Goal: Task Accomplishment & Management: Complete application form

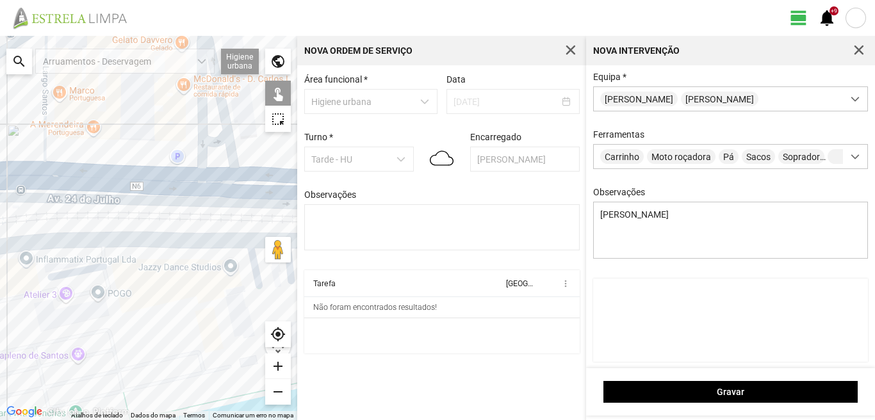
scroll to position [155, 0]
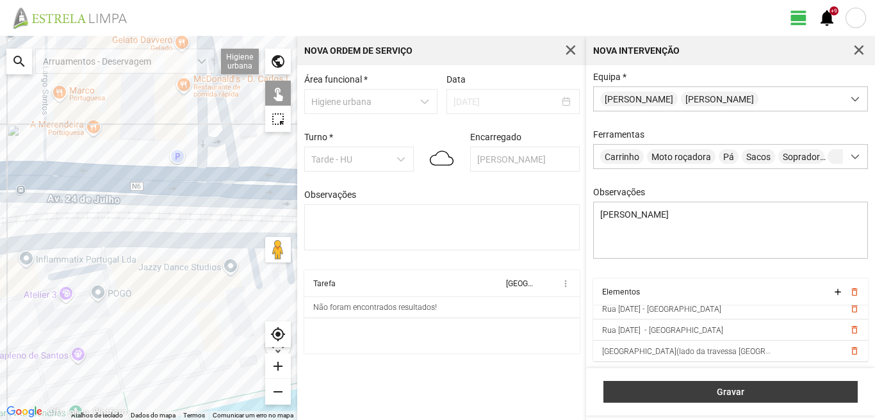
click at [737, 396] on span "Gravar" at bounding box center [730, 392] width 241 height 10
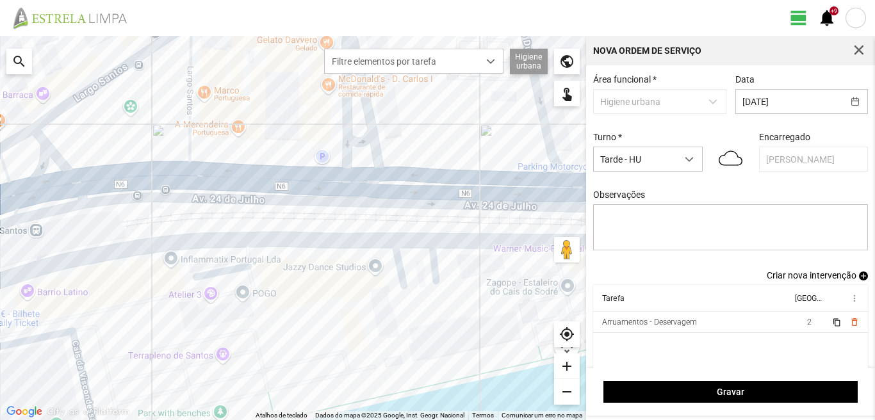
click at [812, 279] on span "Criar nova intervenção" at bounding box center [812, 275] width 90 height 10
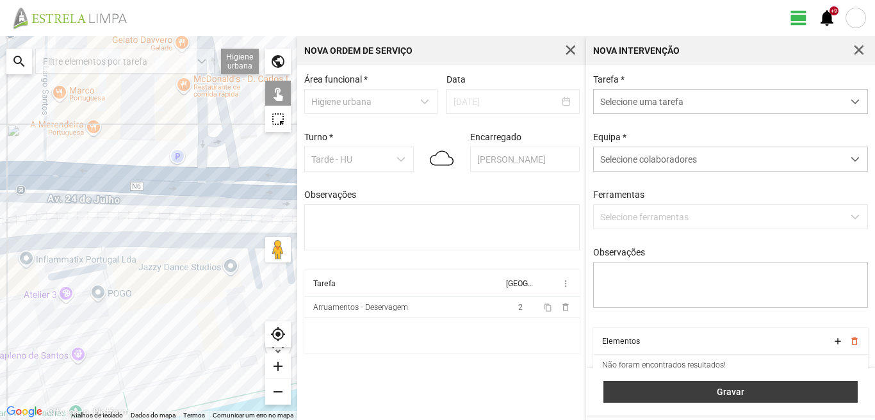
click at [738, 396] on span "Gravar" at bounding box center [730, 392] width 241 height 10
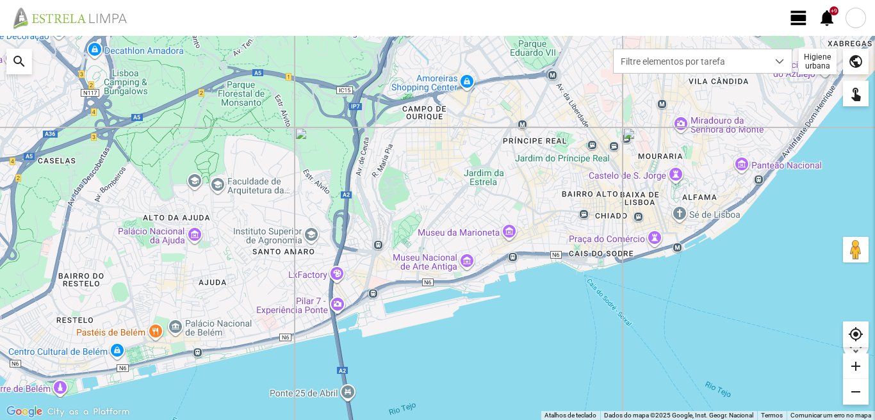
click at [794, 19] on span "view_day" at bounding box center [798, 17] width 19 height 19
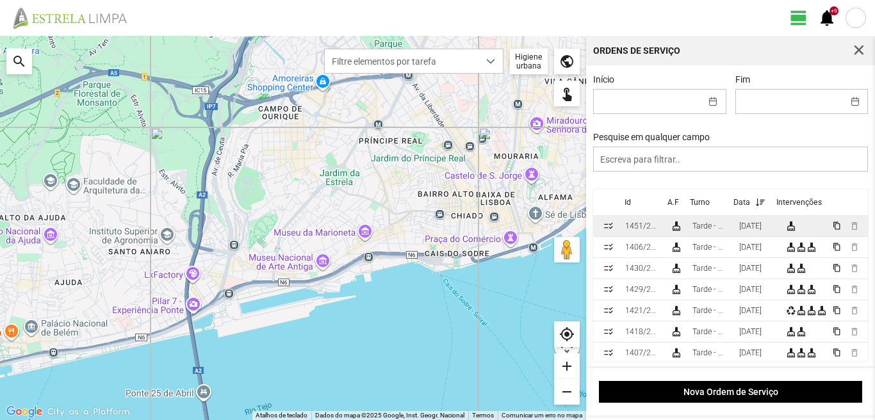
click at [762, 230] on div "[DATE]" at bounding box center [750, 226] width 22 height 9
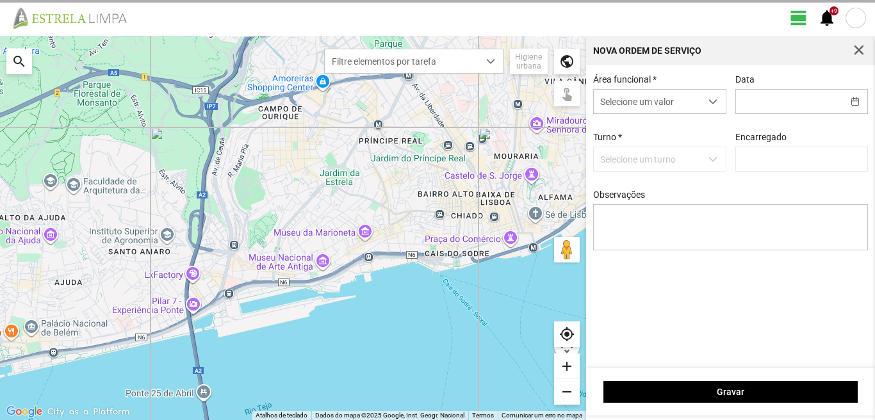
type input "[DATE]"
type input "[PERSON_NAME]"
type textarea "07-10"
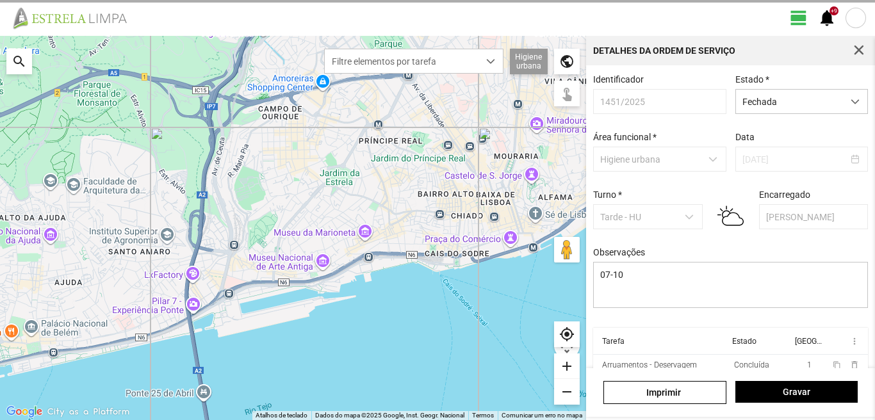
drag, startPoint x: 874, startPoint y: 215, endPoint x: 874, endPoint y: 316, distance: 101.8
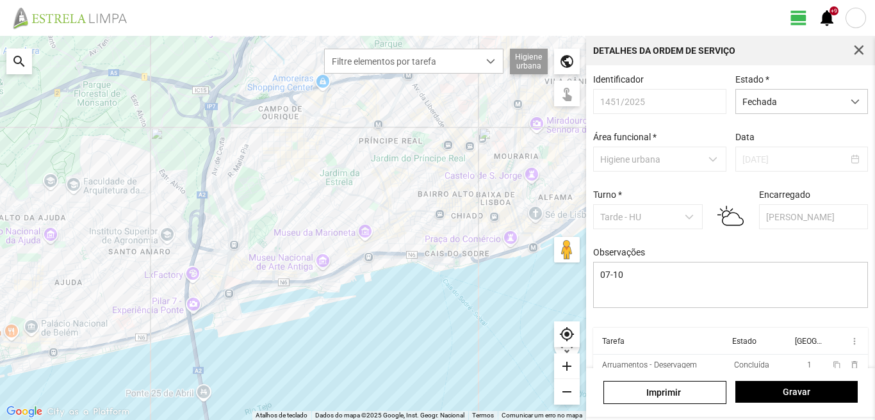
scroll to position [54, 0]
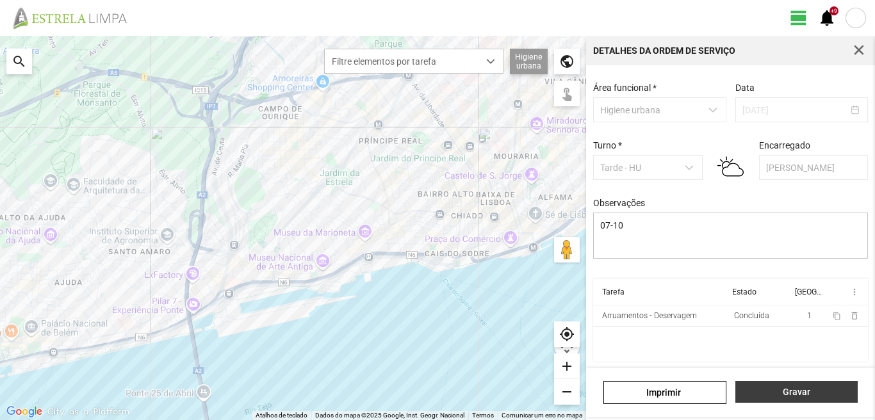
click at [789, 393] on span "Gravar" at bounding box center [796, 392] width 109 height 10
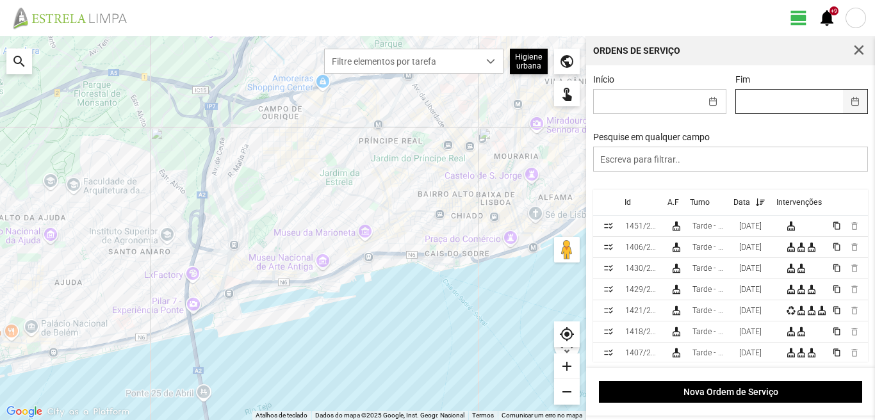
click at [848, 104] on button "button" at bounding box center [855, 102] width 25 height 24
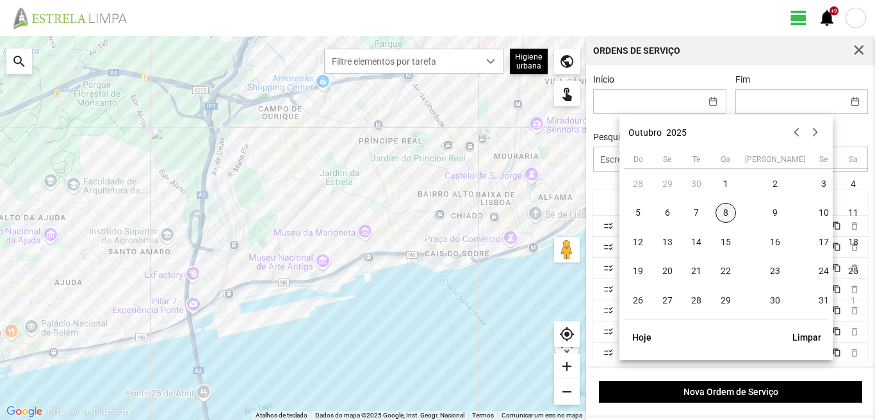
click at [723, 213] on span "8" at bounding box center [725, 213] width 20 height 20
type input "[DATE]"
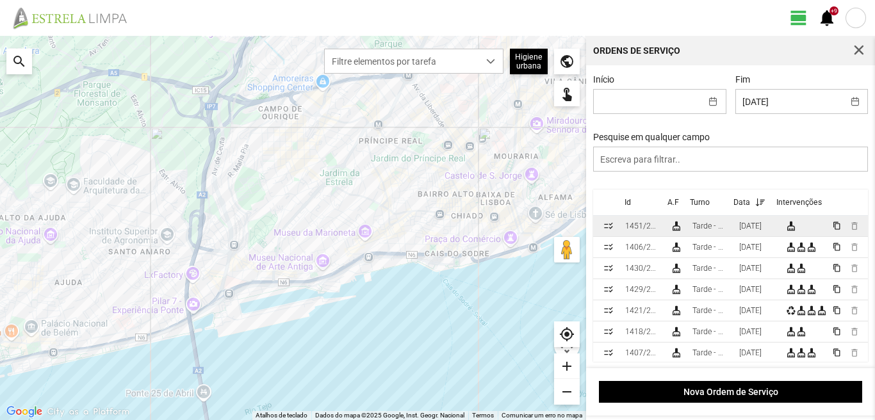
click at [762, 231] on div "[DATE]" at bounding box center [750, 226] width 22 height 9
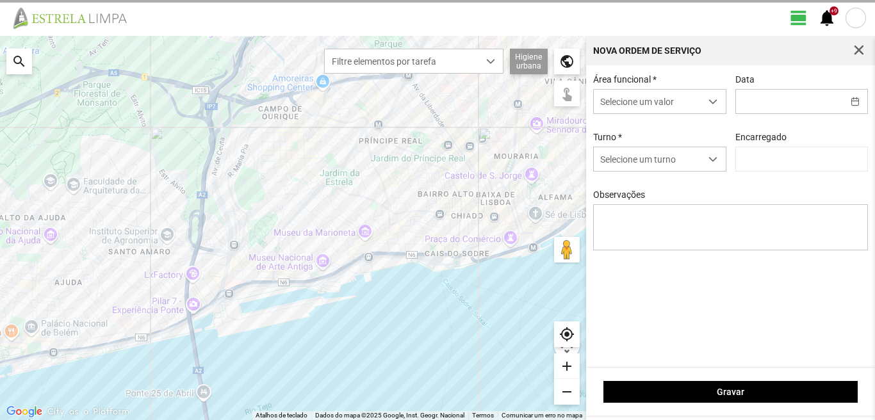
type input "[DATE]"
type input "[PERSON_NAME]"
type textarea "07-10"
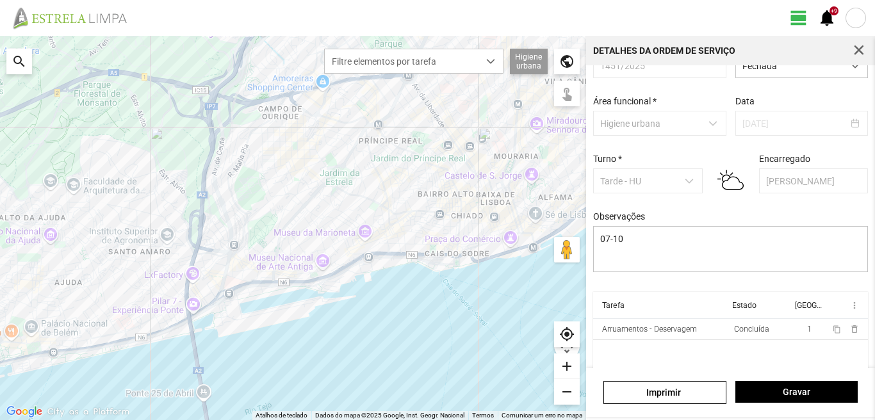
scroll to position [54, 0]
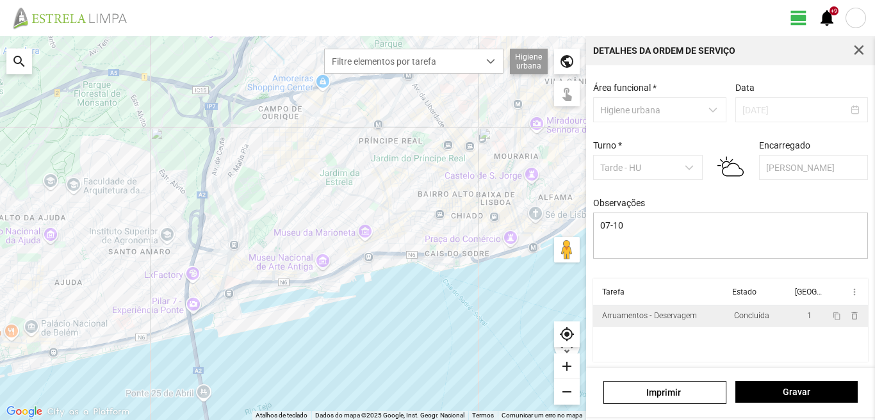
click at [741, 319] on div "Concluída" at bounding box center [750, 315] width 35 height 9
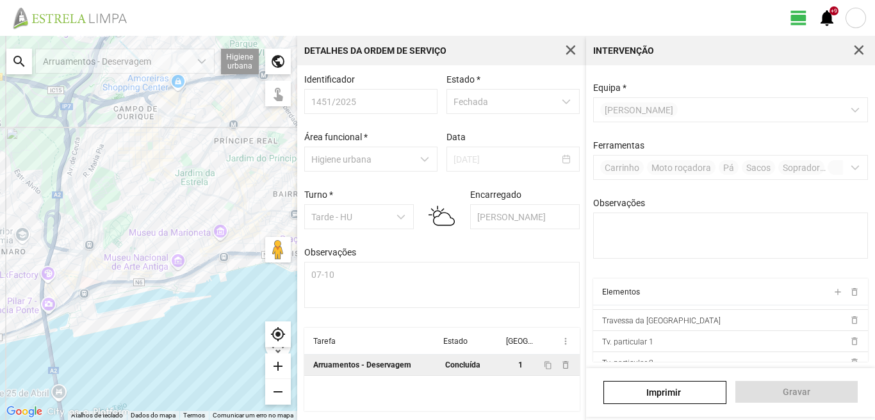
scroll to position [315, 0]
click at [860, 53] on span "button" at bounding box center [859, 51] width 12 height 12
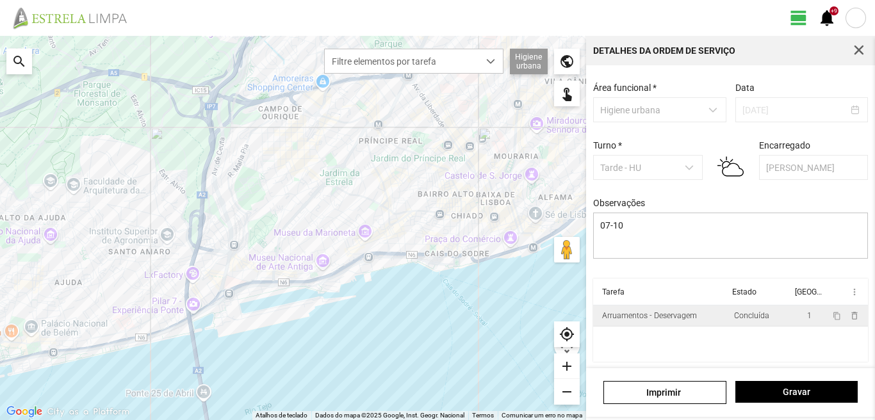
scroll to position [54, 0]
click at [784, 392] on span "Gravar" at bounding box center [796, 392] width 109 height 10
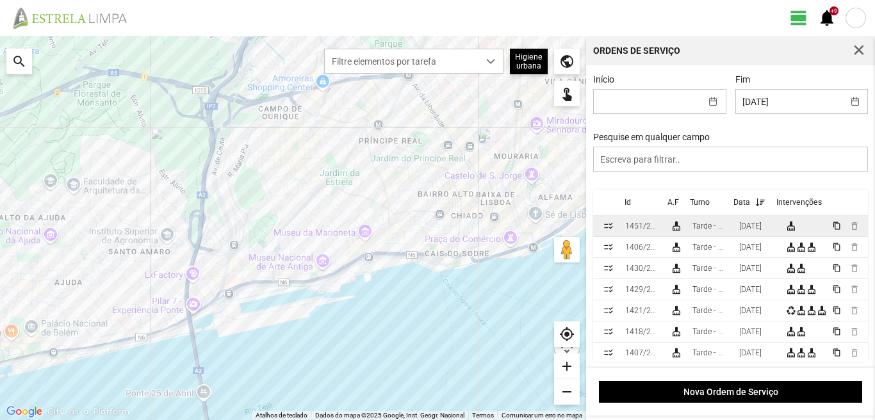
click at [762, 231] on div "[DATE]" at bounding box center [750, 226] width 22 height 9
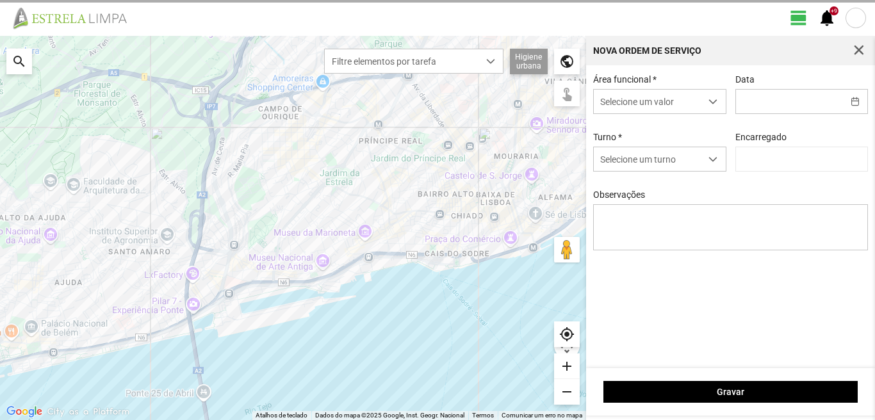
type input "[DATE]"
type input "[PERSON_NAME]"
type textarea "07-10"
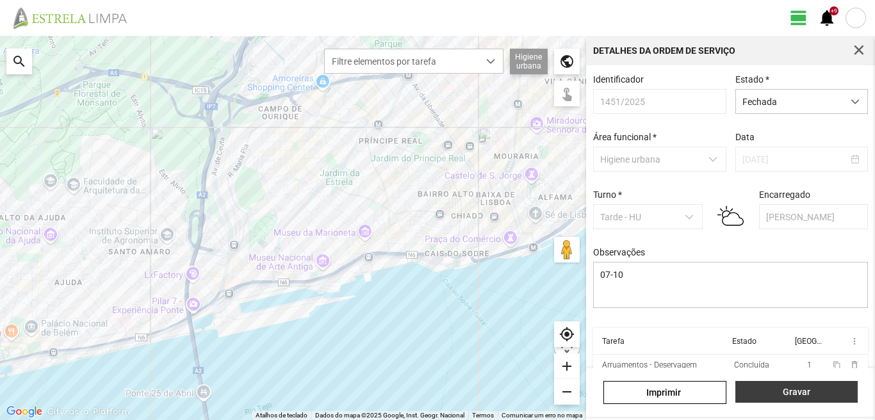
click at [790, 392] on span "Gravar" at bounding box center [796, 392] width 109 height 10
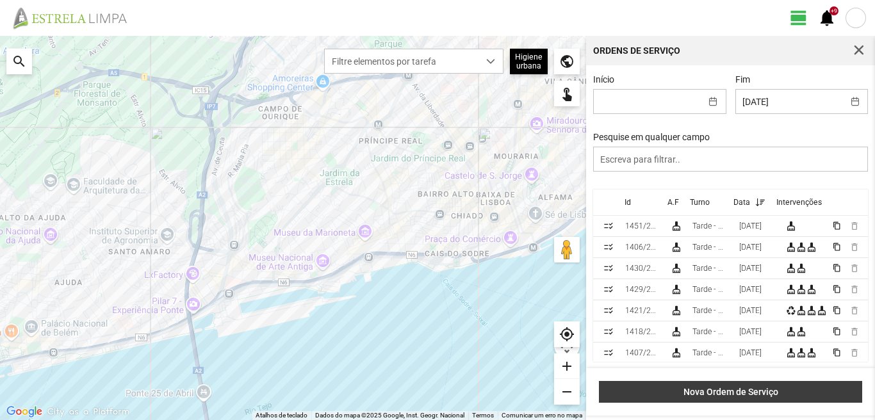
click at [753, 392] on span "Nova Ordem de Serviço" at bounding box center [731, 392] width 250 height 10
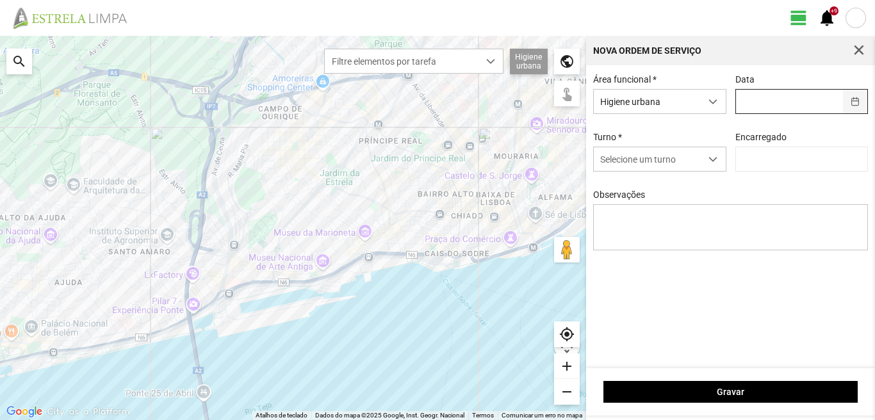
click at [854, 104] on button "button" at bounding box center [855, 102] width 25 height 24
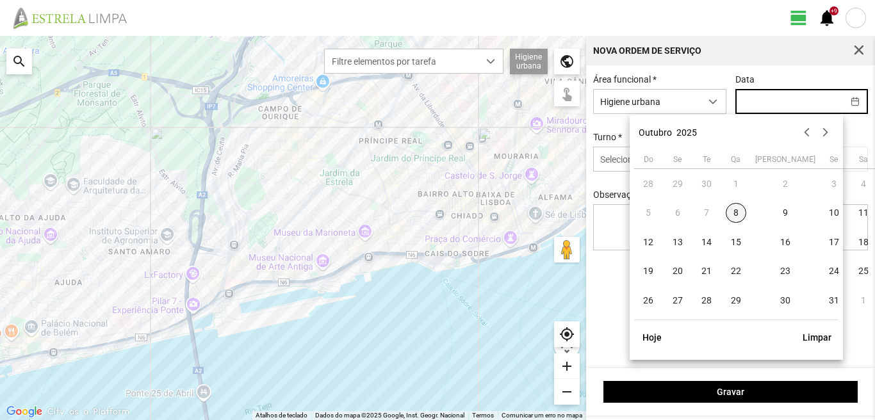
click at [735, 216] on span "8" at bounding box center [736, 213] width 20 height 20
type input "[DATE]"
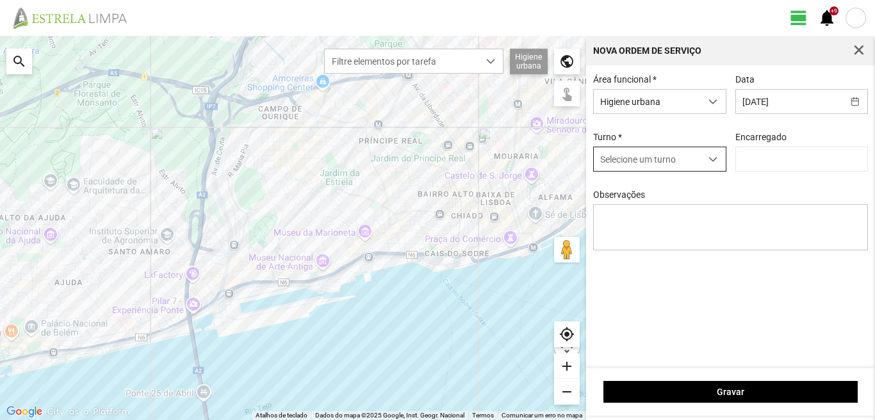
click at [715, 161] on span "dropdown trigger" at bounding box center [712, 159] width 9 height 9
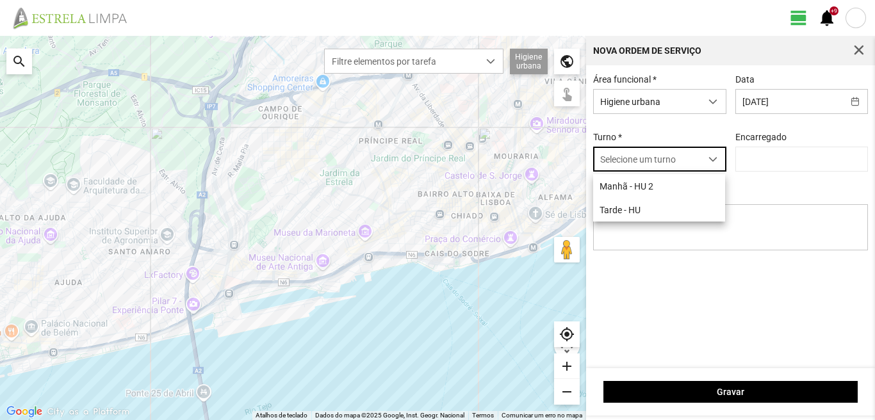
scroll to position [7, 57]
click at [641, 215] on li "Tarde - HU" at bounding box center [659, 210] width 132 height 24
type input "[PERSON_NAME]"
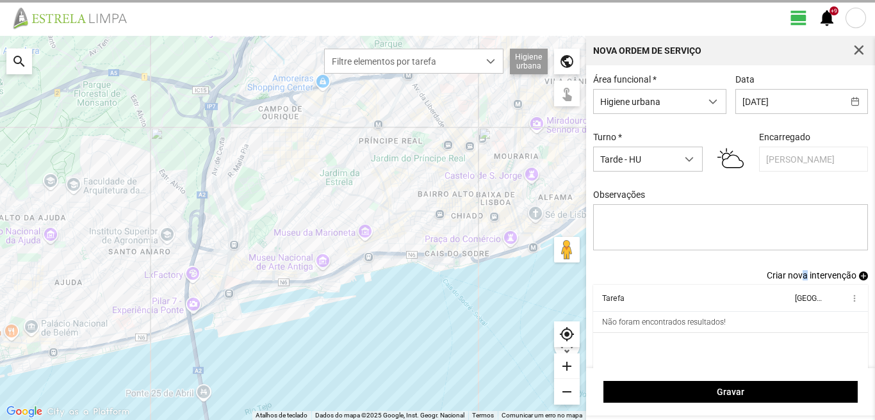
click at [795, 278] on span "Criar nova intervenção" at bounding box center [812, 275] width 90 height 10
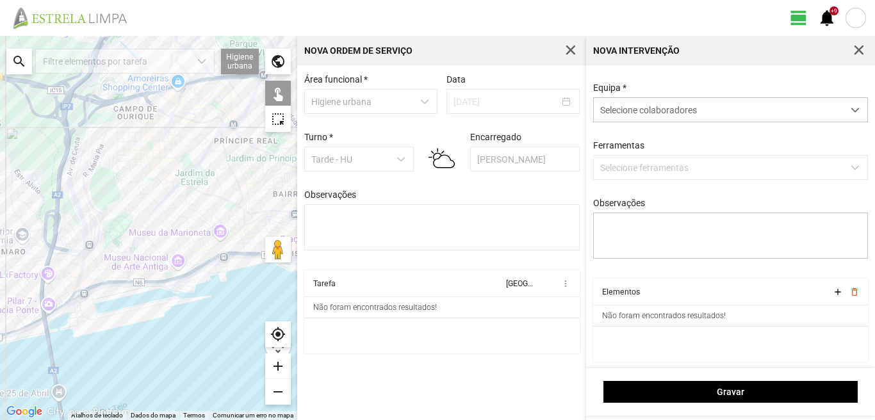
scroll to position [54, 0]
click at [851, 110] on span at bounding box center [855, 110] width 9 height 9
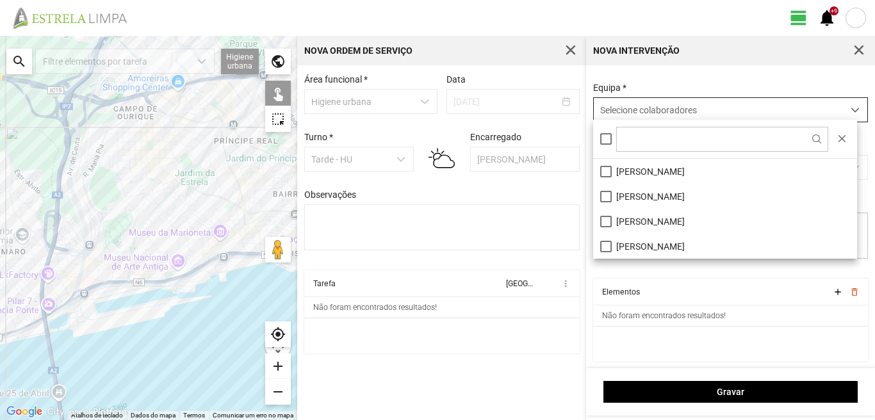
scroll to position [7, 57]
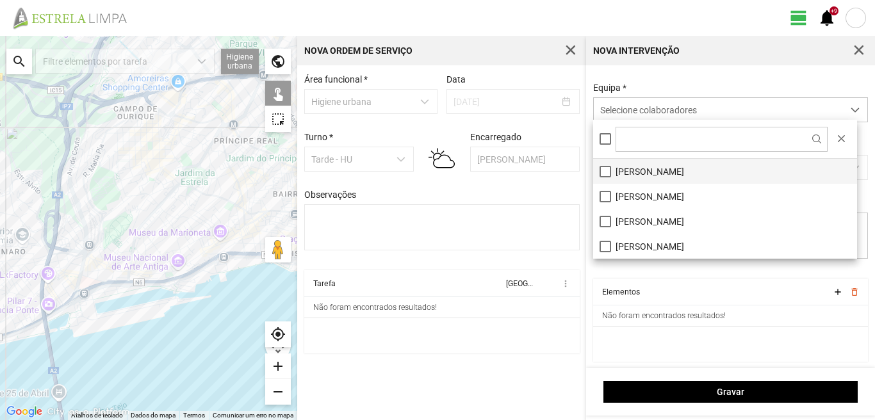
click at [599, 175] on li "[PERSON_NAME]" at bounding box center [725, 171] width 264 height 25
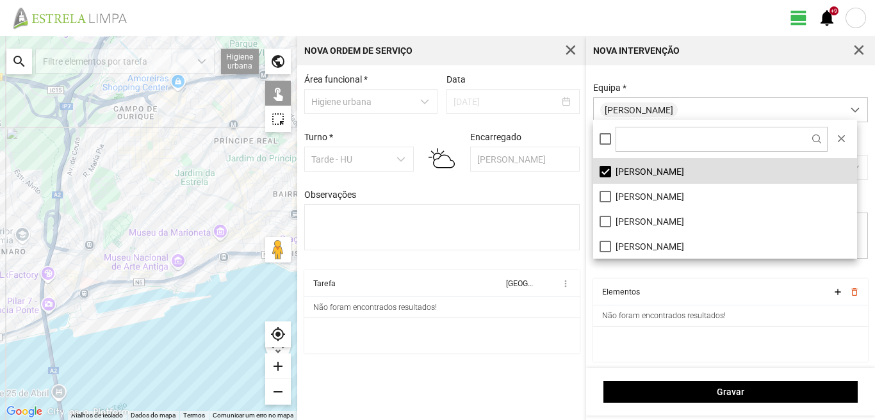
click at [496, 360] on div "Tarefa Equipa more_vert Não foram encontrados resultados!" at bounding box center [441, 315] width 275 height 90
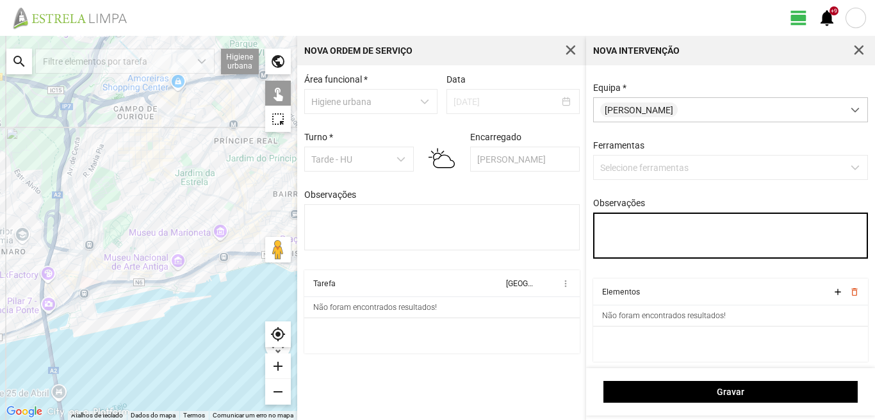
click at [602, 231] on textarea "Observações" at bounding box center [730, 236] width 275 height 46
type textarea "[PERSON_NAME]"
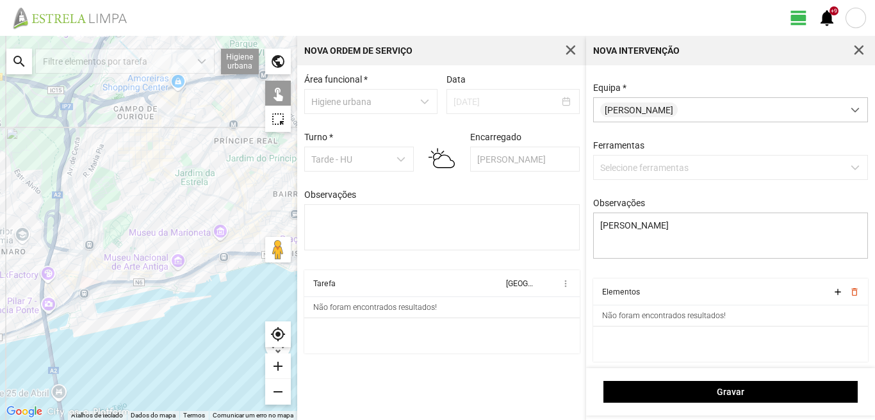
click at [10, 57] on div "search" at bounding box center [19, 62] width 26 height 26
click at [58, 57] on input "text" at bounding box center [128, 62] width 192 height 26
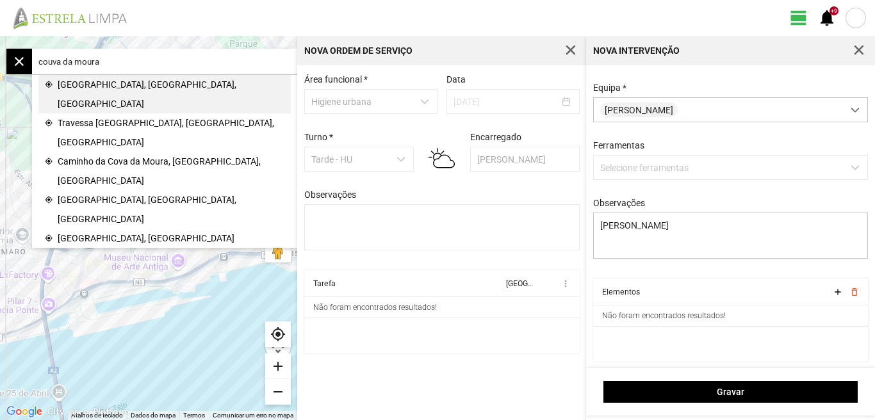
click at [94, 86] on span "[GEOGRAPHIC_DATA], [GEOGRAPHIC_DATA], [GEOGRAPHIC_DATA]" at bounding box center [171, 94] width 227 height 38
type input "R. Cova da Moura, 1350 [GEOGRAPHIC_DATA], [GEOGRAPHIC_DATA]"
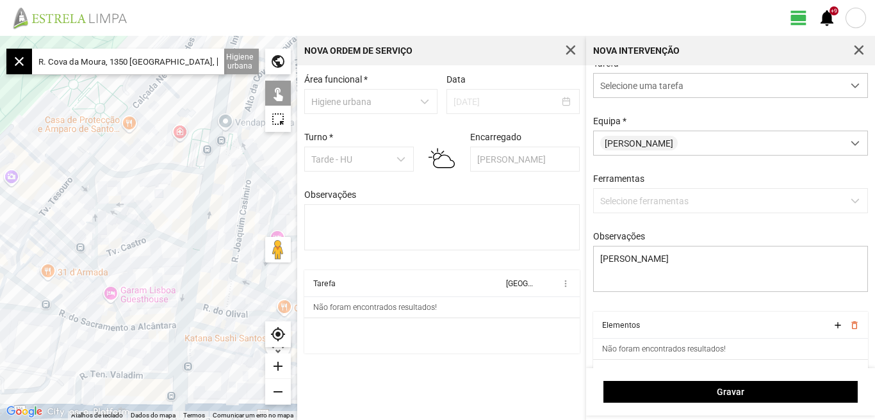
scroll to position [0, 0]
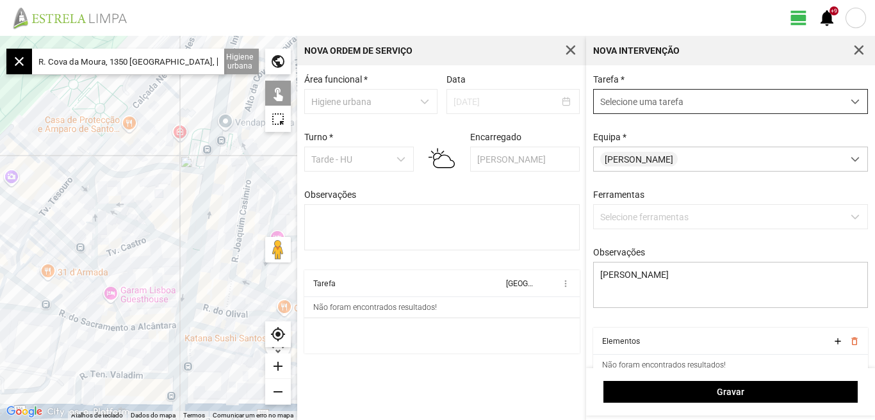
click at [851, 99] on span "dropdown trigger" at bounding box center [855, 101] width 9 height 9
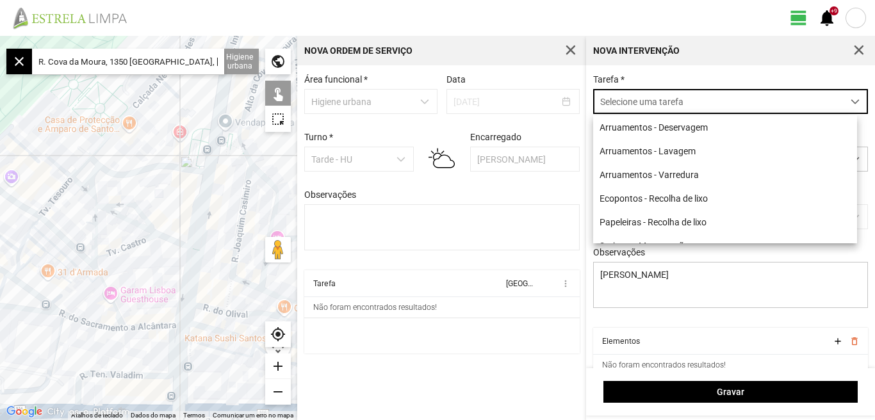
scroll to position [7, 57]
click at [702, 126] on li "Arruamentos - Deservagem" at bounding box center [725, 127] width 264 height 24
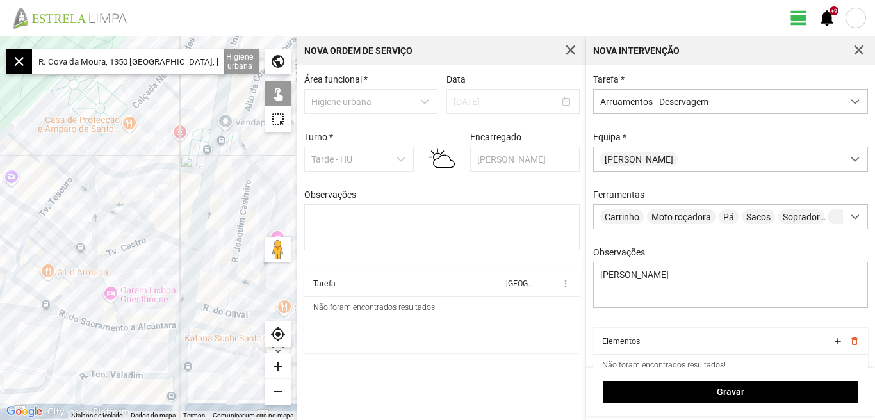
click at [277, 366] on div "add" at bounding box center [278, 367] width 26 height 26
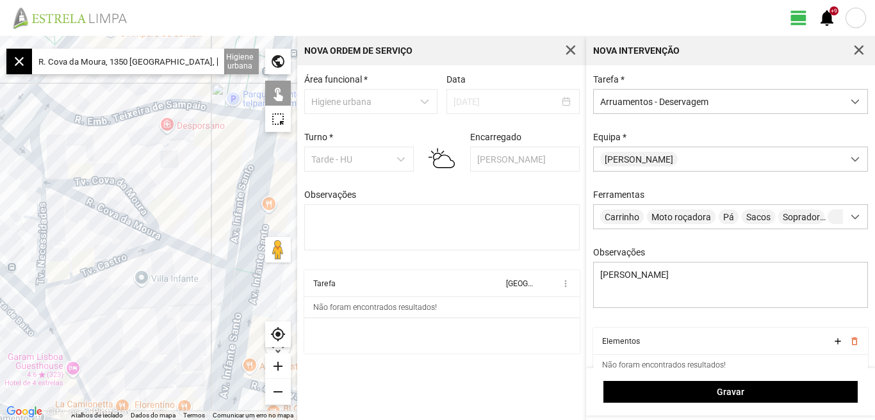
click at [113, 181] on div at bounding box center [148, 228] width 297 height 384
click at [111, 215] on div at bounding box center [148, 228] width 297 height 384
click at [120, 259] on div at bounding box center [148, 228] width 297 height 384
click at [170, 243] on div at bounding box center [148, 228] width 297 height 384
click at [159, 238] on div at bounding box center [148, 228] width 297 height 384
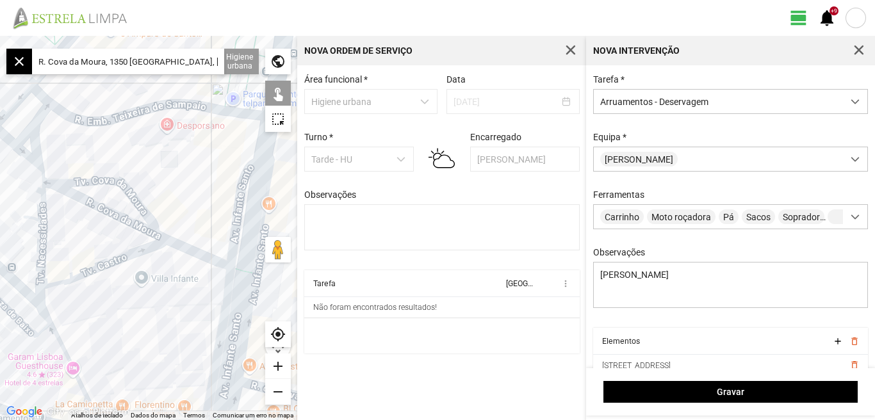
click at [233, 271] on div at bounding box center [148, 228] width 297 height 384
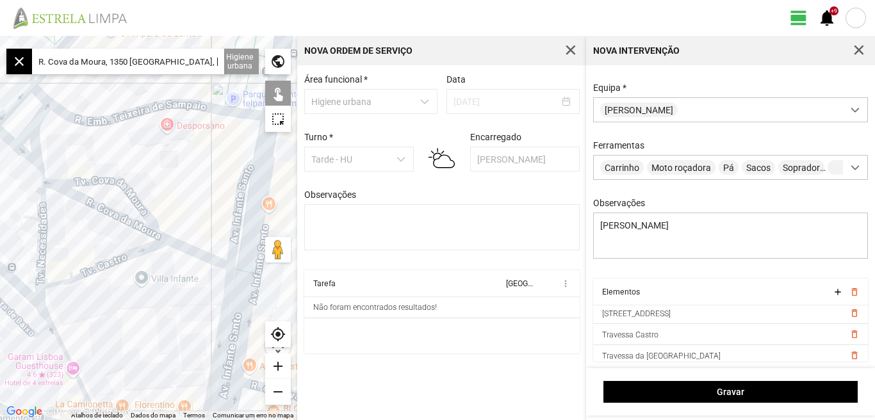
scroll to position [70, 0]
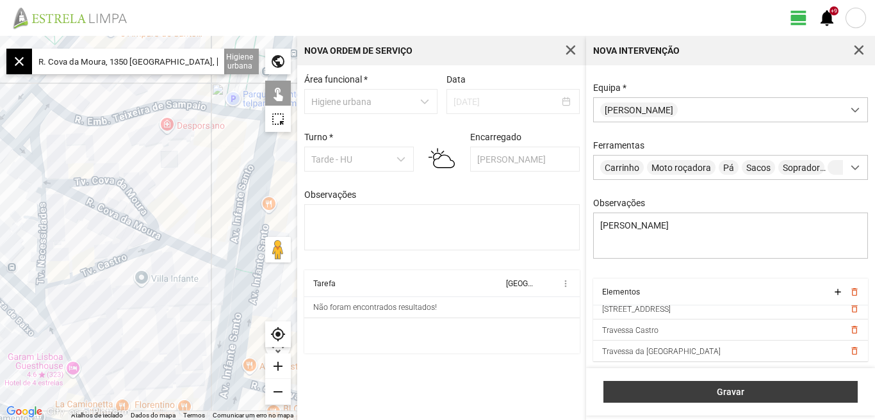
click at [722, 398] on button "Gravar" at bounding box center [730, 392] width 254 height 22
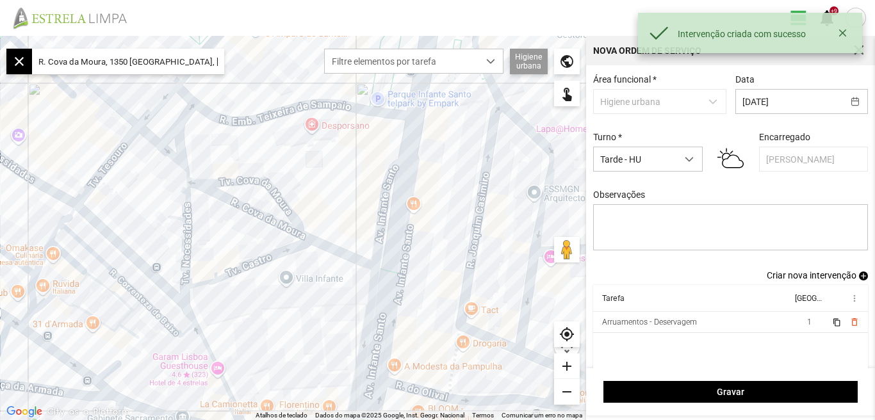
scroll to position [11, 0]
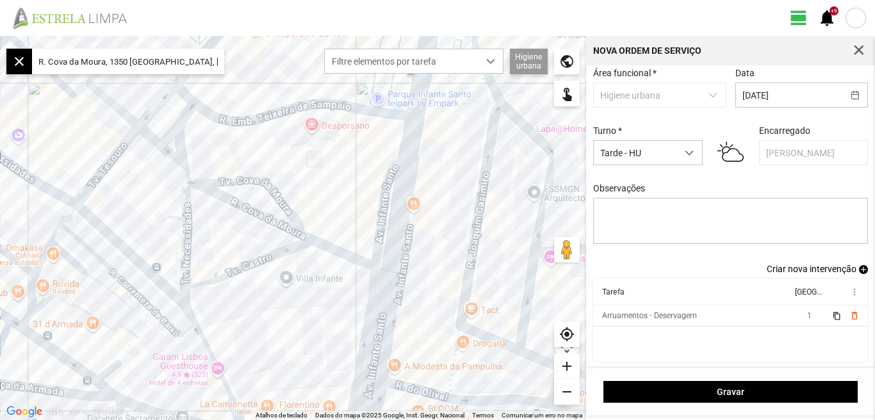
click at [816, 267] on span "Criar nova intervenção" at bounding box center [812, 269] width 90 height 10
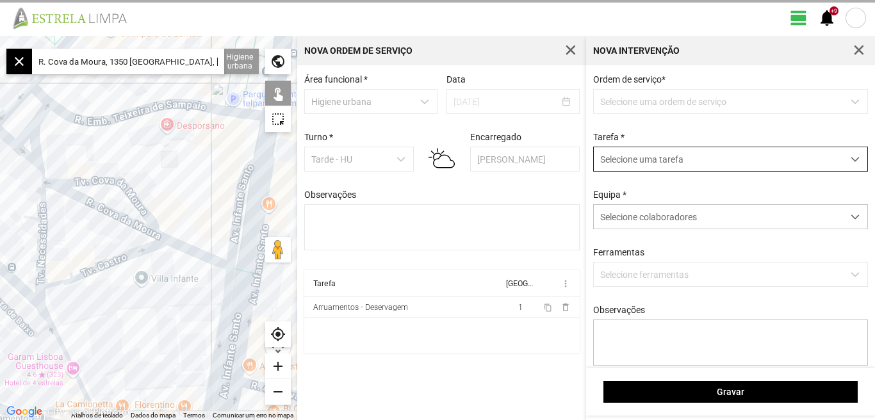
click at [851, 159] on span "dropdown trigger" at bounding box center [855, 159] width 9 height 9
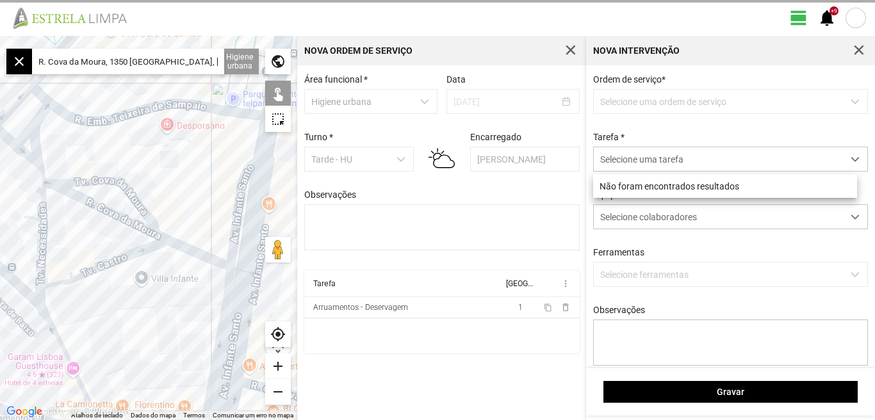
click at [709, 101] on p-dropdown "Selecione uma ordem de serviço" at bounding box center [730, 101] width 275 height 25
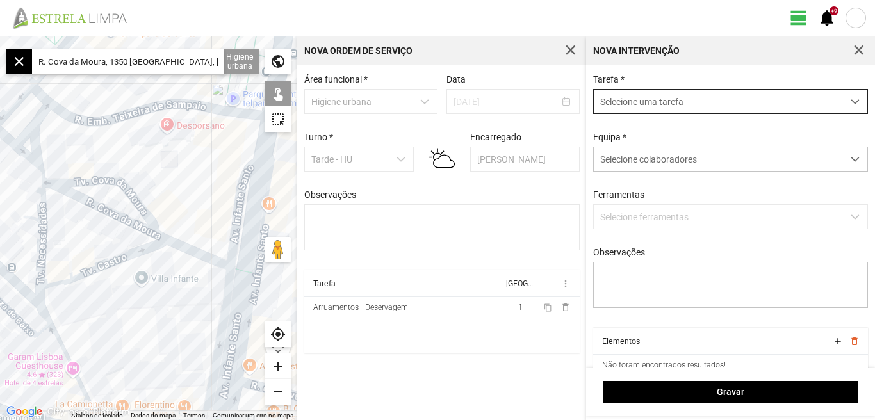
click at [843, 100] on div "dropdown trigger" at bounding box center [855, 102] width 25 height 24
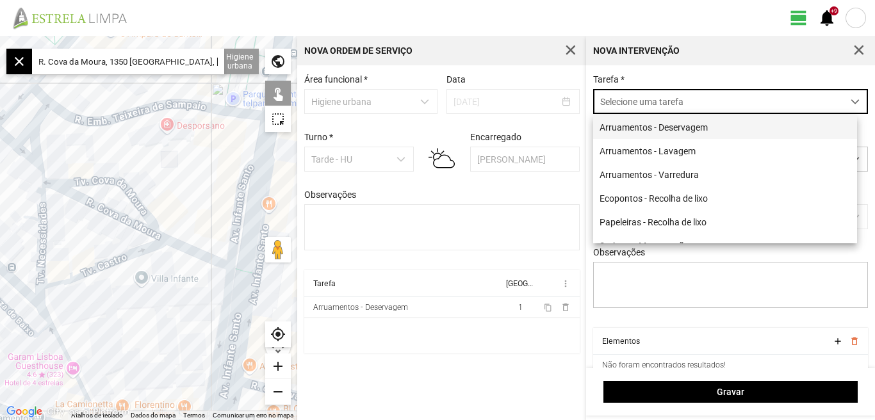
click at [708, 122] on li "Arruamentos - Deservagem" at bounding box center [725, 127] width 264 height 24
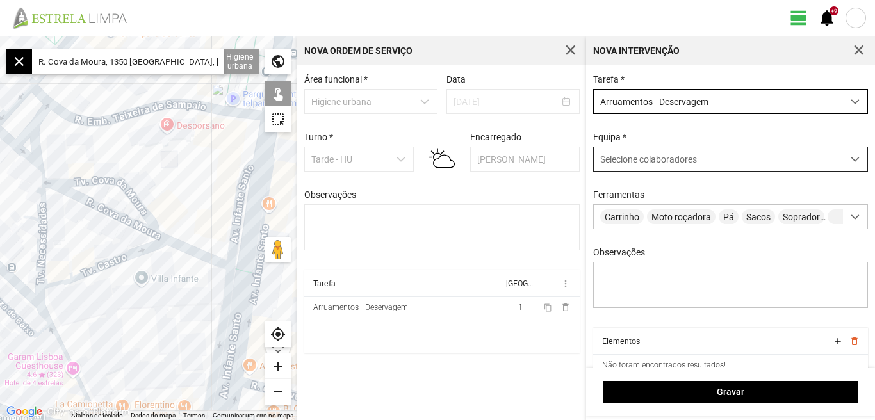
click at [850, 158] on div at bounding box center [855, 159] width 25 height 24
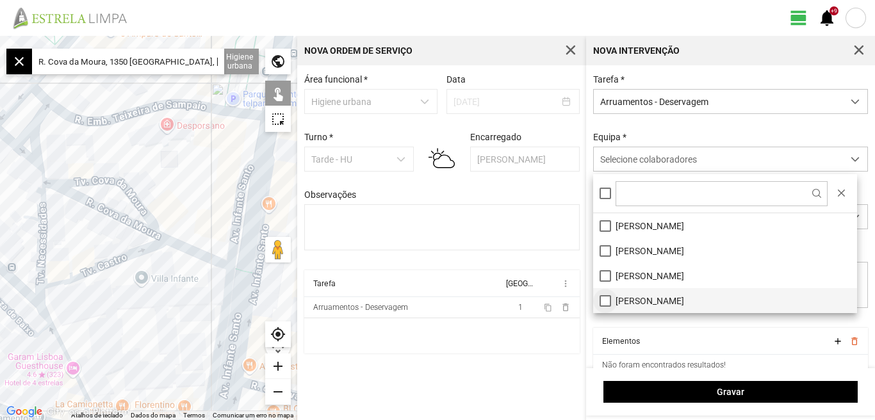
click at [605, 300] on li "[PERSON_NAME]" at bounding box center [725, 300] width 264 height 25
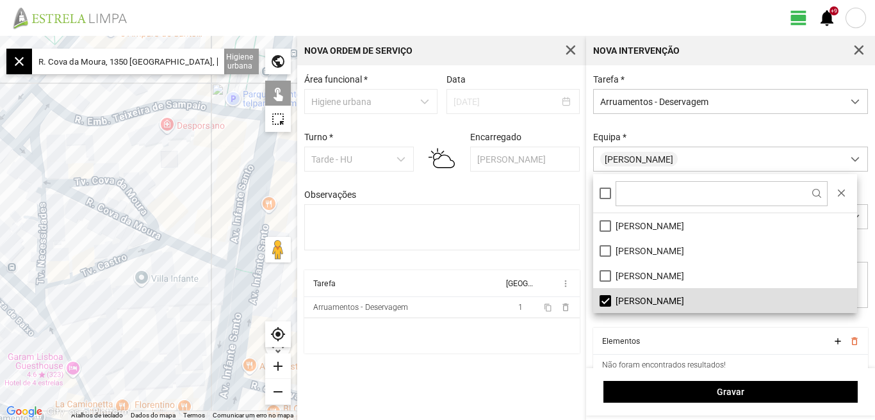
click at [282, 391] on div "remove" at bounding box center [278, 392] width 26 height 26
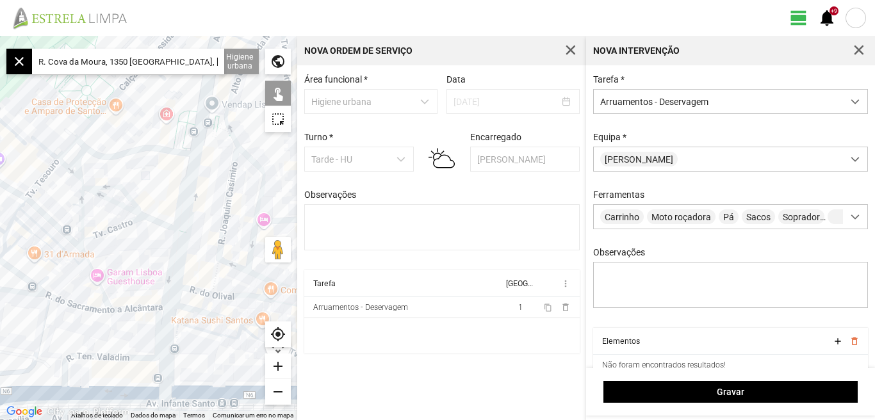
drag, startPoint x: 168, startPoint y: 192, endPoint x: 127, endPoint y: 96, distance: 104.7
click at [128, 108] on div at bounding box center [148, 228] width 297 height 384
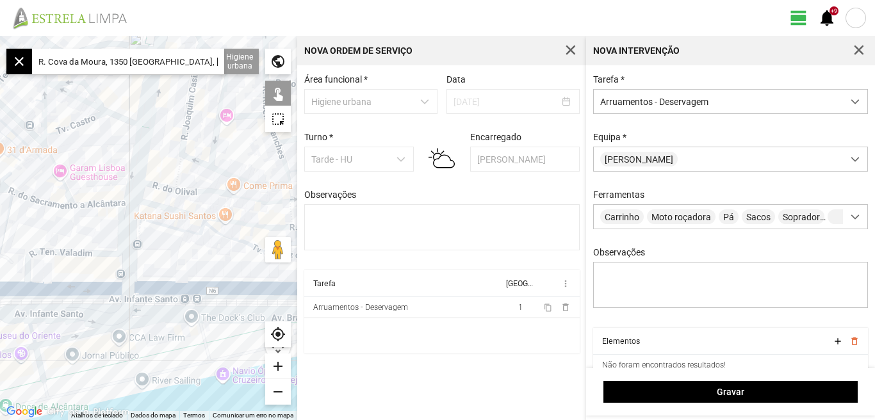
click at [281, 362] on div "add" at bounding box center [278, 367] width 26 height 26
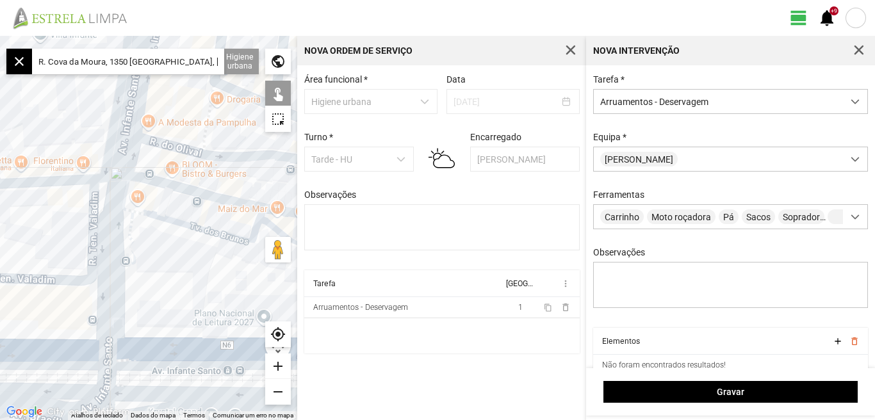
click at [281, 362] on div "add" at bounding box center [278, 367] width 26 height 26
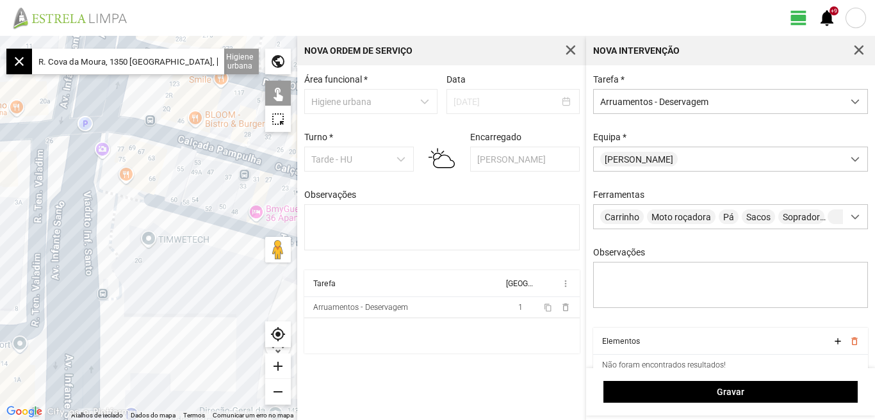
click at [281, 362] on div "add" at bounding box center [278, 367] width 26 height 26
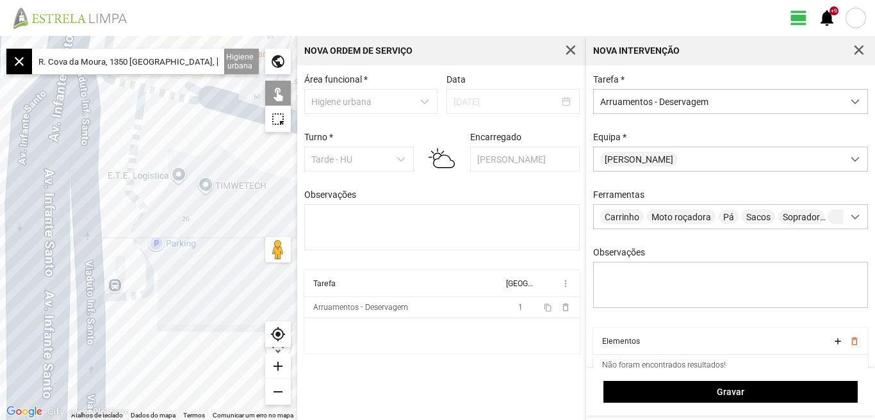
drag, startPoint x: 169, startPoint y: 323, endPoint x: 232, endPoint y: 233, distance: 109.8
click at [232, 234] on div at bounding box center [148, 228] width 297 height 384
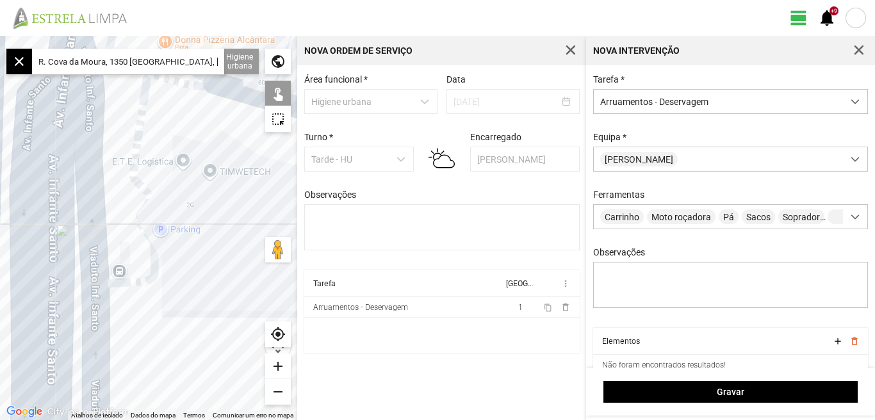
drag, startPoint x: 188, startPoint y: 323, endPoint x: 184, endPoint y: 216, distance: 107.0
click at [184, 224] on div at bounding box center [148, 228] width 297 height 384
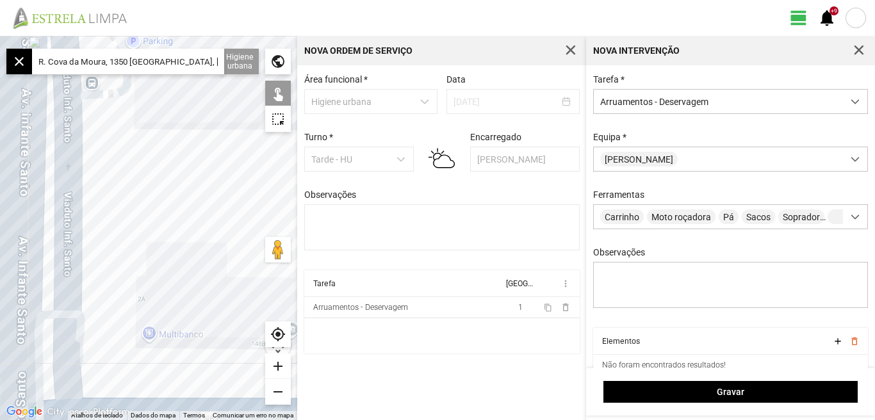
drag, startPoint x: 190, startPoint y: 262, endPoint x: 159, endPoint y: 191, distance: 77.5
click at [159, 198] on div at bounding box center [148, 228] width 297 height 384
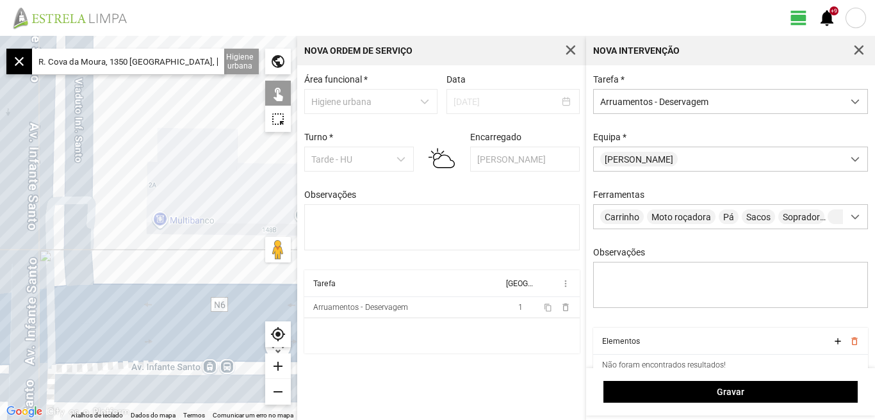
drag, startPoint x: 163, startPoint y: 243, endPoint x: 214, endPoint y: 297, distance: 73.4
click at [220, 291] on div at bounding box center [148, 228] width 297 height 384
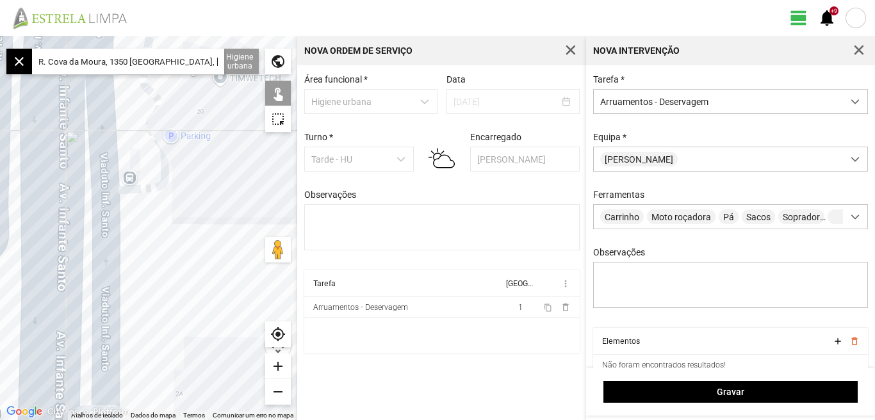
drag, startPoint x: 199, startPoint y: 219, endPoint x: 206, endPoint y: 293, distance: 74.6
click at [206, 293] on div at bounding box center [148, 228] width 297 height 384
click at [272, 364] on div "add" at bounding box center [278, 367] width 26 height 26
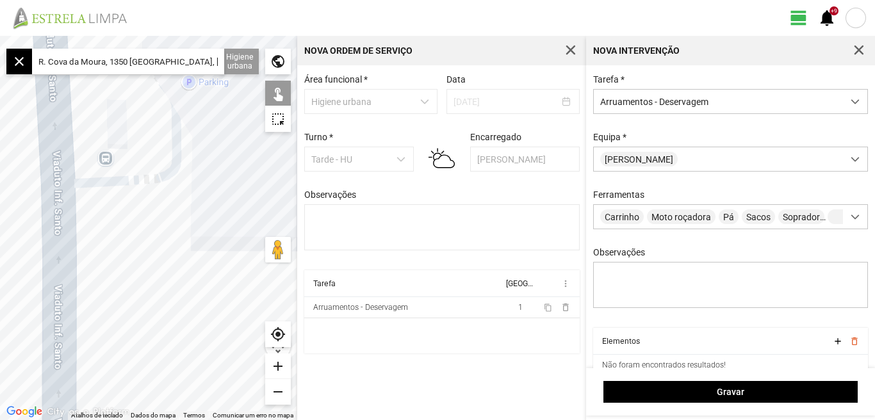
click at [279, 391] on div "remove" at bounding box center [278, 392] width 26 height 26
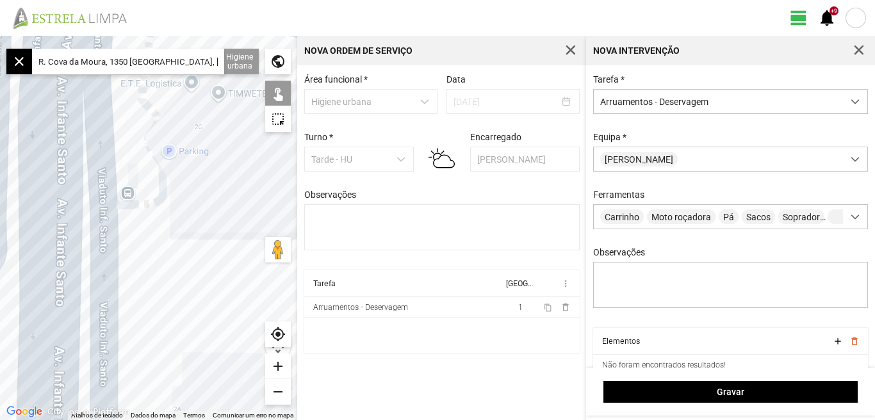
click at [279, 391] on div "remove" at bounding box center [278, 392] width 26 height 26
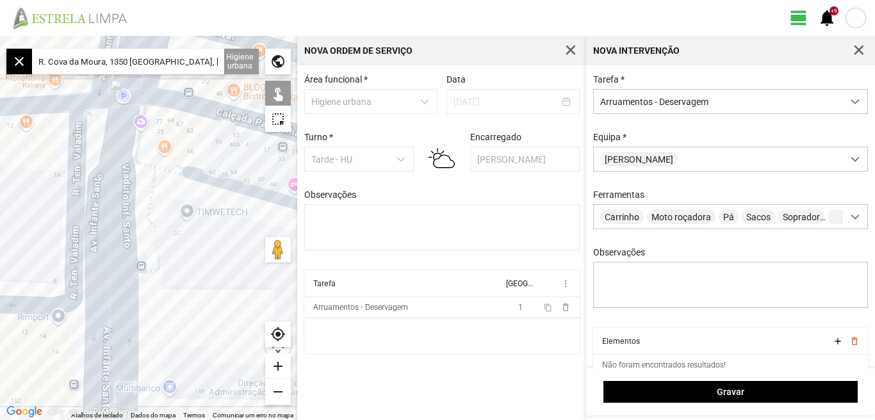
drag, startPoint x: 222, startPoint y: 252, endPoint x: 224, endPoint y: 309, distance: 56.4
click at [224, 309] on div at bounding box center [148, 228] width 297 height 384
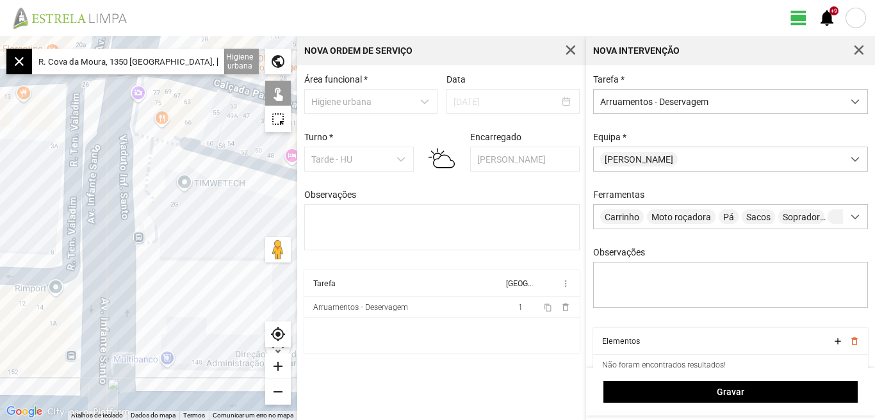
drag, startPoint x: 213, startPoint y: 288, endPoint x: 211, endPoint y: 257, distance: 30.8
click at [211, 257] on div at bounding box center [148, 228] width 297 height 384
click at [277, 389] on div "remove" at bounding box center [278, 392] width 26 height 26
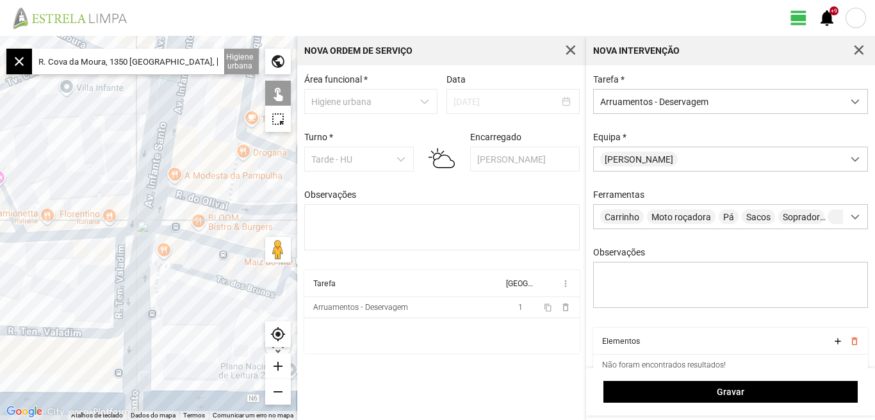
drag, startPoint x: 184, startPoint y: 235, endPoint x: 193, endPoint y: 318, distance: 83.2
click at [193, 318] on div at bounding box center [148, 228] width 297 height 384
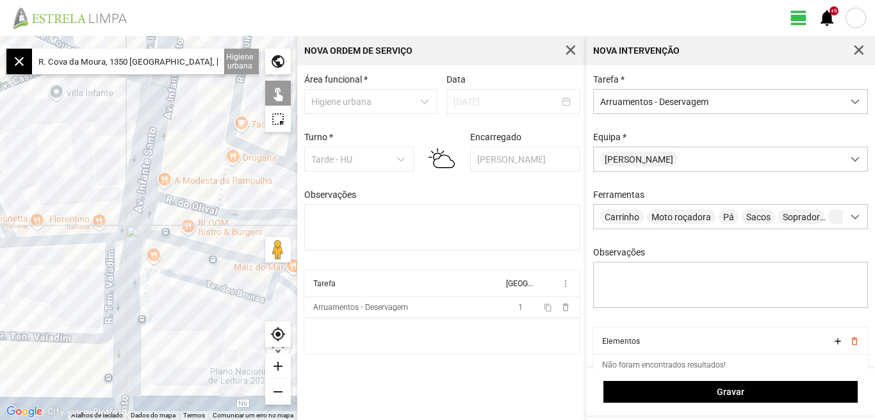
drag, startPoint x: 193, startPoint y: 318, endPoint x: 128, endPoint y: 329, distance: 66.2
click at [143, 334] on div at bounding box center [148, 228] width 297 height 384
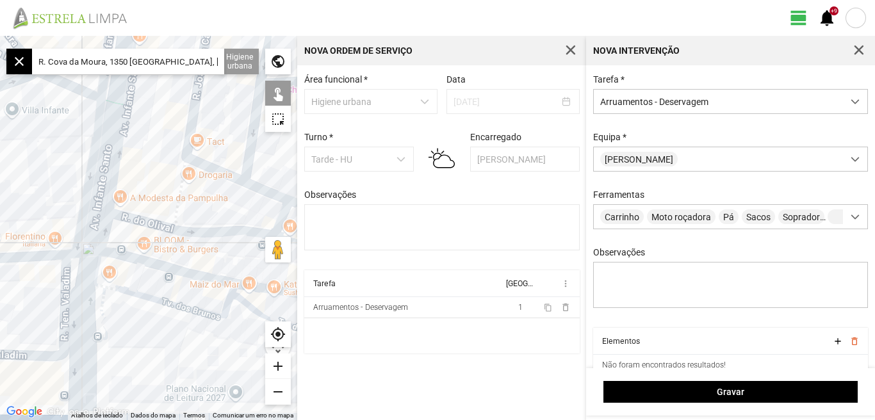
click at [278, 366] on div "add" at bounding box center [278, 367] width 26 height 26
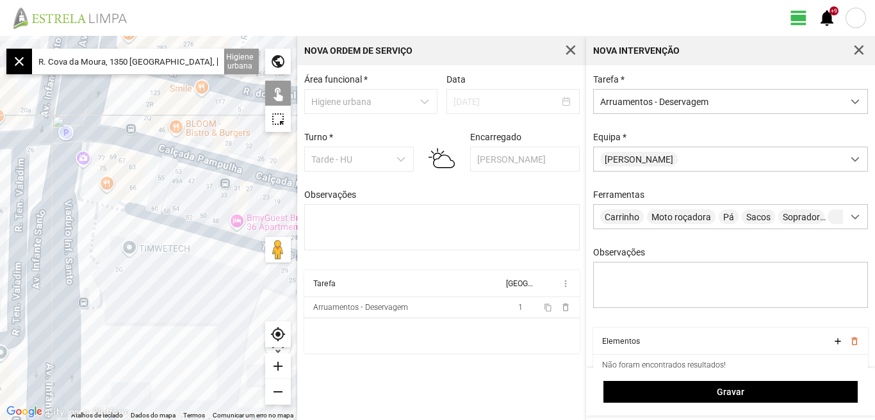
drag, startPoint x: 143, startPoint y: 144, endPoint x: 181, endPoint y: -3, distance: 151.6
click at [181, 0] on html "view_day +9 notifications ← Mover para a esquerda → Mover para a direita ↑ Move…" at bounding box center [437, 210] width 875 height 420
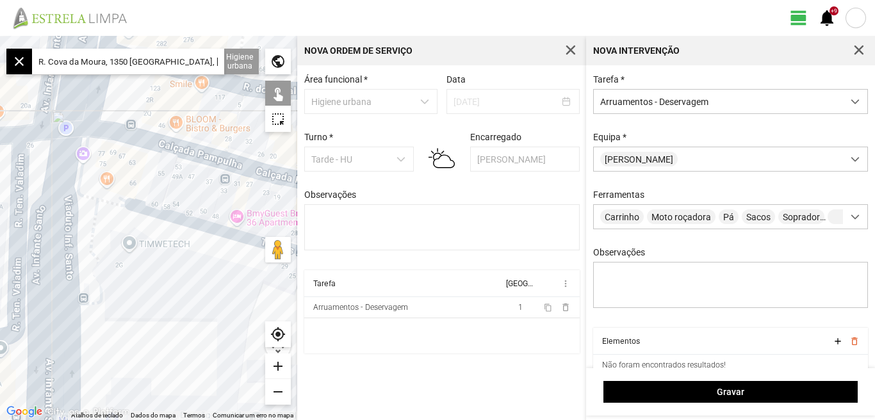
click at [276, 363] on div "add" at bounding box center [278, 367] width 26 height 26
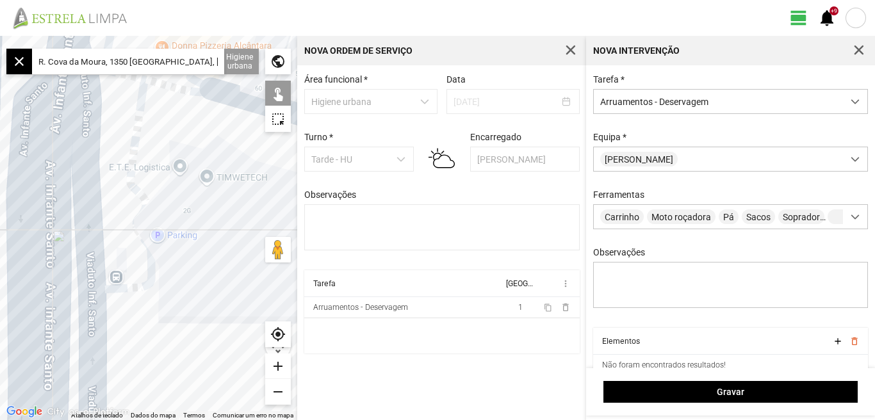
drag, startPoint x: 138, startPoint y: 319, endPoint x: 234, endPoint y: 208, distance: 146.7
click at [234, 208] on div at bounding box center [148, 228] width 297 height 384
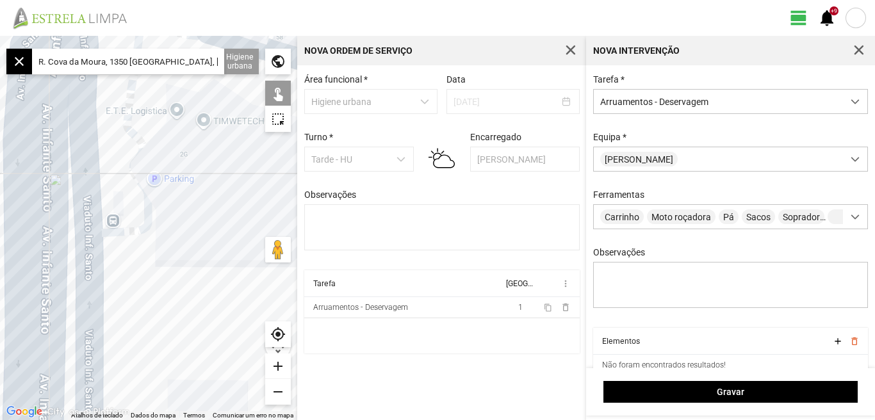
drag, startPoint x: 182, startPoint y: 264, endPoint x: 181, endPoint y: 177, distance: 87.1
click at [181, 177] on div at bounding box center [148, 228] width 297 height 384
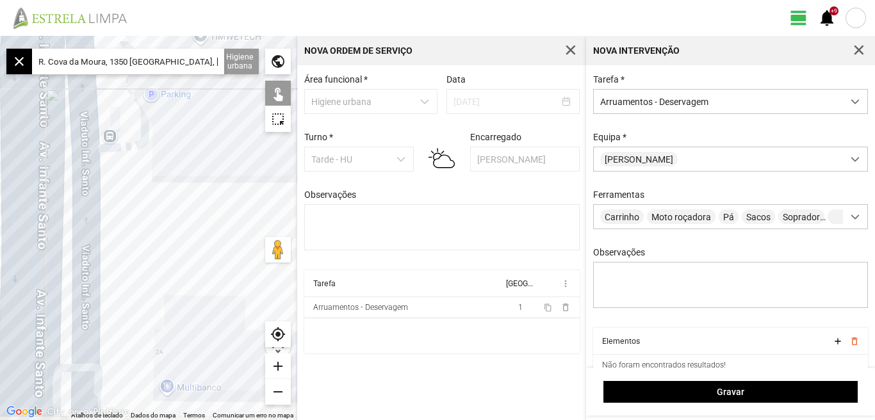
drag, startPoint x: 172, startPoint y: 236, endPoint x: 160, endPoint y: 142, distance: 94.9
click at [160, 143] on div at bounding box center [148, 228] width 297 height 384
drag, startPoint x: 146, startPoint y: 202, endPoint x: 163, endPoint y: 332, distance: 131.1
click at [162, 332] on div at bounding box center [148, 228] width 297 height 384
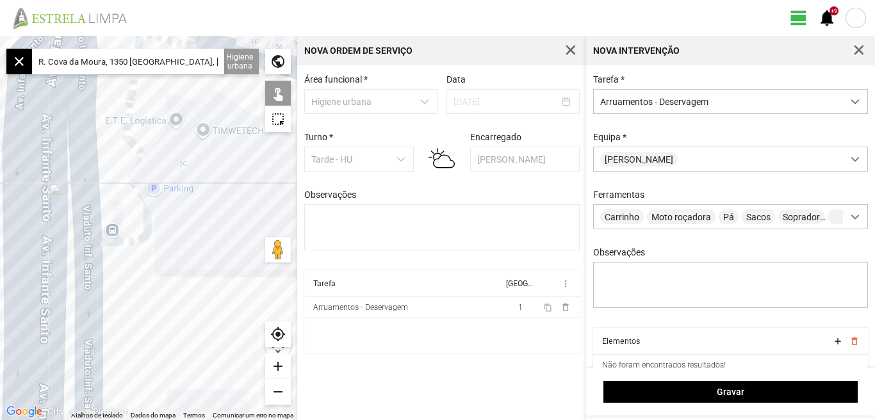
drag, startPoint x: 138, startPoint y: 223, endPoint x: 138, endPoint y: 284, distance: 61.5
click at [138, 284] on div at bounding box center [148, 228] width 297 height 384
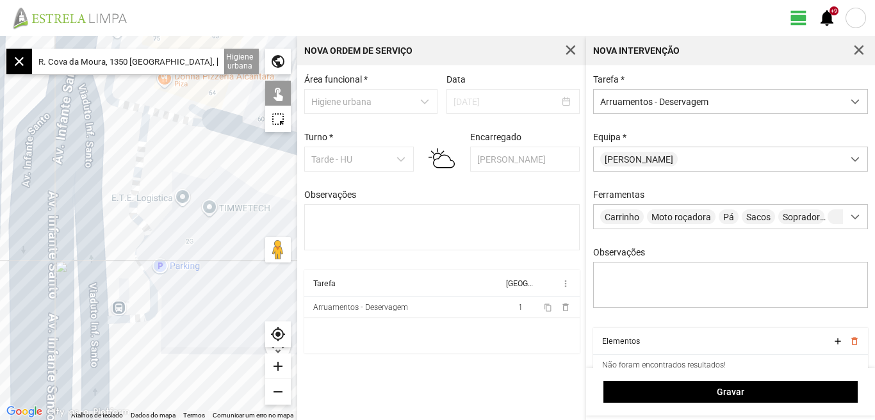
drag, startPoint x: 183, startPoint y: 230, endPoint x: 190, endPoint y: 311, distance: 81.0
click at [190, 311] on div at bounding box center [148, 228] width 297 height 384
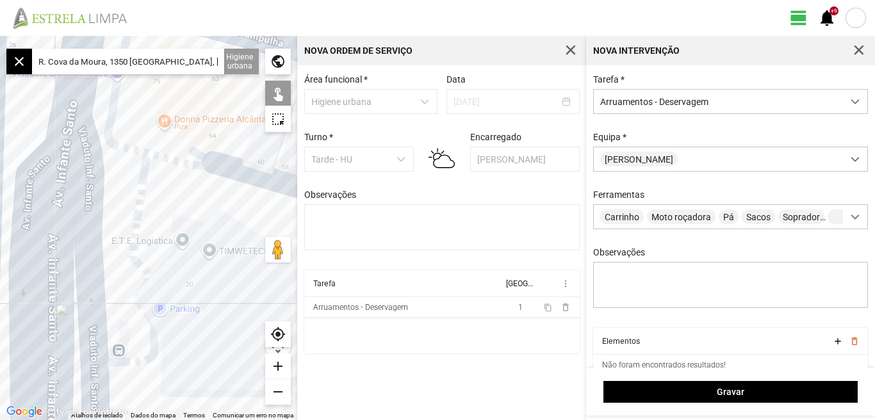
drag, startPoint x: 228, startPoint y: 257, endPoint x: 228, endPoint y: 301, distance: 44.2
click at [228, 301] on div at bounding box center [148, 228] width 297 height 384
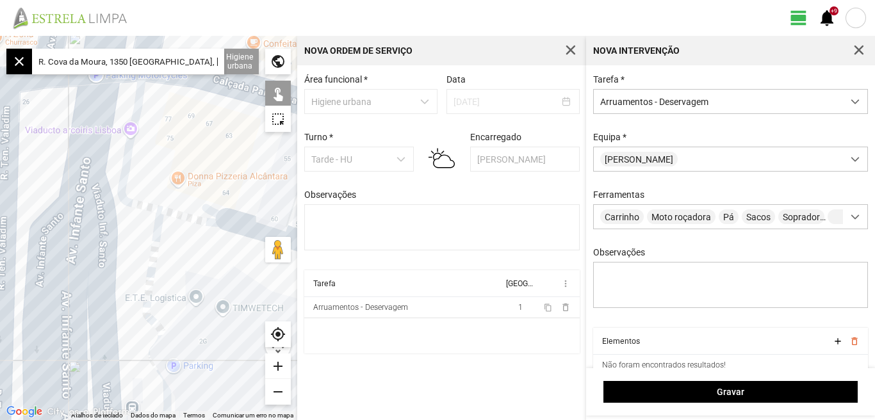
drag, startPoint x: 172, startPoint y: 202, endPoint x: 188, endPoint y: 315, distance: 114.4
click at [188, 315] on div at bounding box center [148, 228] width 297 height 384
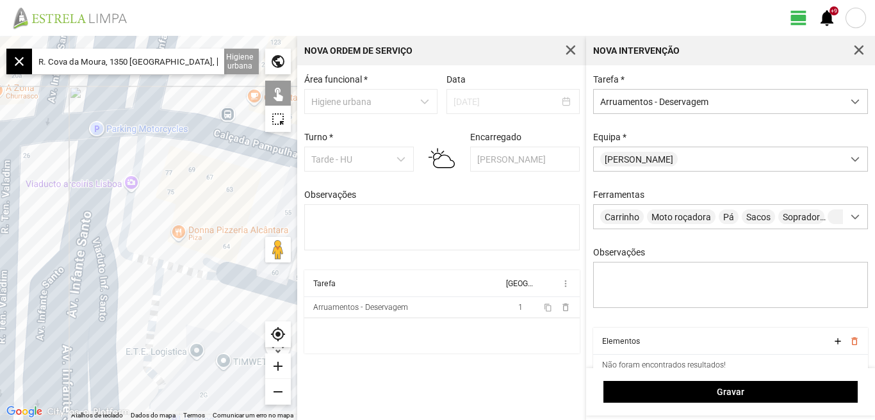
click at [278, 365] on div "add" at bounding box center [278, 367] width 26 height 26
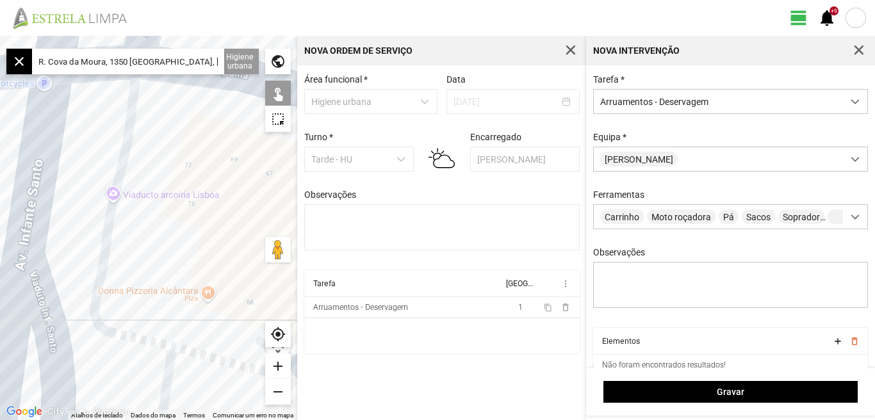
drag, startPoint x: 143, startPoint y: 179, endPoint x: 143, endPoint y: 230, distance: 50.6
click at [143, 230] on div at bounding box center [148, 228] width 297 height 384
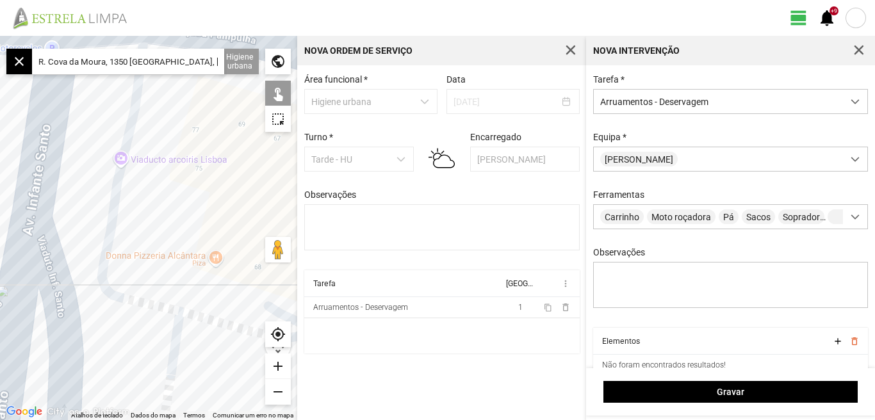
drag, startPoint x: 143, startPoint y: 230, endPoint x: 162, endPoint y: 151, distance: 81.7
click at [162, 151] on div at bounding box center [148, 228] width 297 height 384
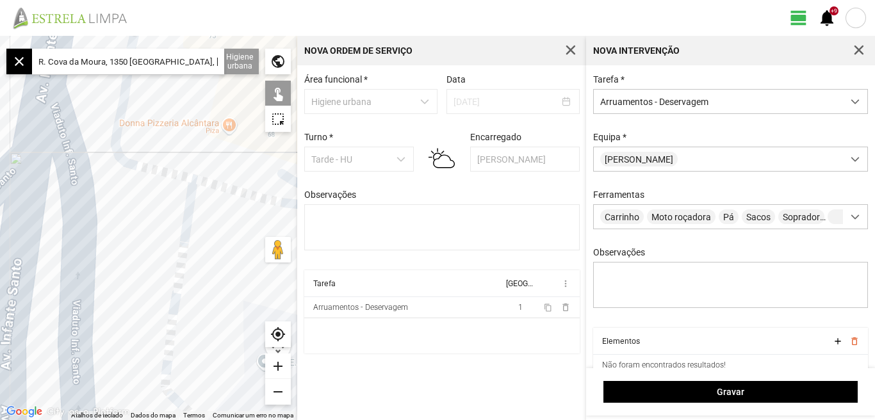
drag, startPoint x: 196, startPoint y: 253, endPoint x: 190, endPoint y: 202, distance: 51.6
click at [190, 204] on div at bounding box center [148, 228] width 297 height 384
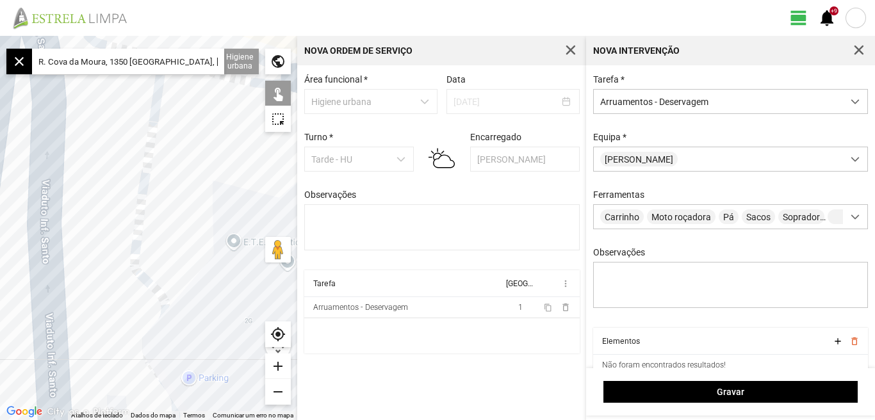
drag, startPoint x: 208, startPoint y: 264, endPoint x: 180, endPoint y: 179, distance: 89.5
click at [181, 180] on div at bounding box center [148, 228] width 297 height 384
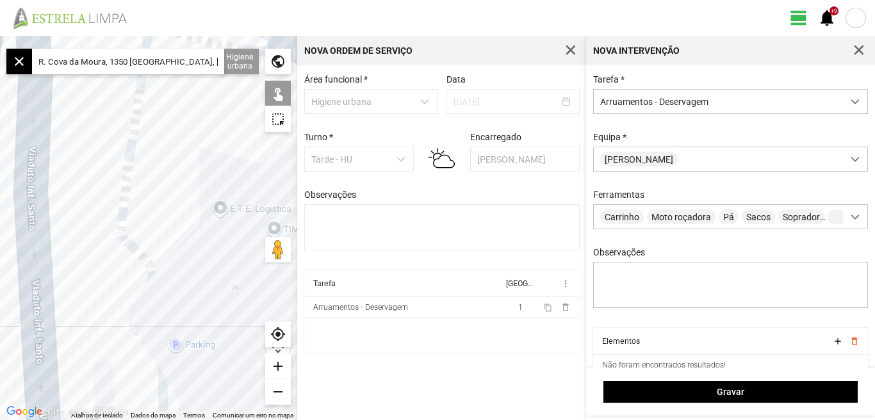
drag, startPoint x: 192, startPoint y: 216, endPoint x: 181, endPoint y: 159, distance: 57.3
click at [182, 161] on div at bounding box center [148, 228] width 297 height 384
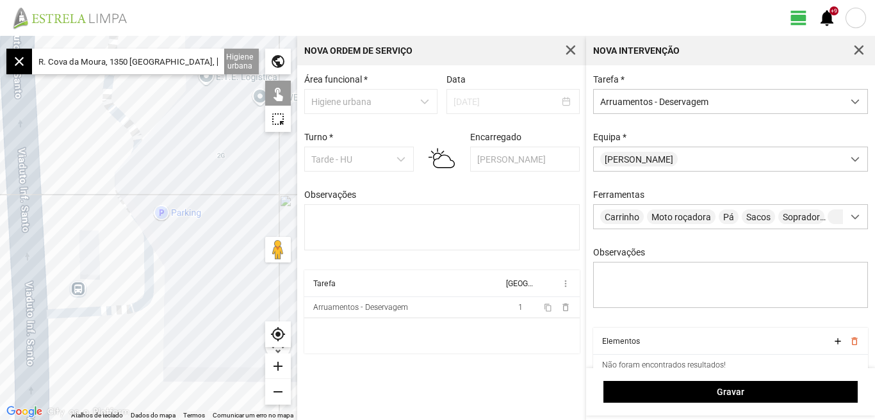
drag, startPoint x: 181, startPoint y: 186, endPoint x: 184, endPoint y: 135, distance: 50.7
click at [184, 137] on div at bounding box center [148, 228] width 297 height 384
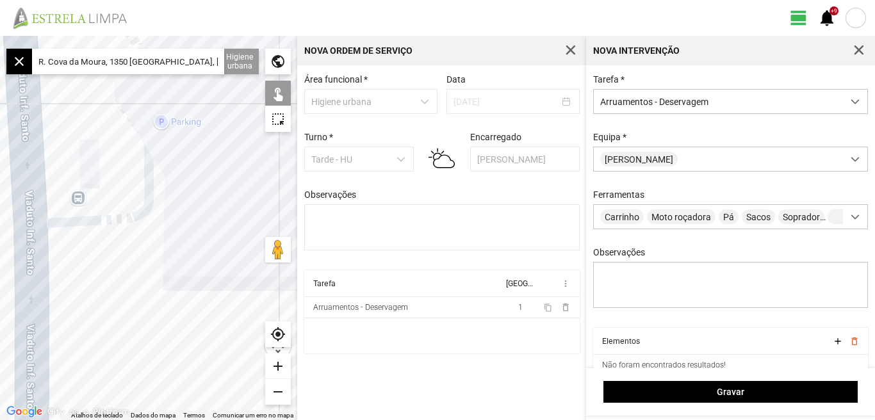
drag, startPoint x: 195, startPoint y: 249, endPoint x: 195, endPoint y: 164, distance: 84.5
click at [195, 164] on div at bounding box center [148, 228] width 297 height 384
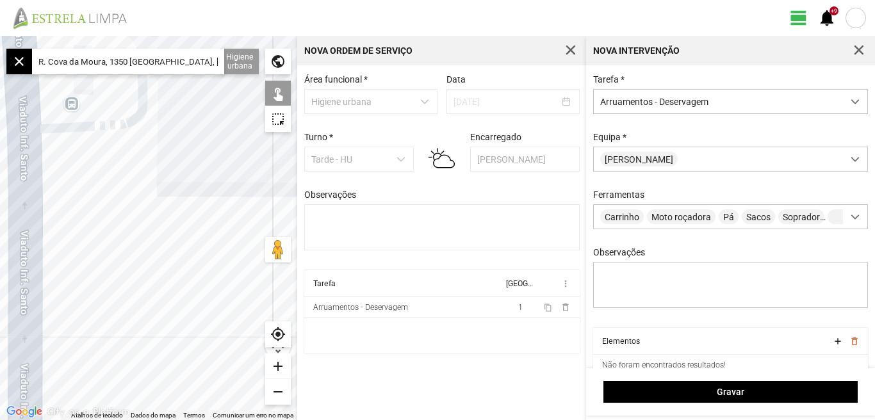
drag, startPoint x: 181, startPoint y: 264, endPoint x: 171, endPoint y: 188, distance: 76.8
click at [172, 189] on div at bounding box center [148, 228] width 297 height 384
drag, startPoint x: 153, startPoint y: 259, endPoint x: 158, endPoint y: 192, distance: 67.4
click at [158, 192] on div at bounding box center [148, 228] width 297 height 384
drag, startPoint x: 152, startPoint y: 283, endPoint x: 149, endPoint y: 175, distance: 107.7
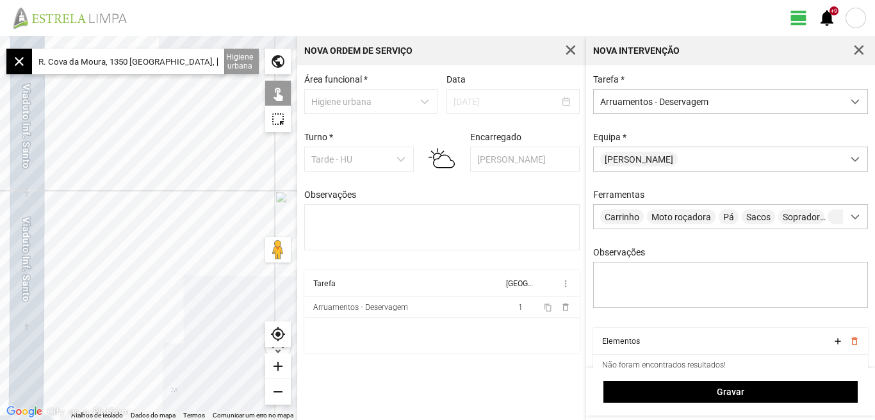
click at [146, 193] on div at bounding box center [148, 228] width 297 height 384
drag, startPoint x: 132, startPoint y: 270, endPoint x: 129, endPoint y: 193, distance: 76.3
click at [130, 200] on div at bounding box center [148, 228] width 297 height 384
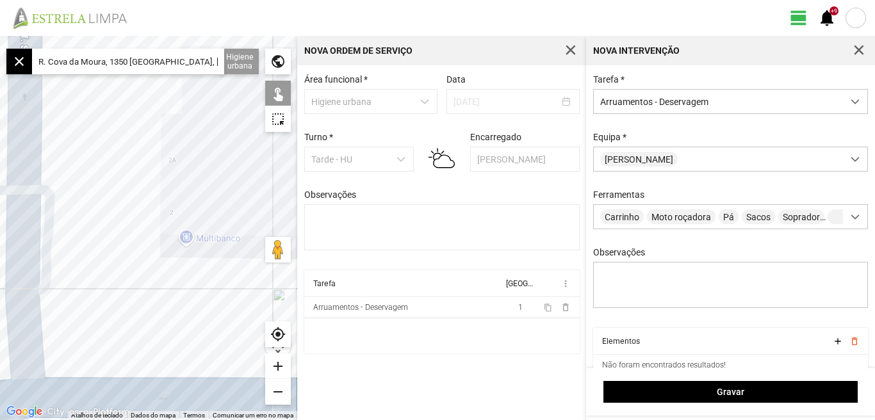
drag, startPoint x: 127, startPoint y: 289, endPoint x: 116, endPoint y: 190, distance: 99.9
click at [116, 196] on div at bounding box center [148, 228] width 297 height 384
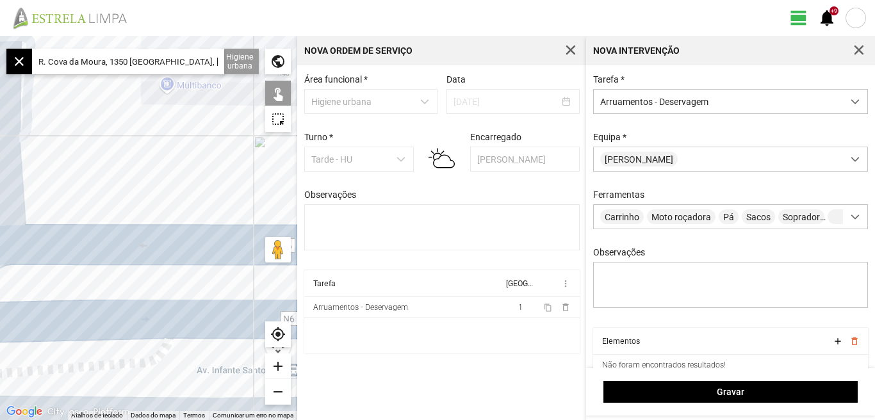
drag, startPoint x: 215, startPoint y: 232, endPoint x: 124, endPoint y: 222, distance: 92.2
click at [124, 223] on div at bounding box center [148, 228] width 297 height 384
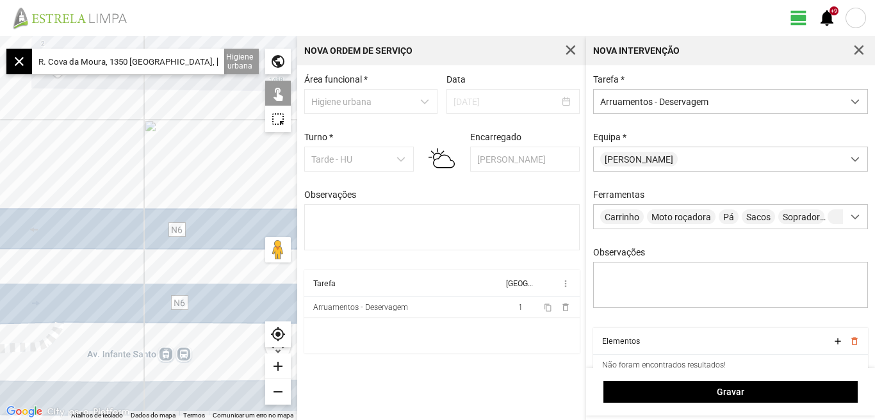
drag, startPoint x: 206, startPoint y: 203, endPoint x: 91, endPoint y: 202, distance: 115.3
click at [80, 204] on div at bounding box center [148, 228] width 297 height 384
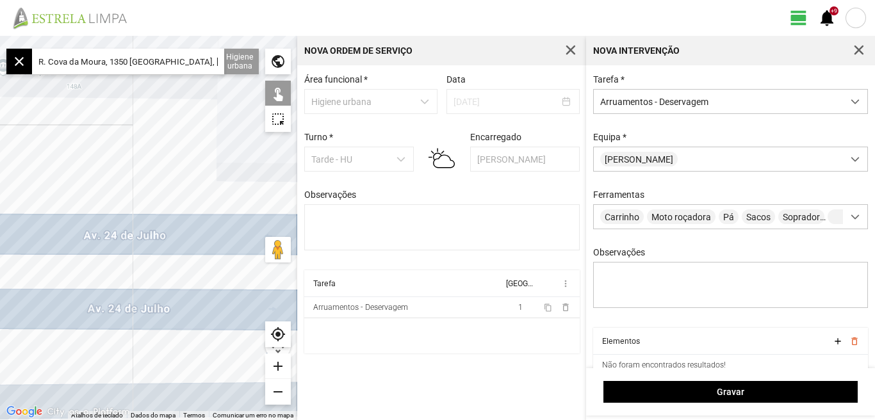
drag, startPoint x: 159, startPoint y: 185, endPoint x: 67, endPoint y: 184, distance: 92.2
click at [63, 184] on div at bounding box center [148, 228] width 297 height 384
drag, startPoint x: 142, startPoint y: 184, endPoint x: 114, endPoint y: 188, distance: 28.4
click at [103, 184] on div at bounding box center [148, 228] width 297 height 384
drag, startPoint x: 211, startPoint y: 188, endPoint x: 108, endPoint y: 191, distance: 102.5
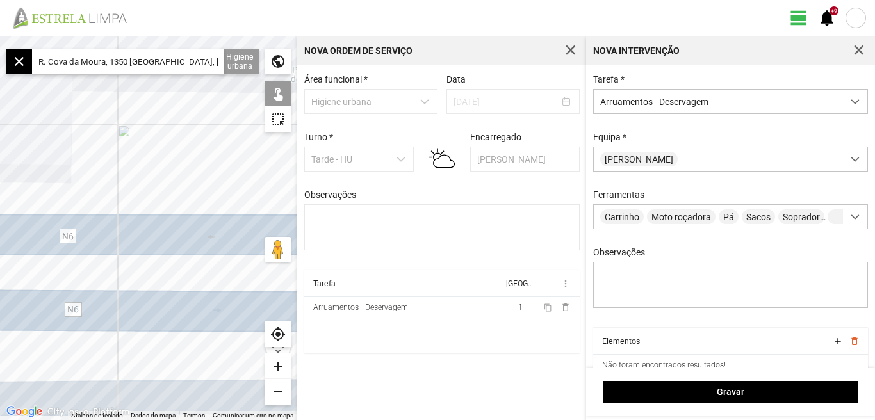
click at [110, 190] on div at bounding box center [148, 228] width 297 height 384
click at [102, 191] on div at bounding box center [148, 228] width 297 height 384
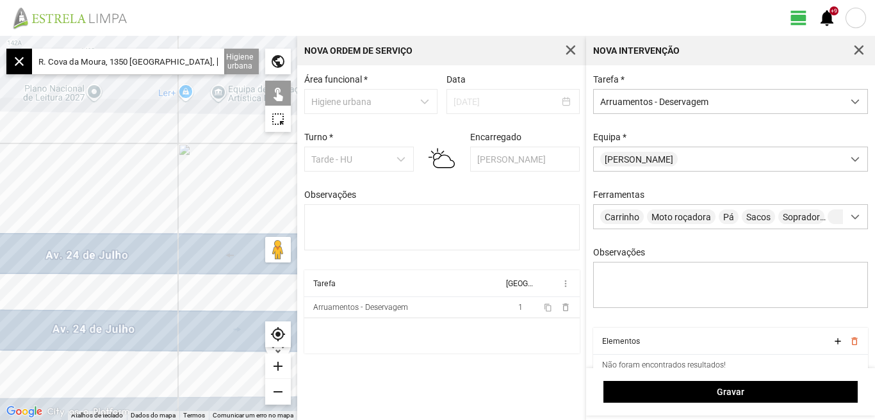
click at [120, 192] on div at bounding box center [148, 228] width 297 height 384
click at [74, 193] on div at bounding box center [148, 228] width 297 height 384
drag, startPoint x: 141, startPoint y: 192, endPoint x: 83, endPoint y: 195, distance: 57.7
click at [88, 193] on div at bounding box center [148, 228] width 297 height 384
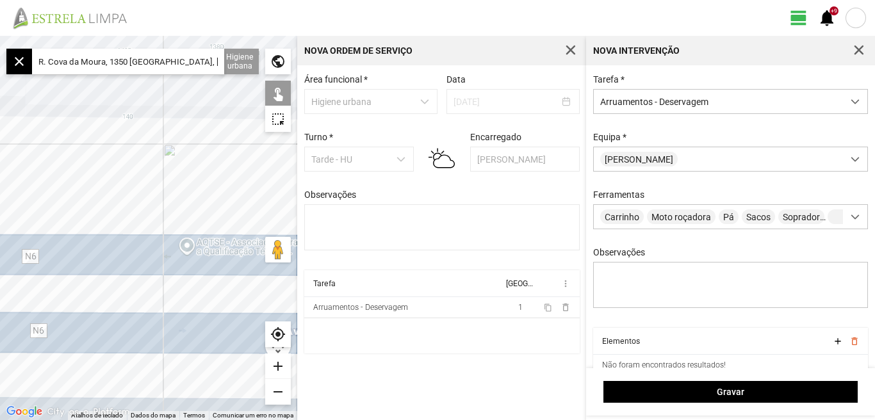
drag, startPoint x: 115, startPoint y: 195, endPoint x: 109, endPoint y: 196, distance: 6.4
click at [109, 196] on div at bounding box center [148, 228] width 297 height 384
click at [281, 390] on div "remove" at bounding box center [278, 392] width 26 height 26
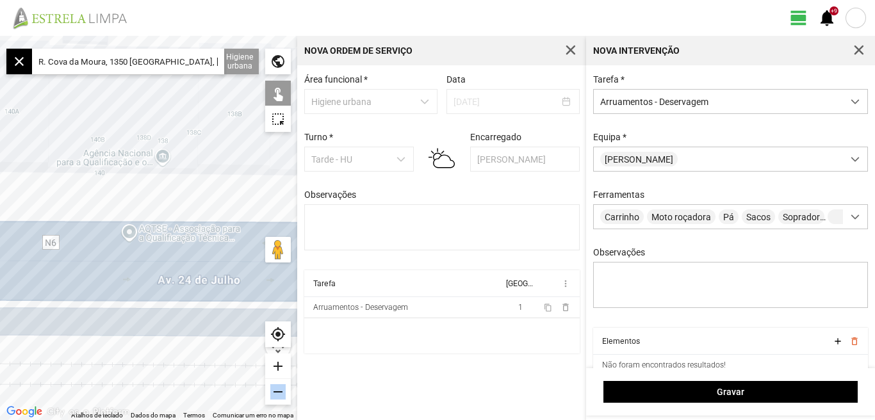
click at [281, 389] on div "remove" at bounding box center [278, 392] width 26 height 26
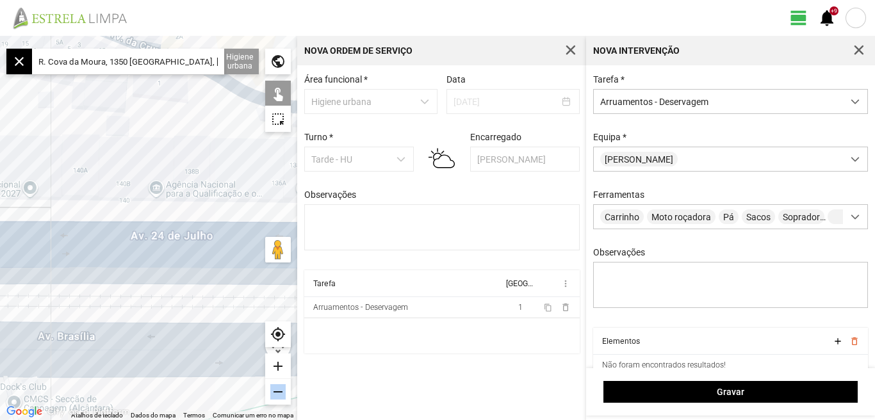
drag, startPoint x: 37, startPoint y: 174, endPoint x: 222, endPoint y: 199, distance: 186.8
click at [222, 199] on div at bounding box center [148, 228] width 297 height 384
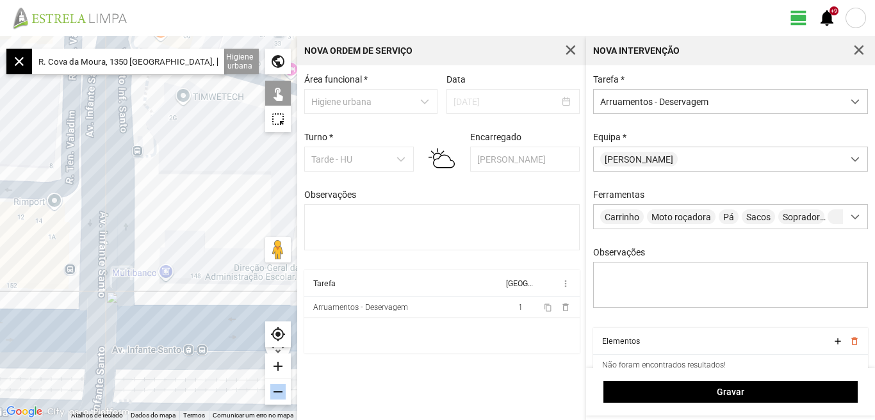
drag, startPoint x: 143, startPoint y: 168, endPoint x: 168, endPoint y: 218, distance: 56.7
click at [168, 218] on div at bounding box center [148, 228] width 297 height 384
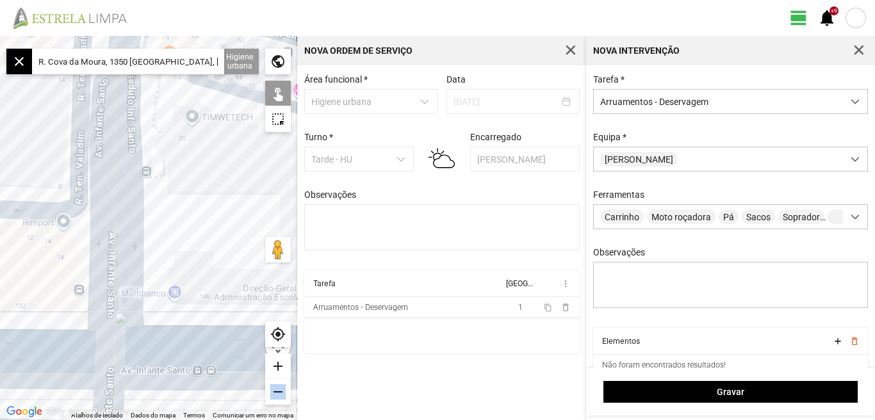
drag
click at [207, 238] on div at bounding box center [148, 228] width 297 height 384
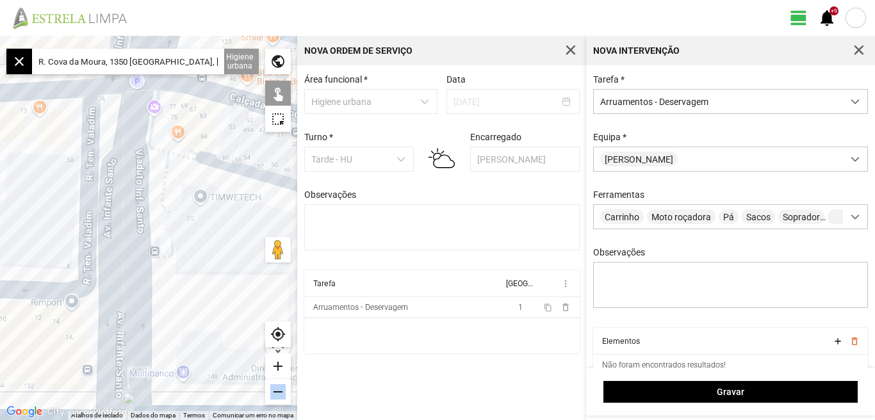
click at [205, 272] on div at bounding box center [148, 228] width 297 height 384
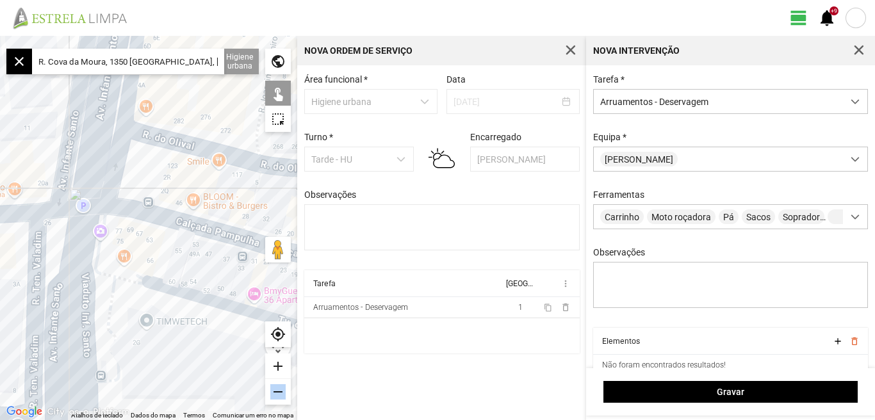
drag, startPoint x: 205, startPoint y: 255, endPoint x: 152, endPoint y: 375, distance: 131.4
click at [152, 375] on div at bounding box center [148, 228] width 297 height 384
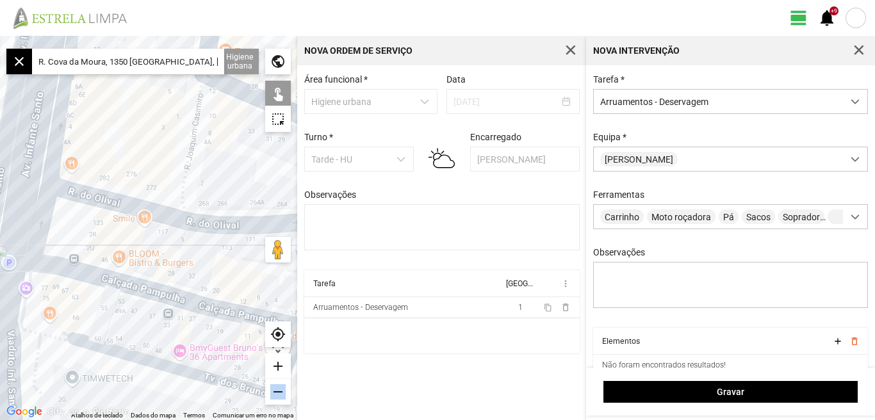
drag, startPoint x: 174, startPoint y: 208, endPoint x: 111, endPoint y: 249, distance: 75.9
click at [111, 249] on div at bounding box center [148, 228] width 297 height 384
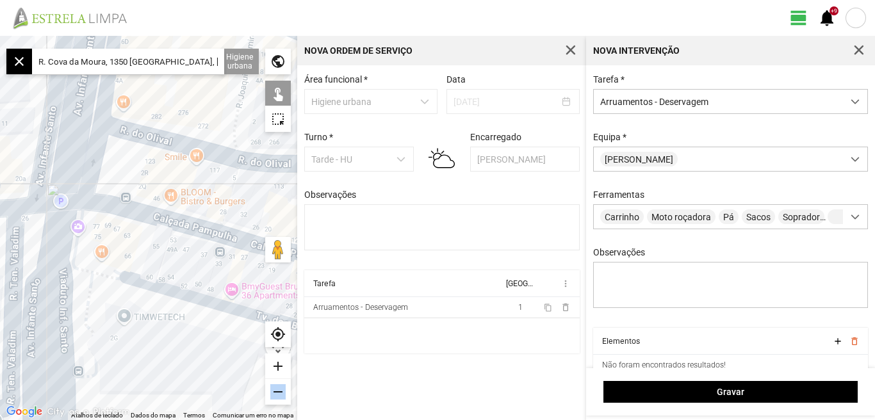
drag, startPoint x: 79, startPoint y: 241, endPoint x: 134, endPoint y: 177, distance: 84.5
click at [134, 177] on div at bounding box center [148, 228] width 297 height 384
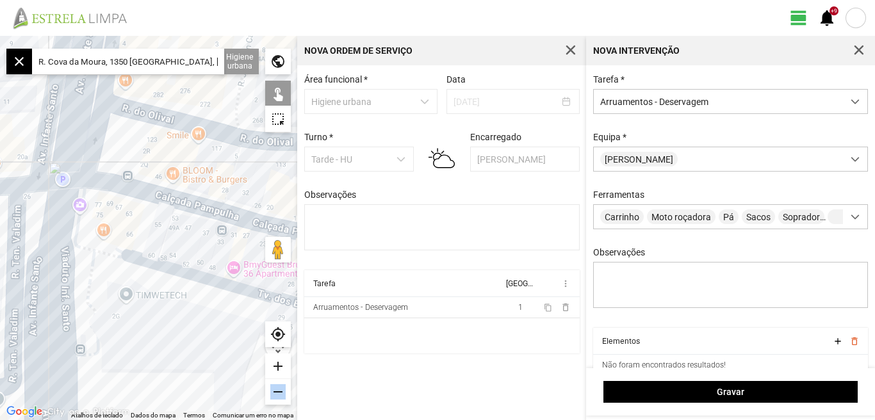
drag, startPoint x: 168, startPoint y: 325, endPoint x: 167, endPoint y: 249, distance: 75.6
click at [167, 252] on div at bounding box center [148, 228] width 297 height 384
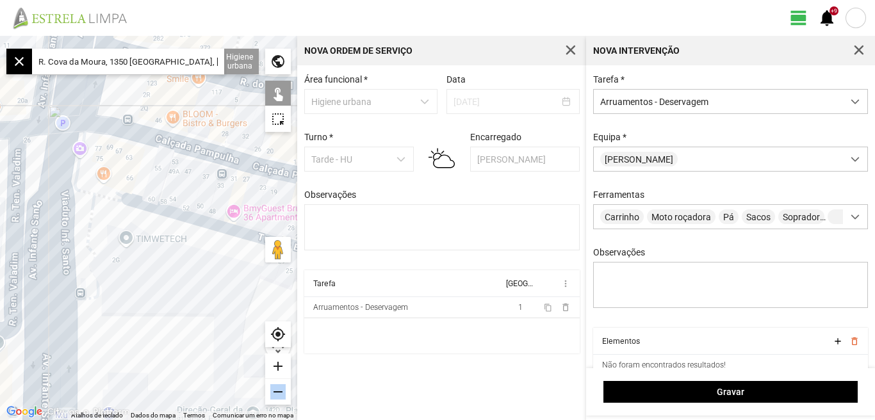
click at [274, 393] on div "remove" at bounding box center [278, 392] width 26 height 26
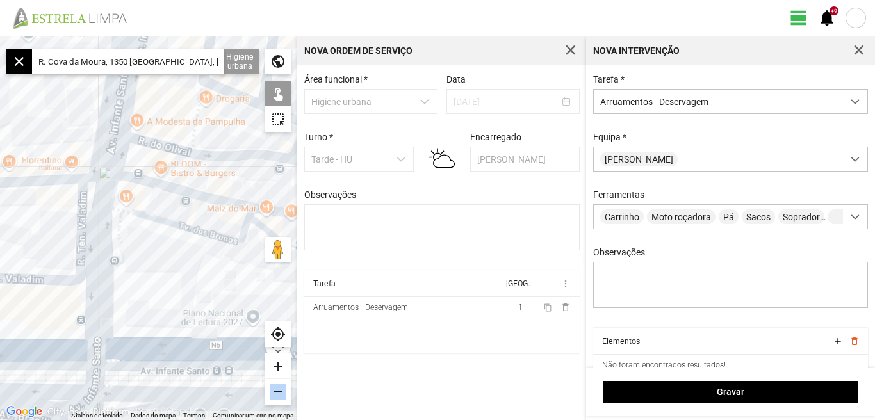
click at [274, 393] on div "remove" at bounding box center [278, 392] width 26 height 26
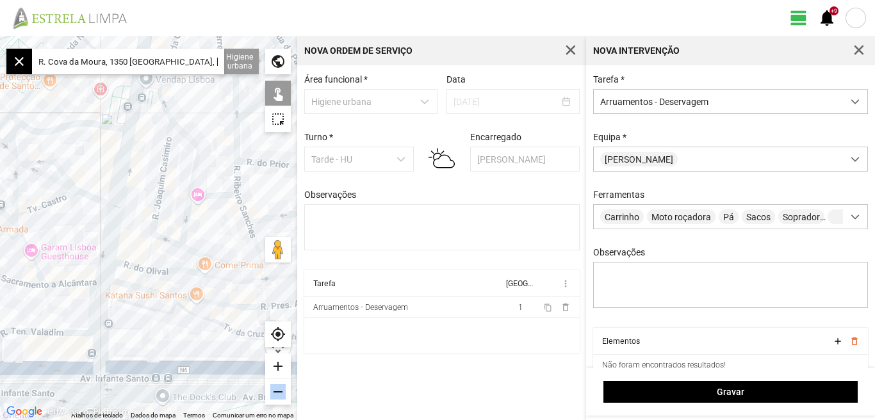
drag, startPoint x: 88, startPoint y: 158, endPoint x: 68, endPoint y: 229, distance: 74.0
click at [68, 229] on div at bounding box center [148, 228] width 297 height 384
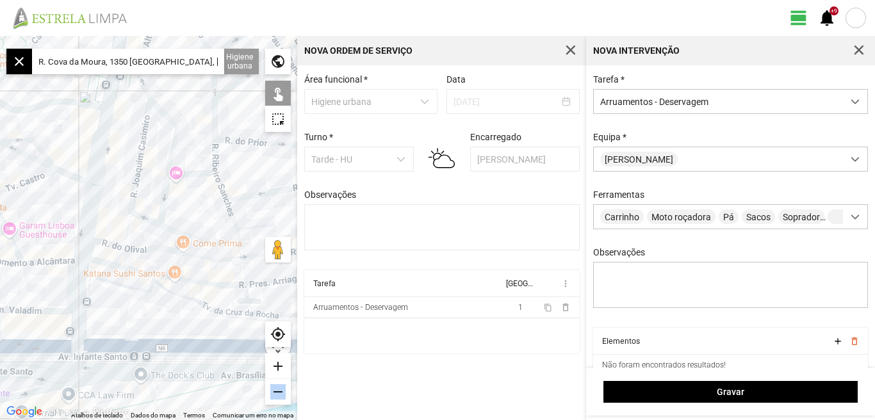
drag, startPoint x: 51, startPoint y: 229, endPoint x: 35, endPoint y: 217, distance: 20.1
click at [35, 218] on div at bounding box center [148, 228] width 297 height 384
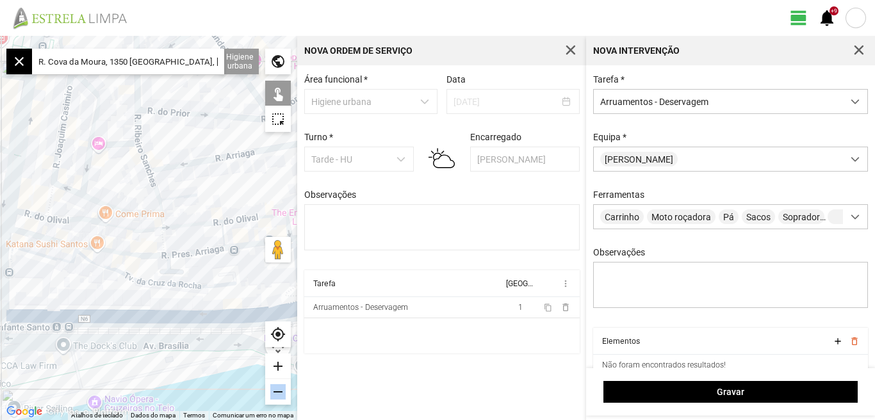
drag, startPoint x: 102, startPoint y: 291, endPoint x: 94, endPoint y: 288, distance: 8.9
click at [94, 288] on div at bounding box center [148, 228] width 297 height 384
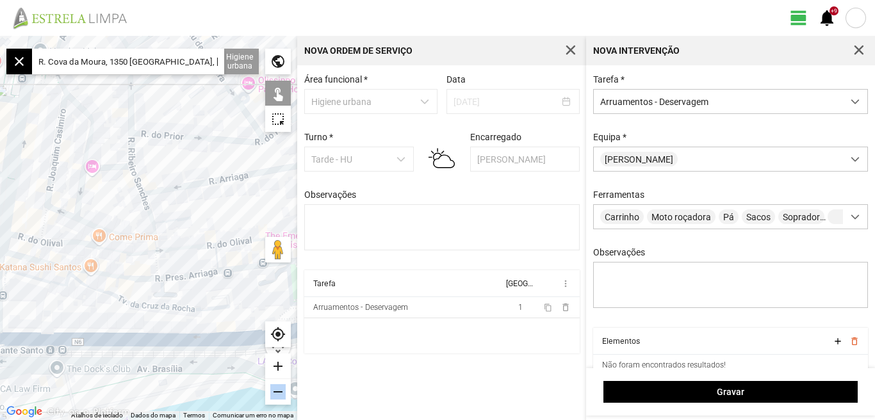
drag, startPoint x: 120, startPoint y: 177, endPoint x: 131, endPoint y: 255, distance: 78.4
click at [131, 255] on div at bounding box center [148, 228] width 297 height 384
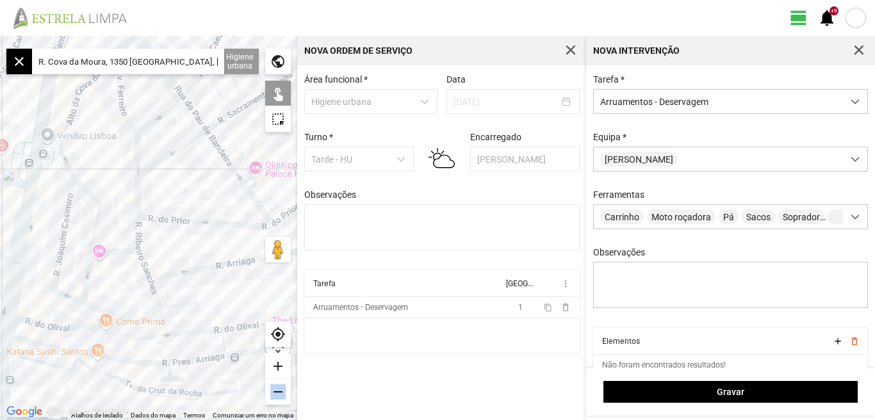
drag, startPoint x: 188, startPoint y: 211, endPoint x: 192, endPoint y: 244, distance: 32.8
click at [192, 244] on div at bounding box center [148, 228] width 297 height 384
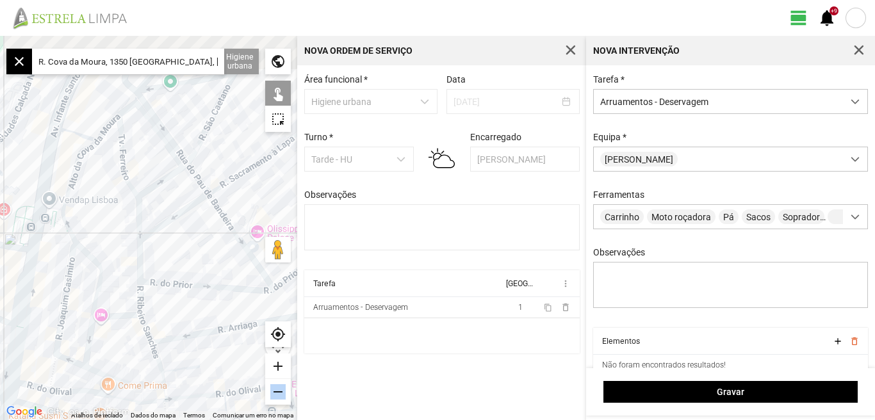
drag, startPoint x: 187, startPoint y: 169, endPoint x: 189, endPoint y: 234, distance: 65.4
click at [189, 234] on div at bounding box center [148, 228] width 297 height 384
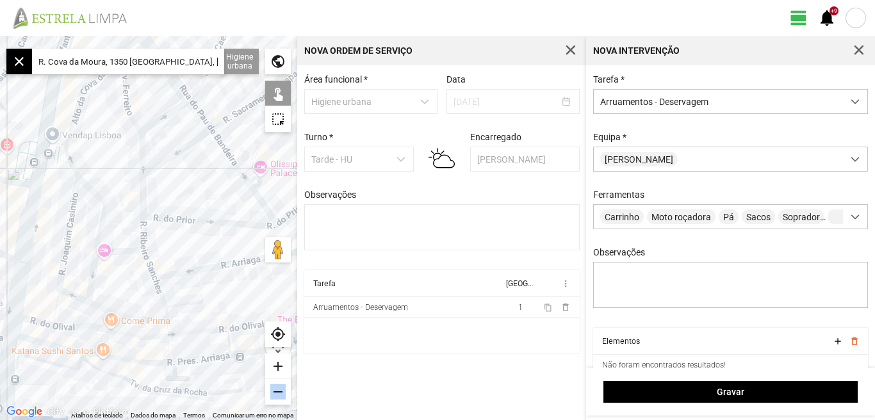
drag, startPoint x: 110, startPoint y: 249, endPoint x: 115, endPoint y: 177, distance: 71.9
click at [115, 177] on div at bounding box center [148, 228] width 297 height 384
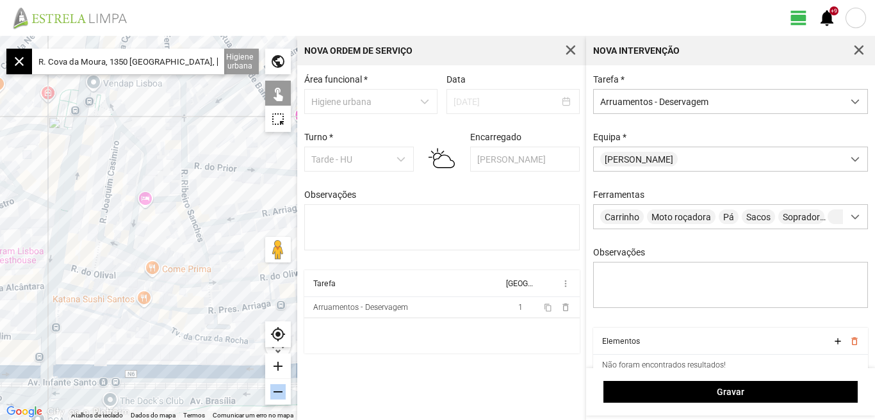
drag, startPoint x: 64, startPoint y: 357, endPoint x: 108, endPoint y: 343, distance: 45.6
click at [108, 343] on div at bounding box center [148, 228] width 297 height 384
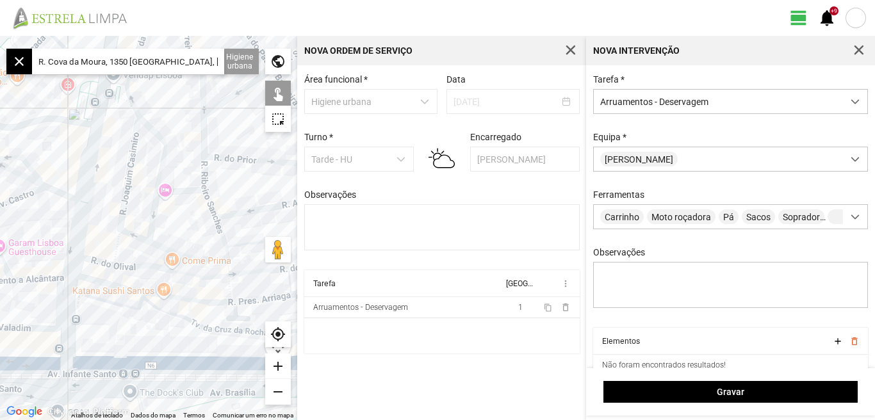
click at [273, 363] on div "add" at bounding box center [278, 367] width 26 height 26
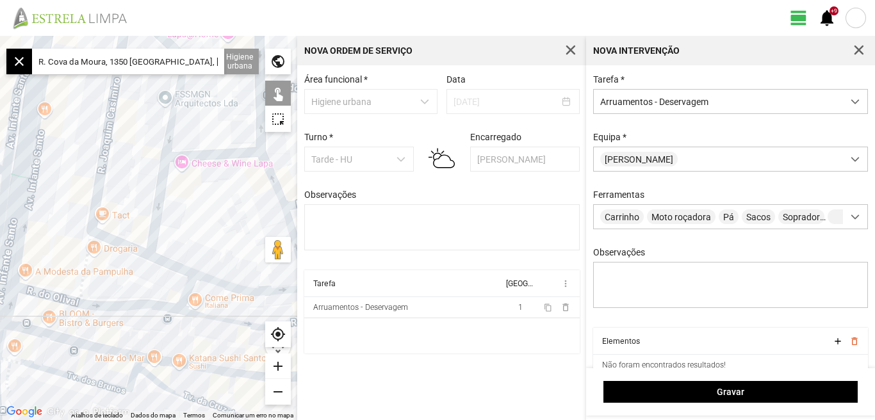
click at [273, 363] on div "add" at bounding box center [278, 367] width 26 height 26
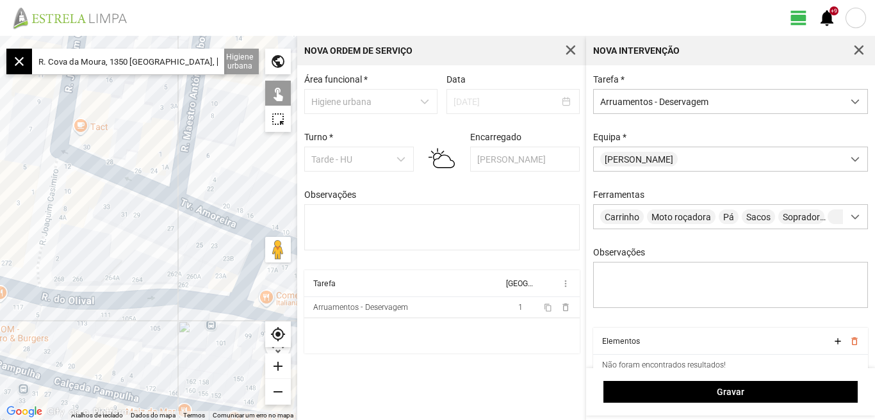
drag, startPoint x: 85, startPoint y: 325, endPoint x: 116, endPoint y: 226, distance: 103.3
click at [116, 226] on div at bounding box center [148, 228] width 297 height 384
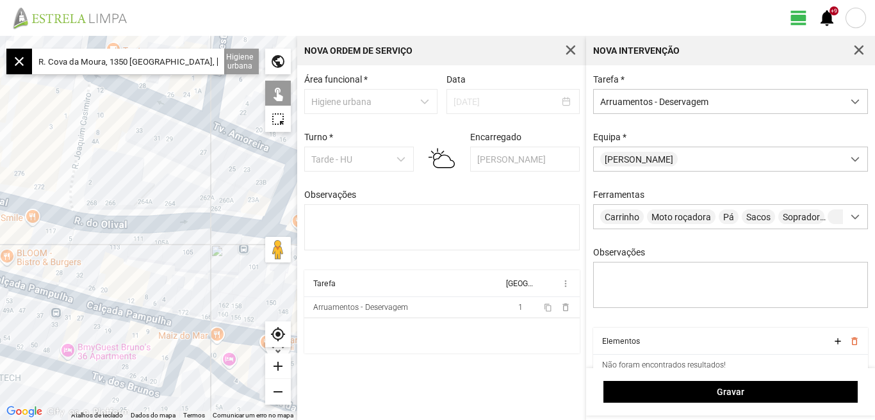
drag, startPoint x: 115, startPoint y: 229, endPoint x: 144, endPoint y: 163, distance: 72.2
click at [143, 165] on div at bounding box center [148, 228] width 297 height 384
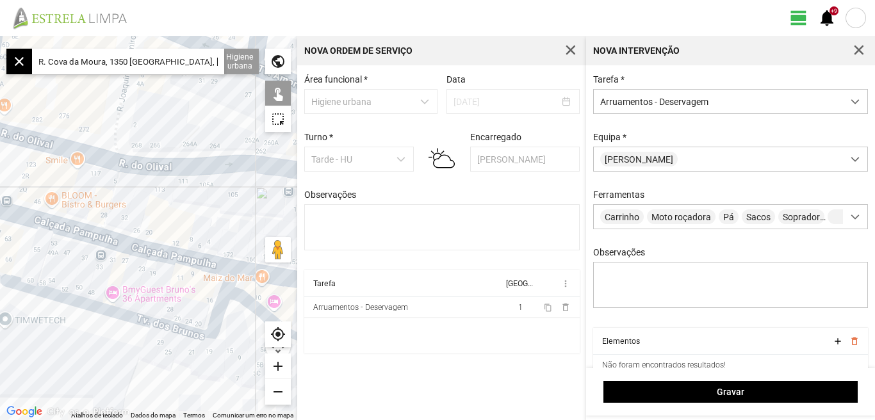
drag, startPoint x: 160, startPoint y: 227, endPoint x: 200, endPoint y: 197, distance: 49.8
click at [200, 197] on div at bounding box center [148, 228] width 297 height 384
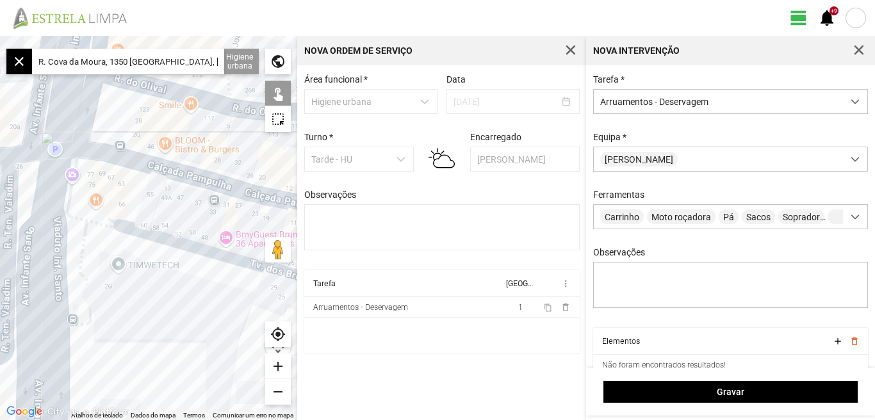
drag, startPoint x: 102, startPoint y: 345, endPoint x: 192, endPoint y: 307, distance: 97.3
click at [192, 307] on div at bounding box center [148, 228] width 297 height 384
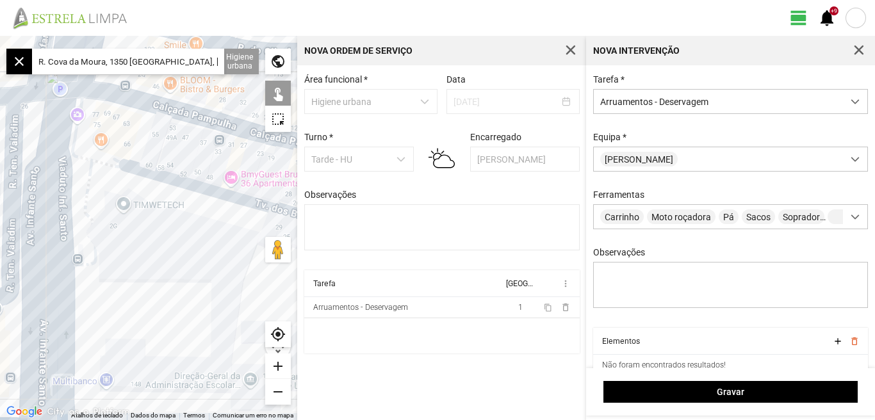
drag, startPoint x: 135, startPoint y: 330, endPoint x: 135, endPoint y: 270, distance: 60.8
click at [135, 270] on div at bounding box center [148, 228] width 297 height 384
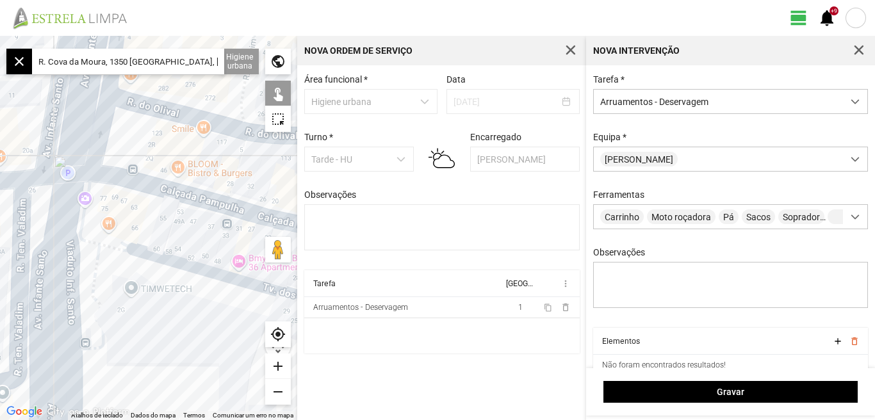
drag, startPoint x: 148, startPoint y: 232, endPoint x: 156, endPoint y: 320, distance: 88.1
click at [156, 320] on div at bounding box center [148, 228] width 297 height 384
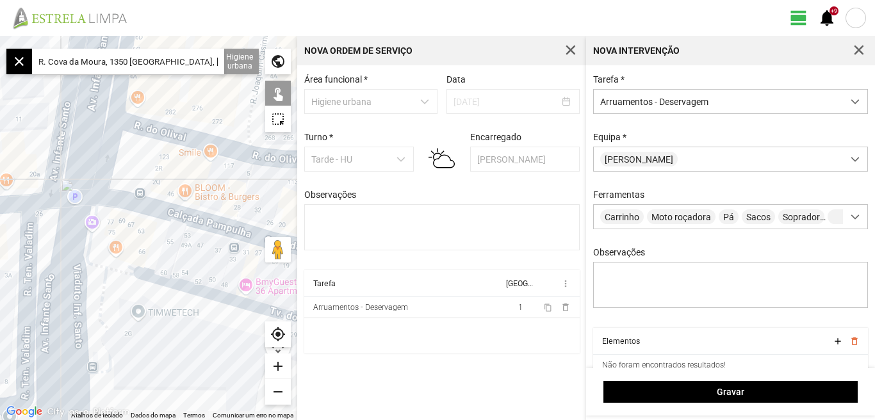
drag, startPoint x: 147, startPoint y: 316, endPoint x: 157, endPoint y: 348, distance: 32.8
click at [157, 348] on div at bounding box center [148, 228] width 297 height 384
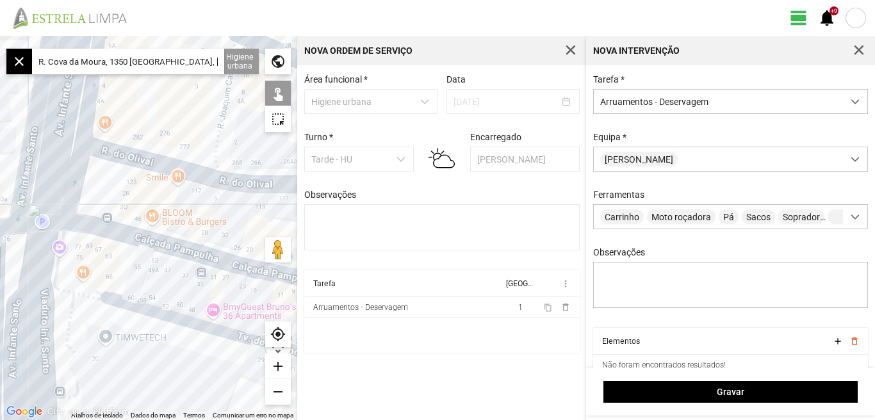
drag, startPoint x: 188, startPoint y: 346, endPoint x: 138, endPoint y: 382, distance: 61.1
click at [138, 382] on div at bounding box center [148, 228] width 297 height 384
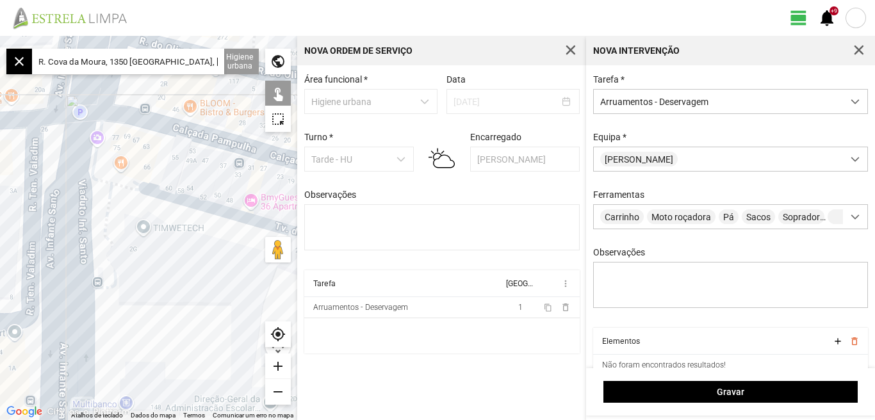
drag, startPoint x: 140, startPoint y: 388, endPoint x: 198, endPoint y: 272, distance: 130.3
click at [198, 272] on div at bounding box center [148, 228] width 297 height 384
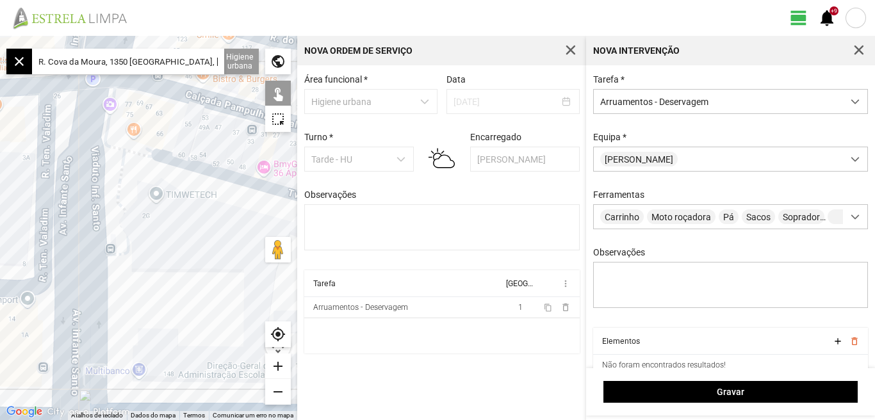
drag, startPoint x: 193, startPoint y: 278, endPoint x: 188, endPoint y: 247, distance: 31.2
click at [189, 249] on div at bounding box center [148, 228] width 297 height 384
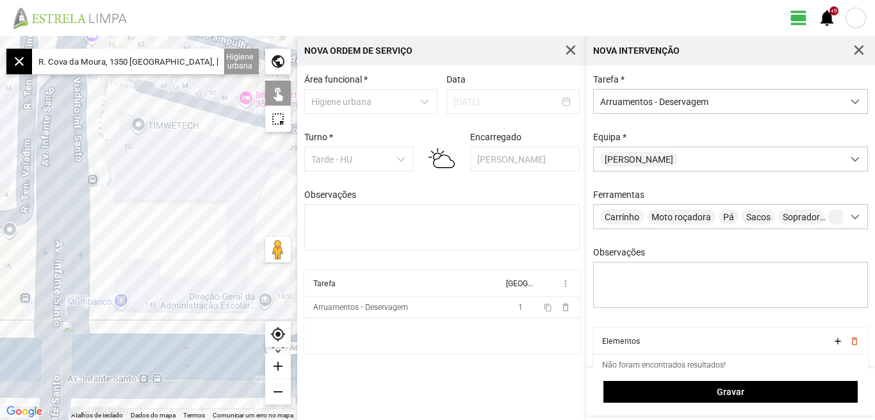
drag, startPoint x: 177, startPoint y: 256, endPoint x: 174, endPoint y: 243, distance: 13.2
click at [174, 244] on div at bounding box center [148, 228] width 297 height 384
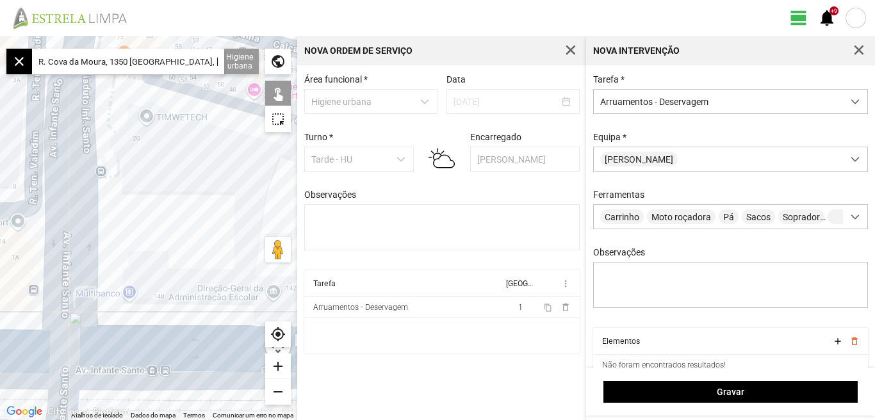
drag, startPoint x: 145, startPoint y: 243, endPoint x: 160, endPoint y: 259, distance: 21.8
click at [160, 259] on div at bounding box center [148, 228] width 297 height 384
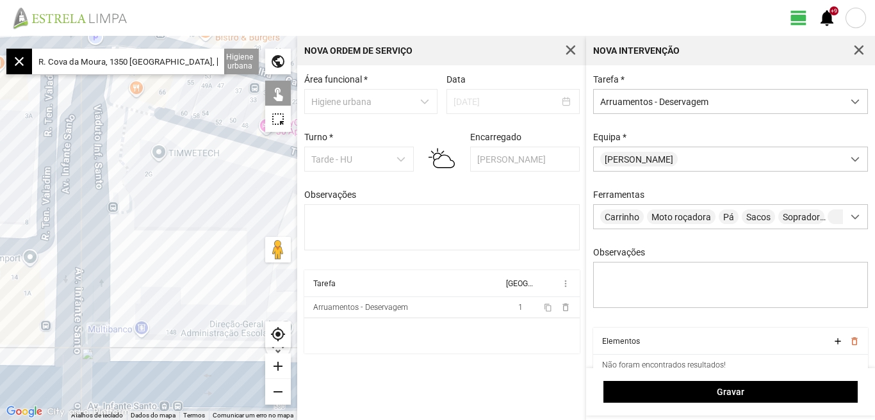
drag, startPoint x: 158, startPoint y: 227, endPoint x: 167, endPoint y: 261, distance: 35.9
click at [167, 261] on div at bounding box center [148, 228] width 297 height 384
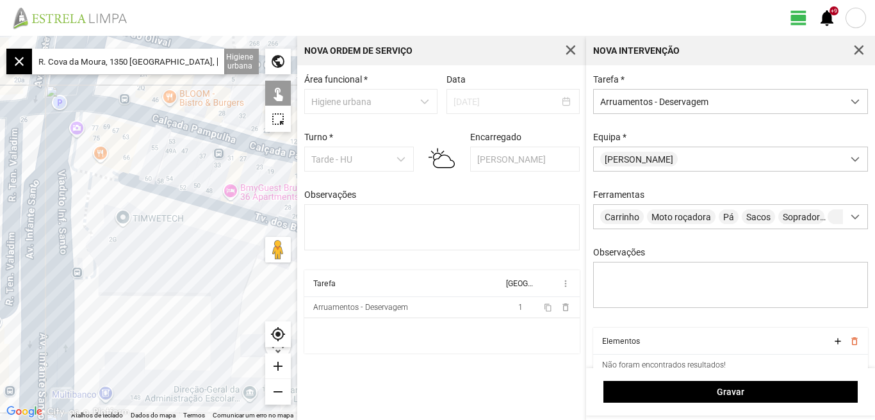
drag, startPoint x: 185, startPoint y: 231, endPoint x: 147, endPoint y: 288, distance: 68.4
click at [147, 288] on div at bounding box center [148, 228] width 297 height 384
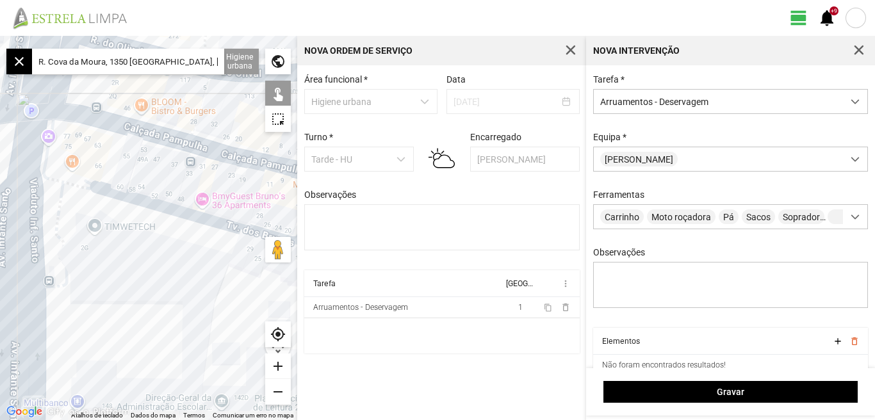
drag, startPoint x: 150, startPoint y: 298, endPoint x: 160, endPoint y: 259, distance: 41.0
click at [160, 259] on div at bounding box center [148, 228] width 297 height 384
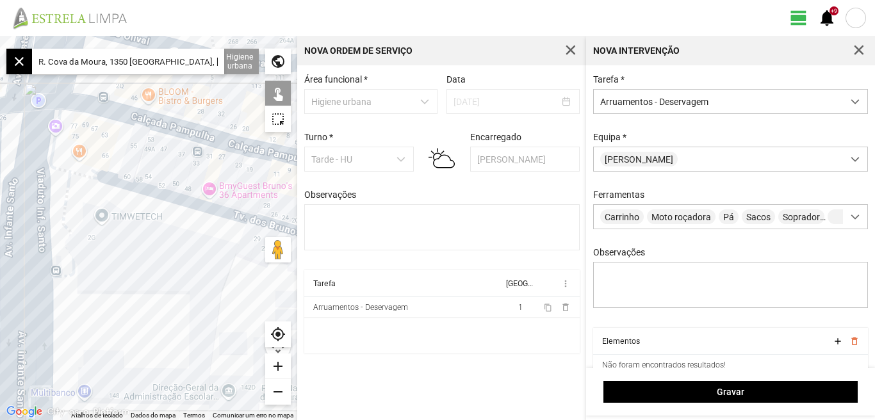
drag, startPoint x: 152, startPoint y: 265, endPoint x: 161, endPoint y: 257, distance: 12.7
click at [161, 257] on div at bounding box center [148, 228] width 297 height 384
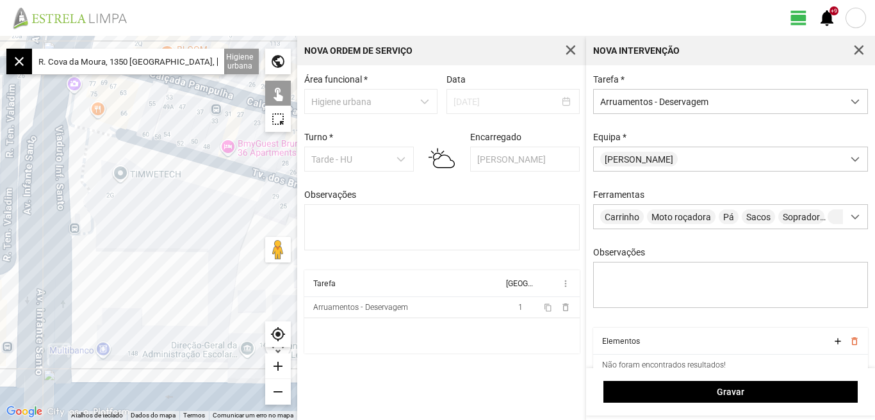
drag, startPoint x: 133, startPoint y: 318, endPoint x: 153, endPoint y: 275, distance: 47.6
click at [153, 275] on div at bounding box center [148, 228] width 297 height 384
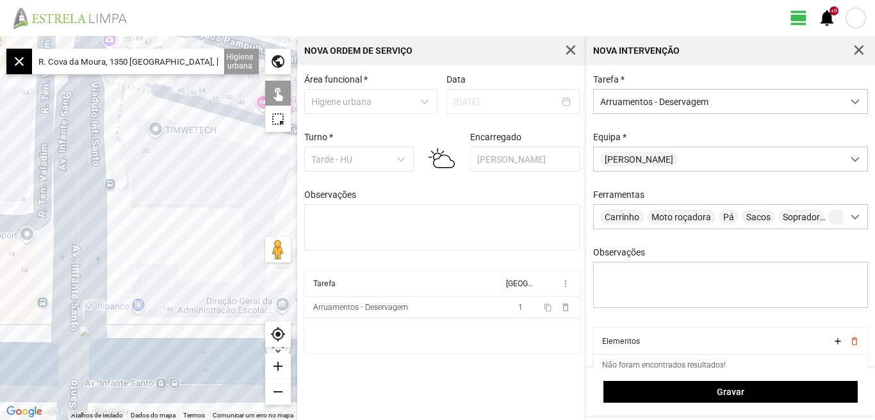
drag, startPoint x: 148, startPoint y: 284, endPoint x: 187, endPoint y: 238, distance: 60.4
click at [187, 238] on div at bounding box center [148, 228] width 297 height 384
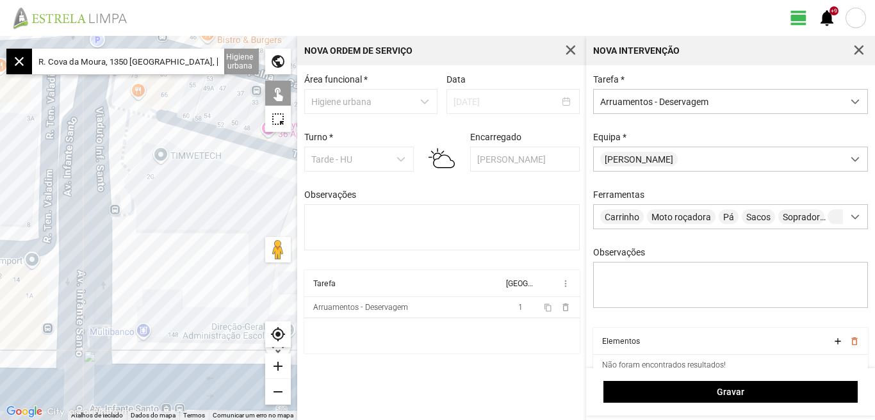
drag, startPoint x: 165, startPoint y: 193, endPoint x: 167, endPoint y: 269, distance: 75.6
click at [167, 269] on div at bounding box center [148, 228] width 297 height 384
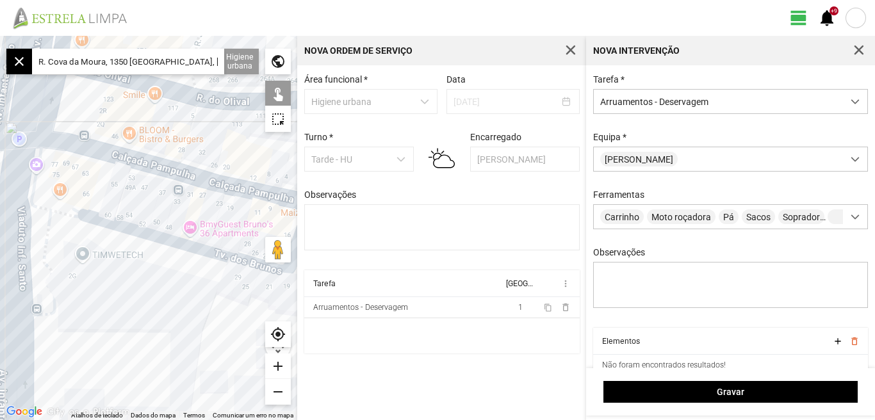
drag, startPoint x: 217, startPoint y: 259, endPoint x: 92, endPoint y: 308, distance: 134.3
click at [92, 308] on div at bounding box center [148, 228] width 297 height 384
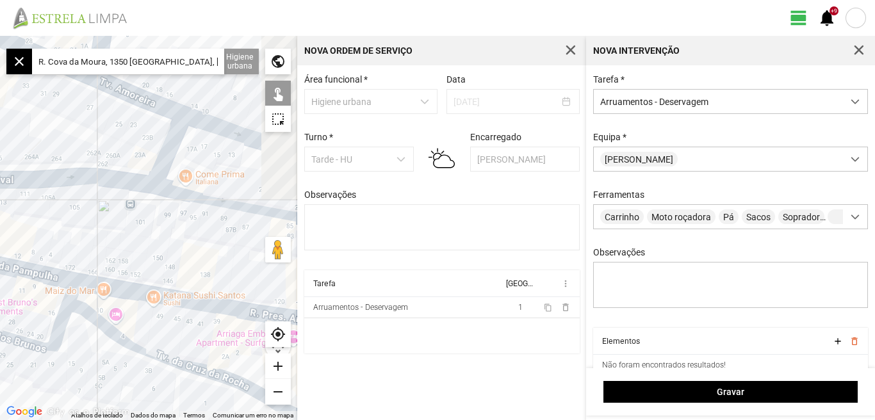
drag, startPoint x: 145, startPoint y: 308, endPoint x: 17, endPoint y: 352, distance: 135.5
click at [15, 368] on div at bounding box center [148, 228] width 297 height 384
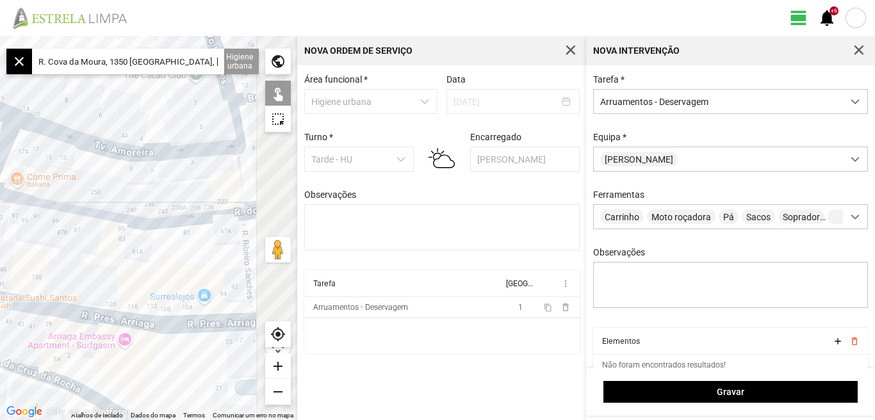
drag, startPoint x: 5, startPoint y: 254, endPoint x: 0, endPoint y: 236, distance: 19.3
click at [0, 236] on div at bounding box center [148, 228] width 297 height 384
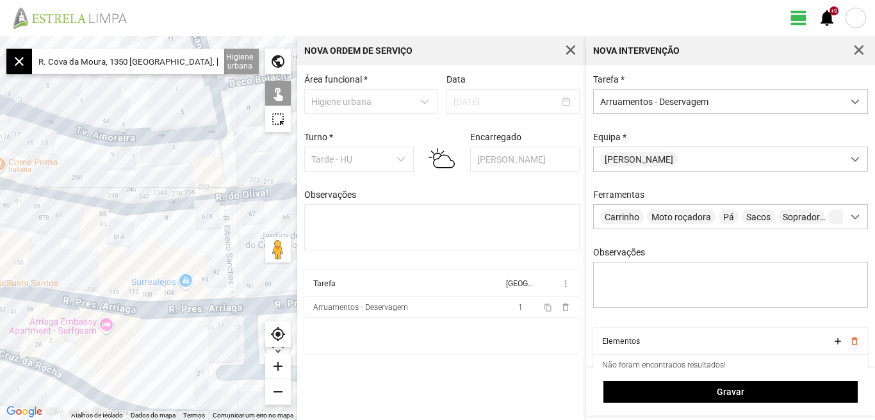
drag, startPoint x: 193, startPoint y: 245, endPoint x: 111, endPoint y: 275, distance: 87.9
click at [113, 275] on div at bounding box center [148, 228] width 297 height 384
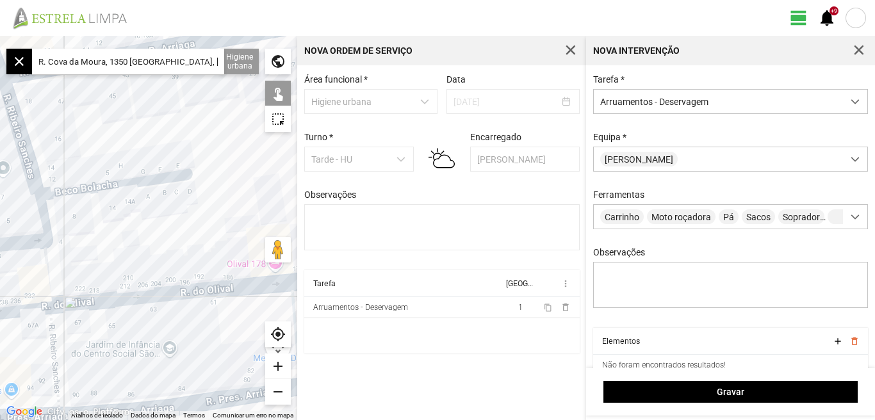
drag, startPoint x: 192, startPoint y: 166, endPoint x: 184, endPoint y: 263, distance: 97.1
click at [190, 276] on div at bounding box center [148, 228] width 297 height 384
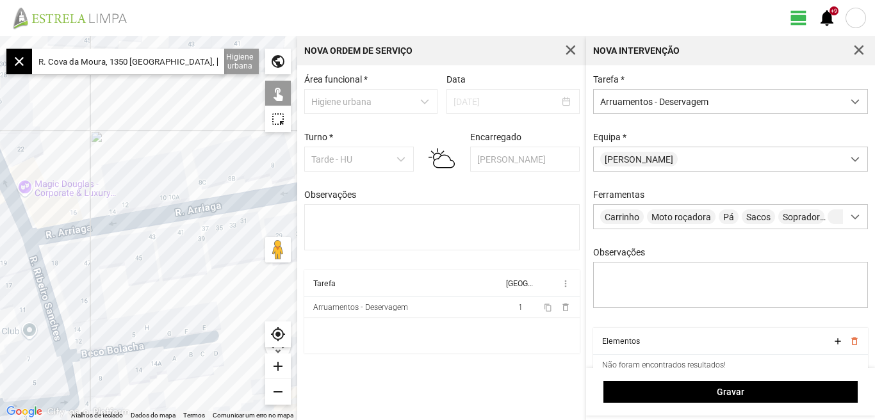
drag, startPoint x: 151, startPoint y: 182, endPoint x: 192, endPoint y: 250, distance: 79.5
click at [192, 250] on div at bounding box center [148, 228] width 297 height 384
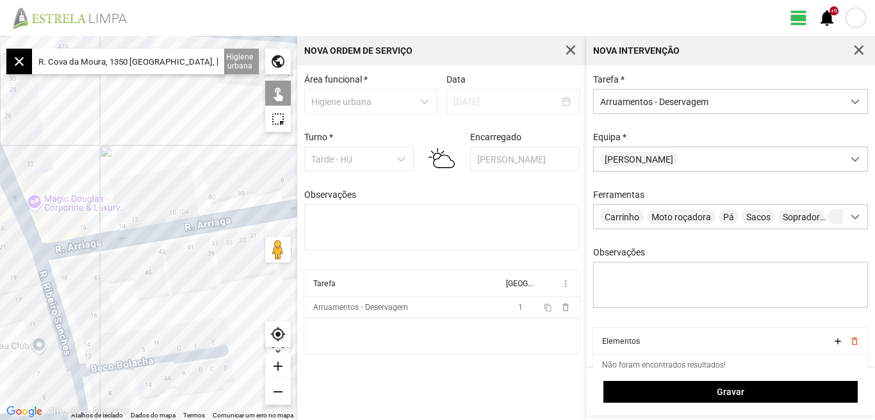
click at [281, 389] on div "remove" at bounding box center [278, 392] width 26 height 26
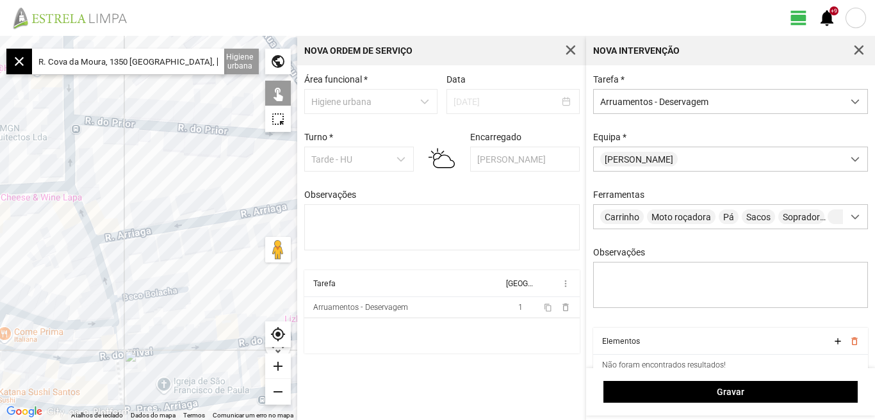
click at [281, 389] on div "remove" at bounding box center [278, 392] width 26 height 26
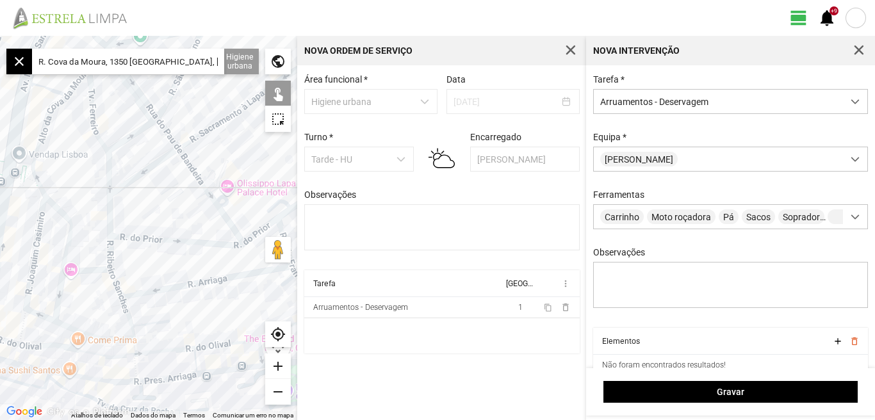
drag, startPoint x: 161, startPoint y: 209, endPoint x: 156, endPoint y: 247, distance: 38.9
click at [157, 247] on div at bounding box center [148, 228] width 297 height 384
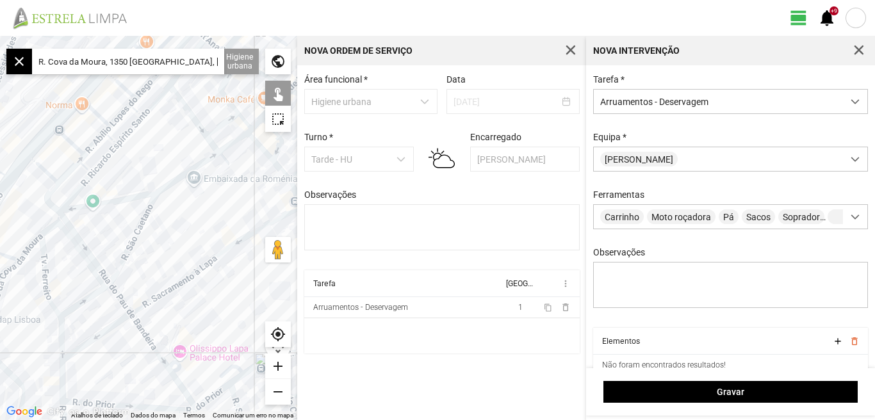
drag, startPoint x: 193, startPoint y: 218, endPoint x: 190, endPoint y: 225, distance: 8.0
click at [190, 225] on div at bounding box center [148, 228] width 297 height 384
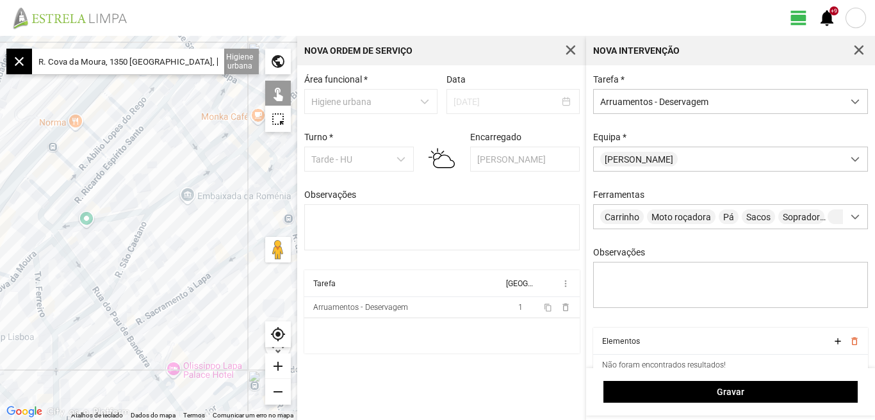
drag, startPoint x: 182, startPoint y: 242, endPoint x: 175, endPoint y: 250, distance: 10.4
click at [175, 250] on div at bounding box center [148, 228] width 297 height 384
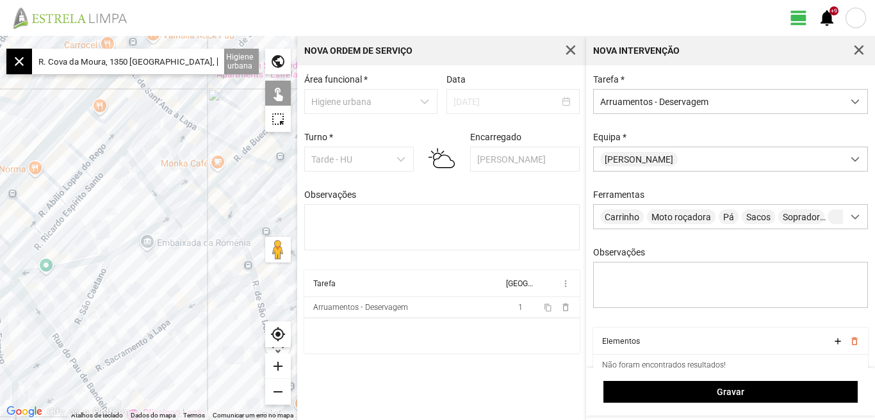
drag, startPoint x: 193, startPoint y: 264, endPoint x: 130, endPoint y: 281, distance: 64.9
click at [131, 281] on div at bounding box center [148, 228] width 297 height 384
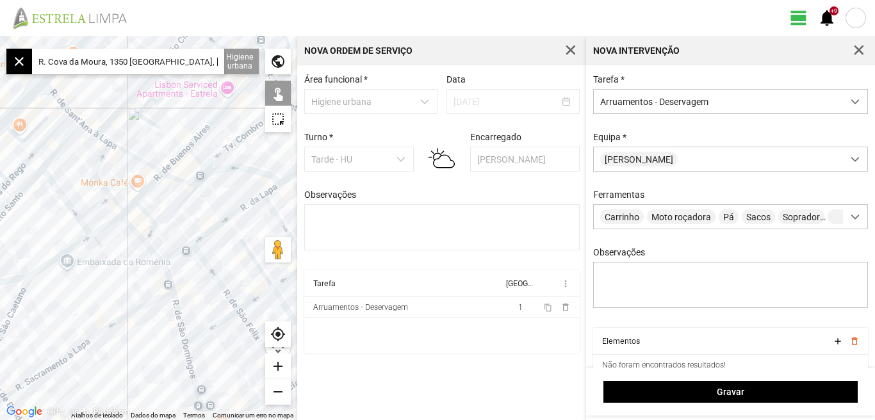
click at [279, 393] on div "remove" at bounding box center [278, 392] width 26 height 26
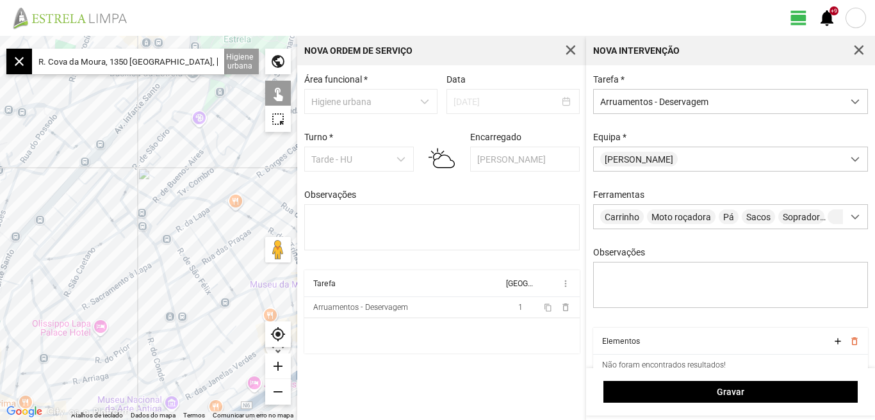
click at [278, 365] on div "add" at bounding box center [278, 367] width 26 height 26
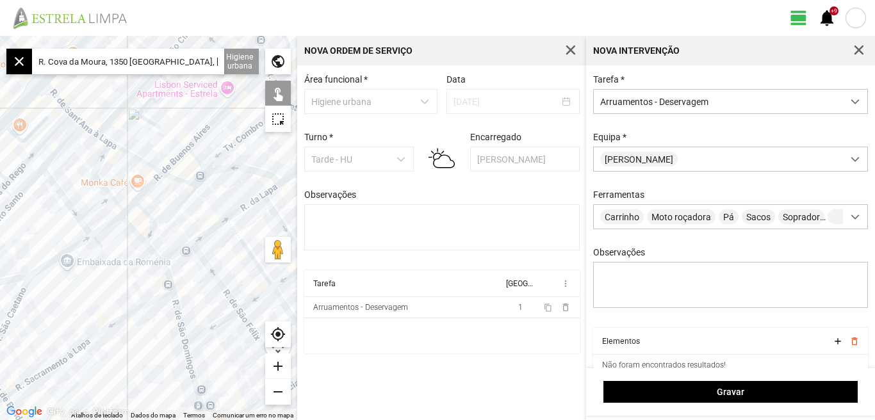
click at [277, 394] on div "remove" at bounding box center [278, 392] width 26 height 26
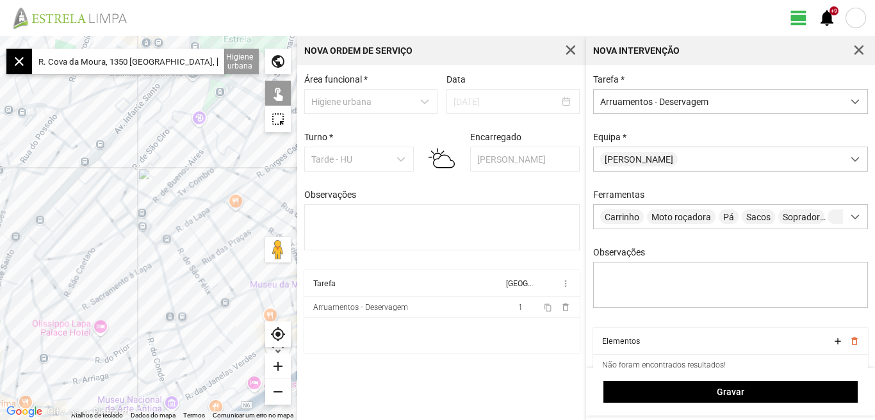
click at [277, 394] on div "remove" at bounding box center [278, 392] width 26 height 26
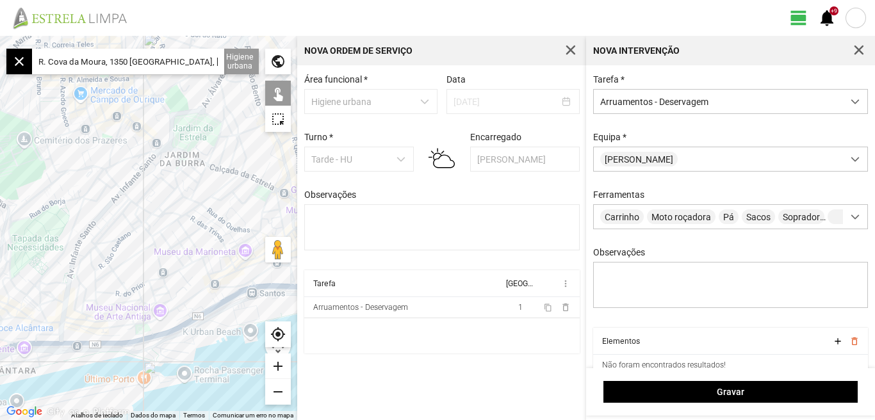
click at [279, 361] on div "add" at bounding box center [278, 367] width 26 height 26
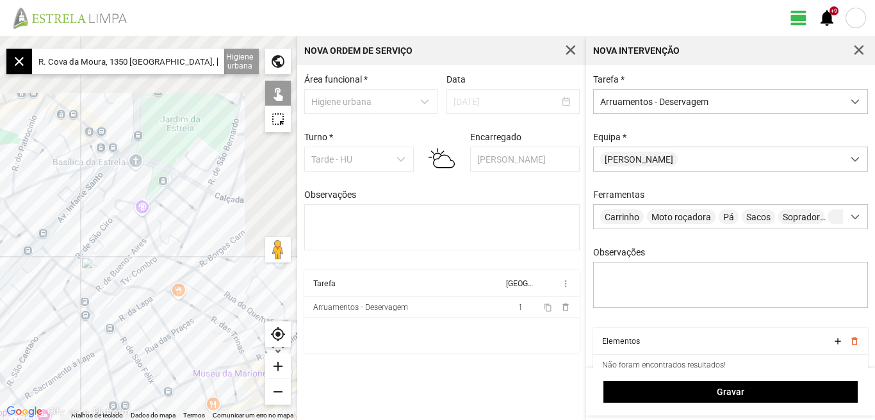
drag, startPoint x: 144, startPoint y: 167, endPoint x: 90, endPoint y: 209, distance: 68.0
click at [90, 209] on div at bounding box center [148, 228] width 297 height 384
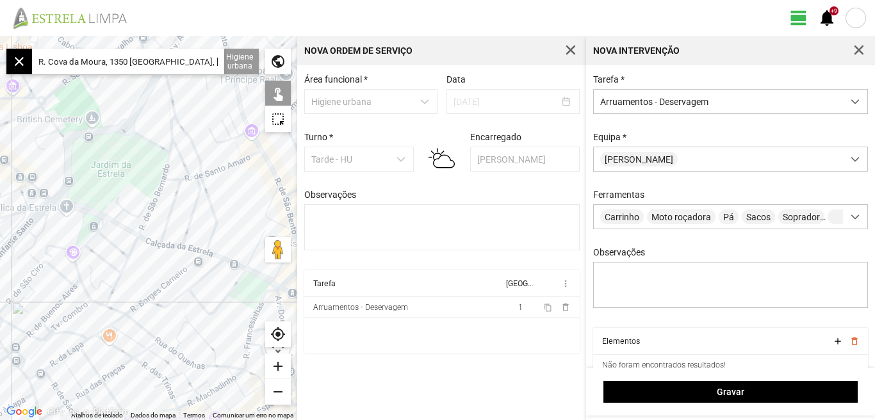
click at [279, 366] on div "add" at bounding box center [278, 367] width 26 height 26
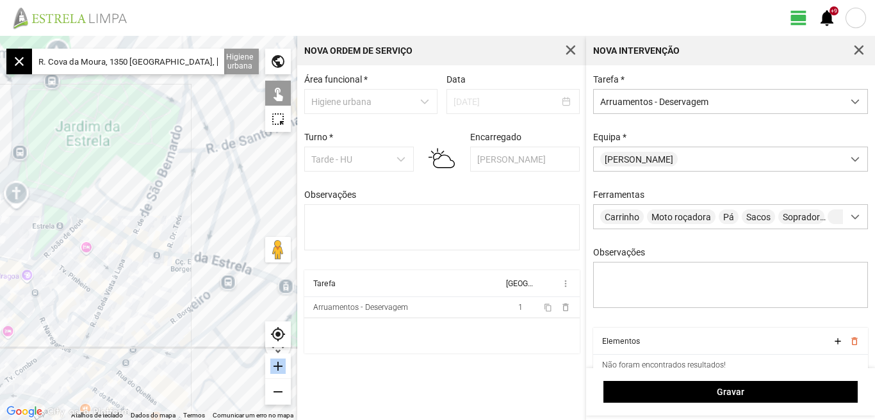
click at [279, 366] on div "add" at bounding box center [278, 367] width 26 height 26
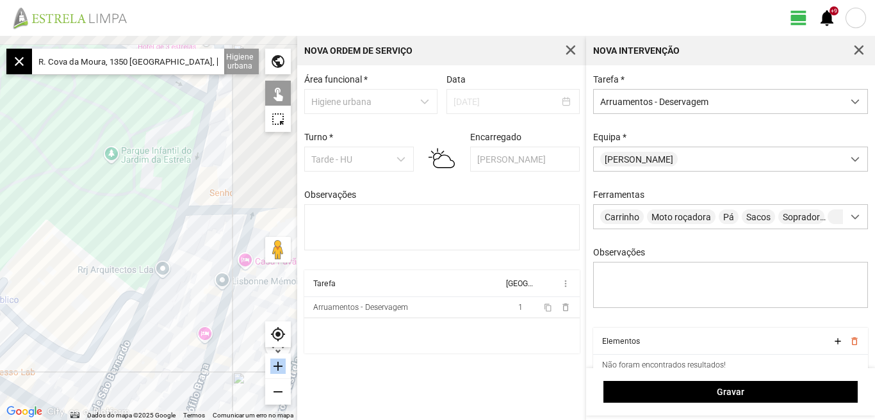
drag, startPoint x: 107, startPoint y: 124, endPoint x: 81, endPoint y: 311, distance: 188.1
click at [83, 311] on div at bounding box center [148, 228] width 297 height 384
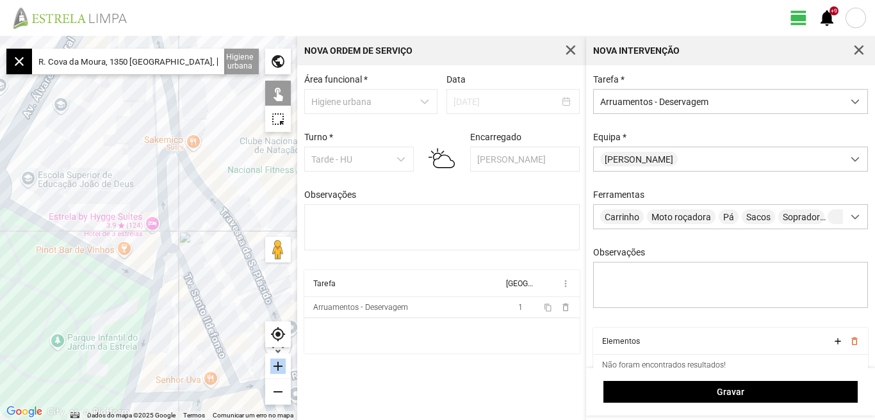
click at [282, 366] on div "add" at bounding box center [278, 367] width 26 height 26
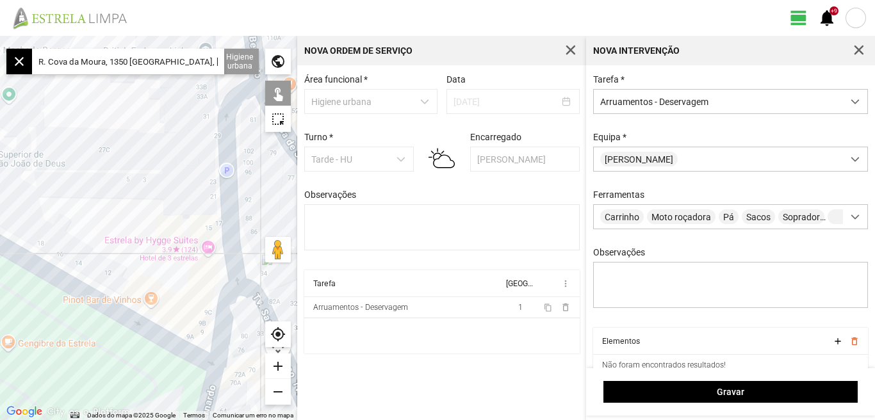
drag, startPoint x: 59, startPoint y: 184, endPoint x: 234, endPoint y: 240, distance: 183.7
click at [234, 240] on div at bounding box center [148, 228] width 297 height 384
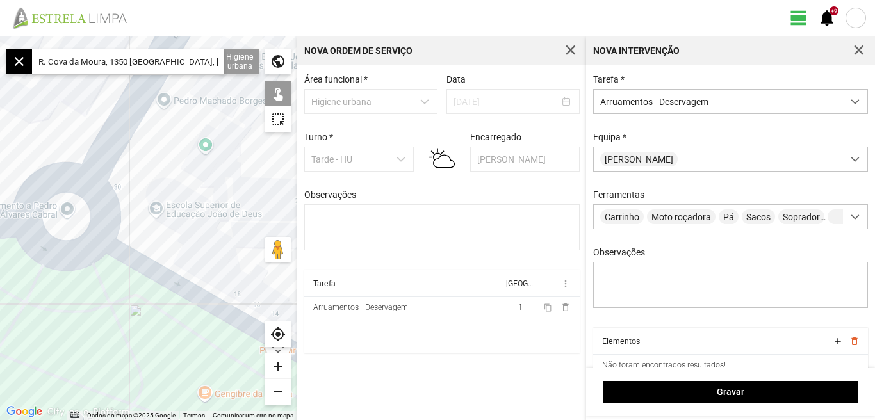
click at [277, 364] on div "add" at bounding box center [278, 367] width 26 height 26
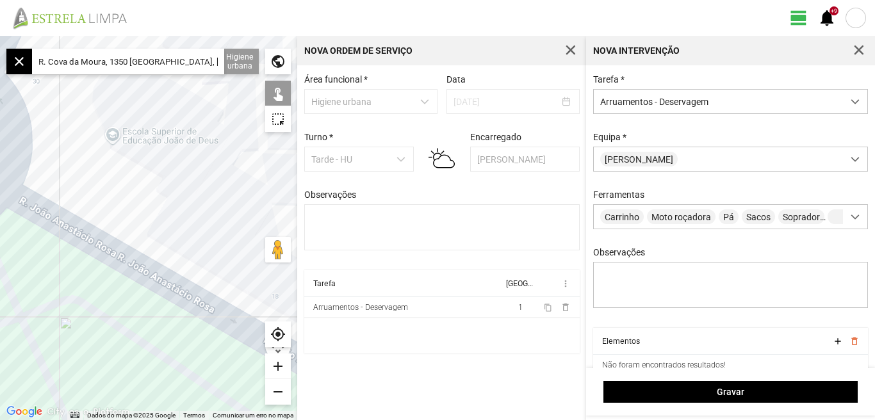
drag, startPoint x: 220, startPoint y: 285, endPoint x: 169, endPoint y: 220, distance: 82.6
click at [169, 220] on div at bounding box center [148, 228] width 297 height 384
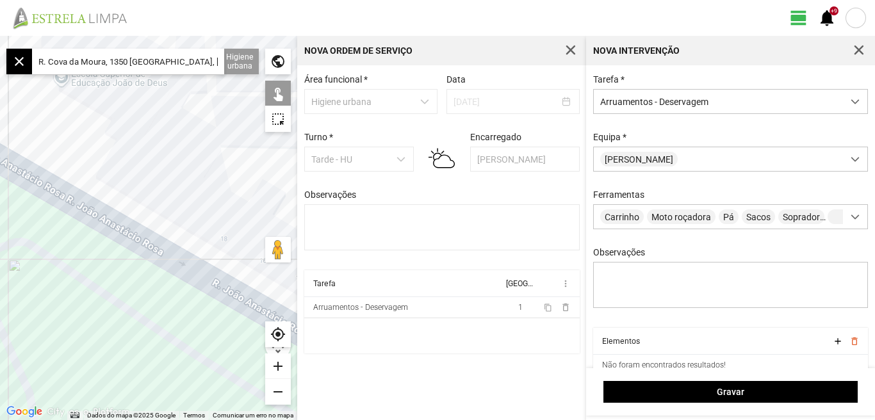
drag, startPoint x: 157, startPoint y: 319, endPoint x: 92, endPoint y: 249, distance: 96.1
click at [92, 249] on div at bounding box center [148, 228] width 297 height 384
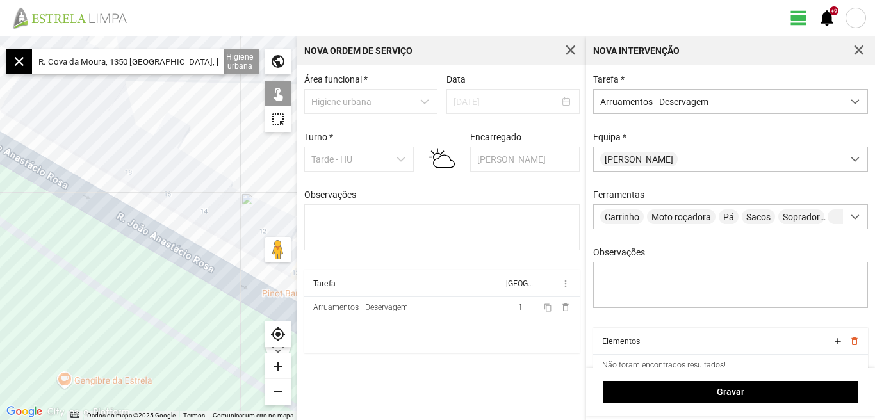
drag, startPoint x: 140, startPoint y: 284, endPoint x: 79, endPoint y: 244, distance: 73.5
click at [79, 245] on div at bounding box center [148, 228] width 297 height 384
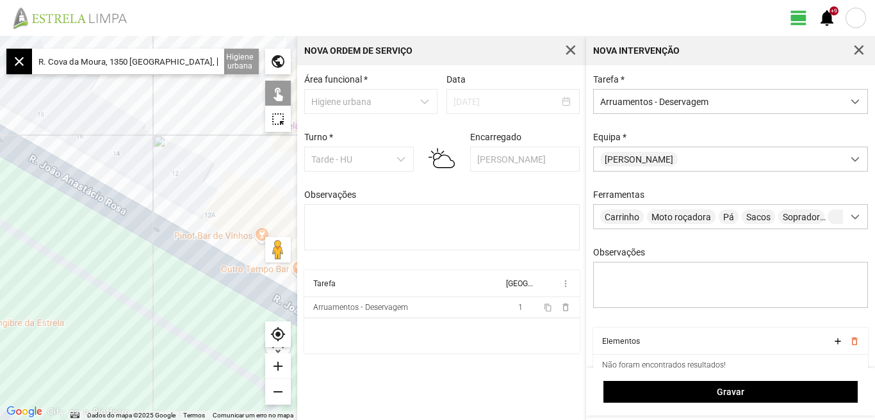
drag, startPoint x: 66, startPoint y: 244, endPoint x: 19, endPoint y: 215, distance: 55.8
click at [20, 216] on div at bounding box center [148, 228] width 297 height 384
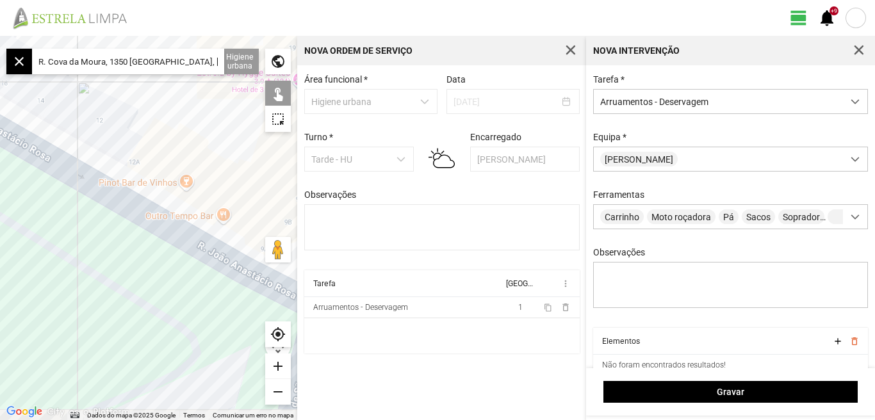
drag, startPoint x: 111, startPoint y: 267, endPoint x: 52, endPoint y: 224, distance: 73.3
click at [56, 226] on div at bounding box center [148, 228] width 297 height 384
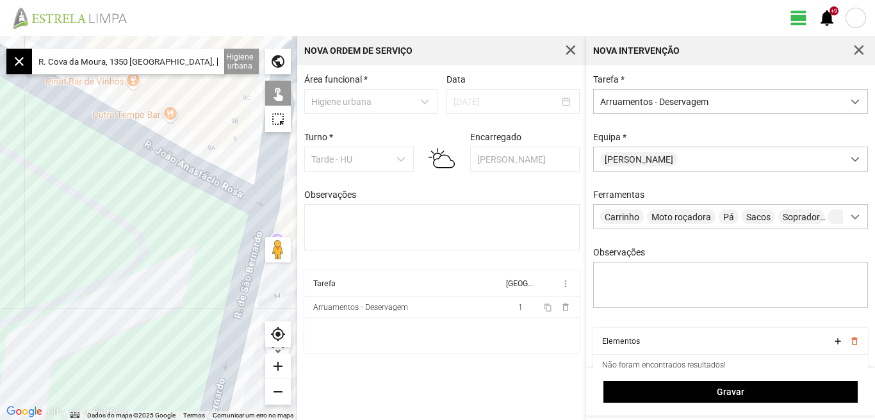
drag, startPoint x: 139, startPoint y: 330, endPoint x: 134, endPoint y: 266, distance: 64.3
click at [134, 266] on div at bounding box center [148, 228] width 297 height 384
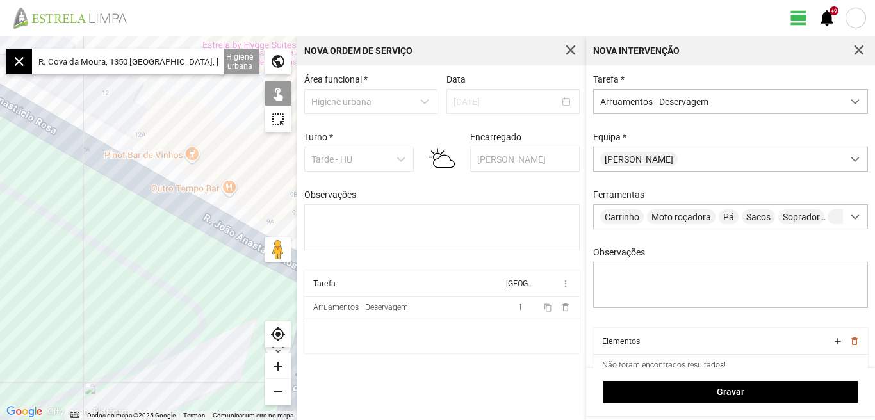
drag, startPoint x: 74, startPoint y: 206, endPoint x: 143, endPoint y: 306, distance: 121.4
click at [146, 311] on div at bounding box center [148, 228] width 297 height 384
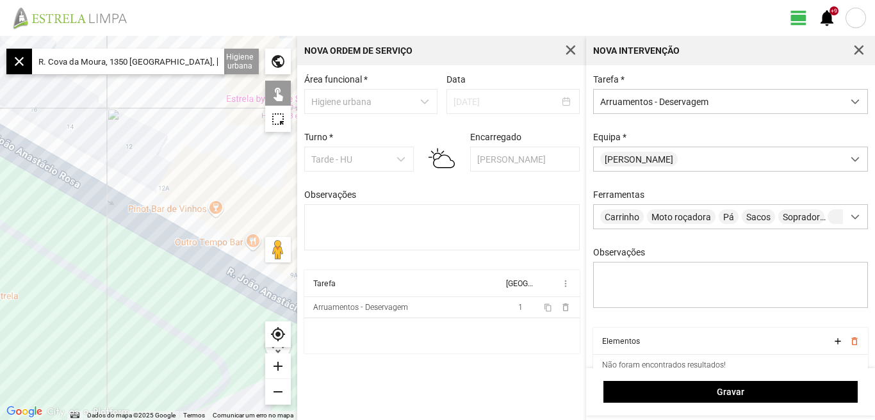
drag, startPoint x: 87, startPoint y: 255, endPoint x: 193, endPoint y: 265, distance: 106.8
click at [193, 265] on div at bounding box center [148, 228] width 297 height 384
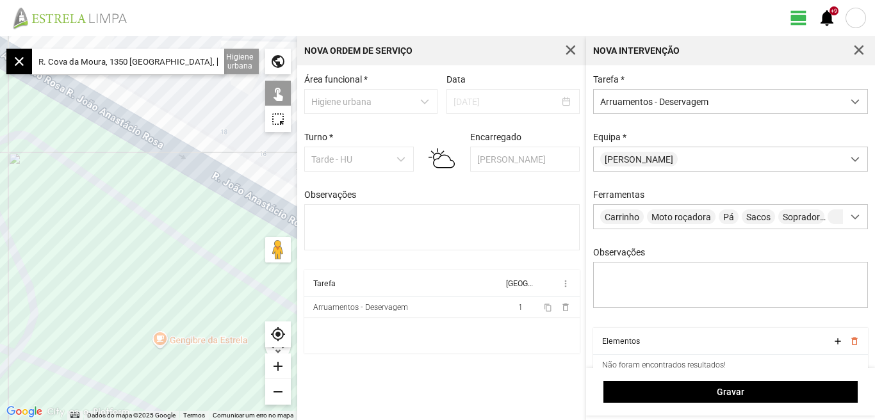
drag, startPoint x: 156, startPoint y: 217, endPoint x: 174, endPoint y: 288, distance: 72.7
click at [183, 310] on div at bounding box center [148, 228] width 297 height 384
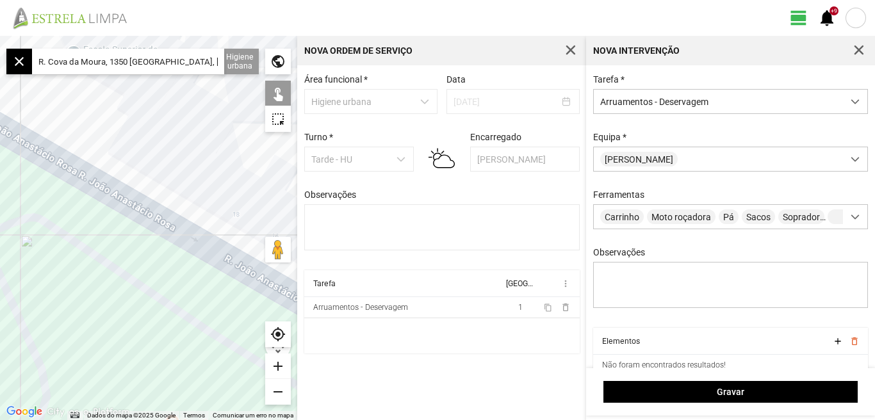
drag, startPoint x: 145, startPoint y: 263, endPoint x: 188, endPoint y: 256, distance: 43.5
click at [187, 256] on div at bounding box center [148, 228] width 297 height 384
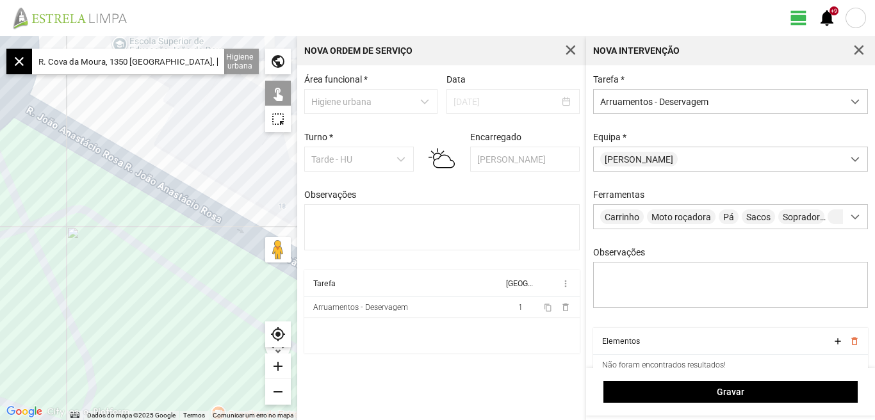
click at [278, 392] on div "remove" at bounding box center [278, 392] width 26 height 26
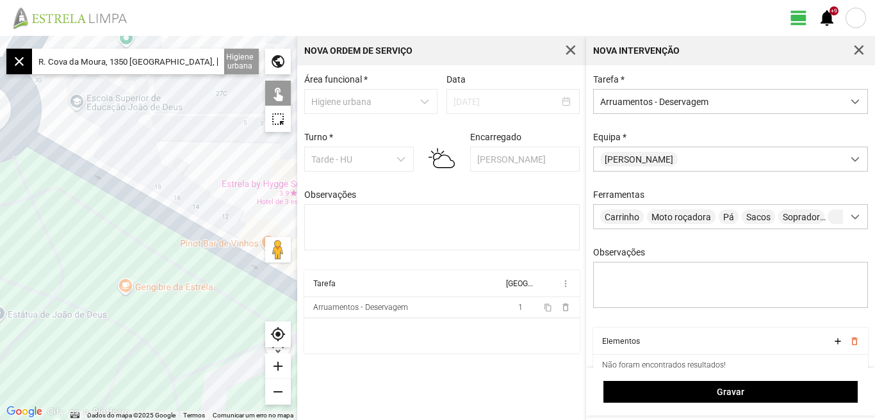
drag, startPoint x: 111, startPoint y: 270, endPoint x: 39, endPoint y: 222, distance: 86.5
click at [35, 221] on div at bounding box center [148, 228] width 297 height 384
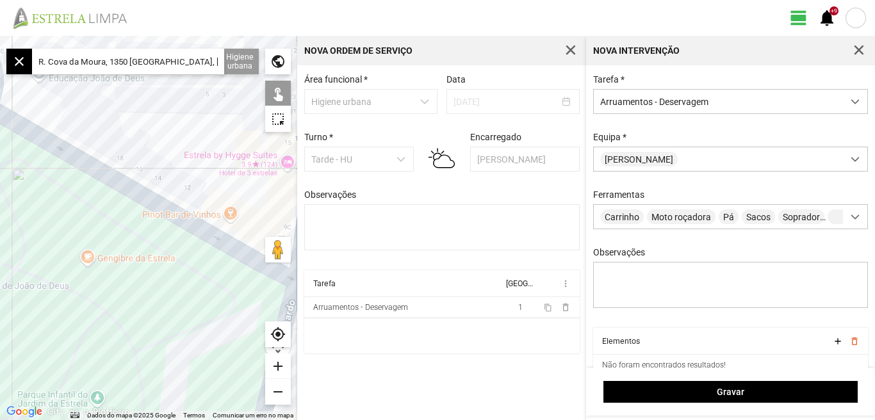
drag, startPoint x: 143, startPoint y: 270, endPoint x: 69, endPoint y: 224, distance: 86.6
click at [69, 224] on div at bounding box center [148, 228] width 297 height 384
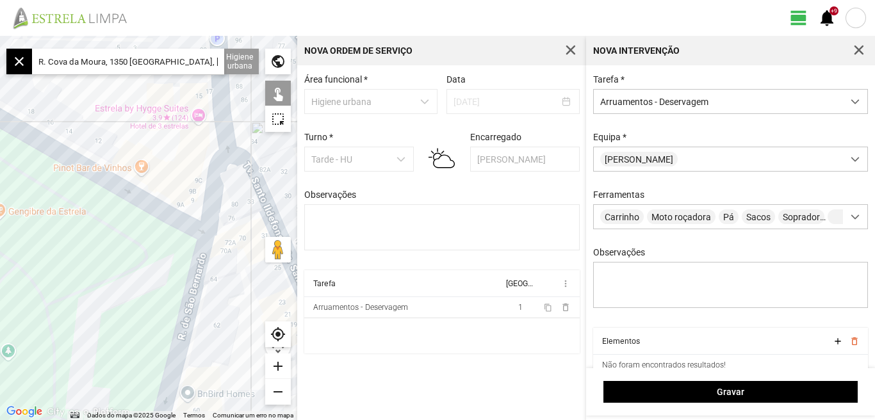
drag, startPoint x: 20, startPoint y: 199, endPoint x: 164, endPoint y: 298, distance: 175.4
click at [163, 302] on div at bounding box center [148, 228] width 297 height 384
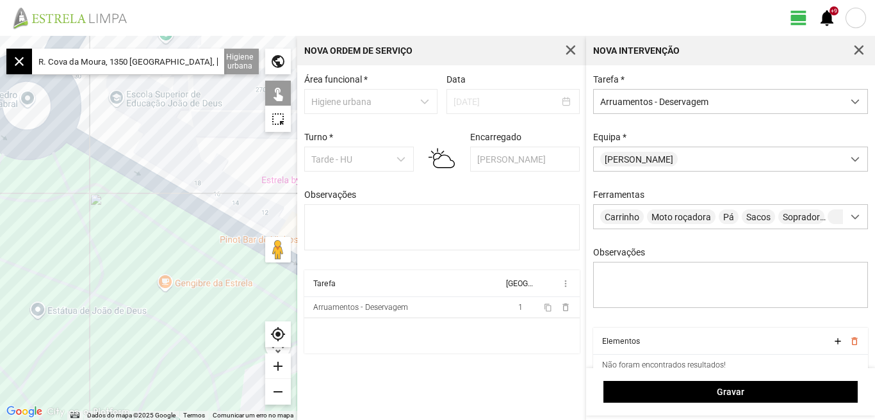
drag, startPoint x: 129, startPoint y: 241, endPoint x: 131, endPoint y: 232, distance: 9.2
click at [131, 233] on div at bounding box center [148, 228] width 297 height 384
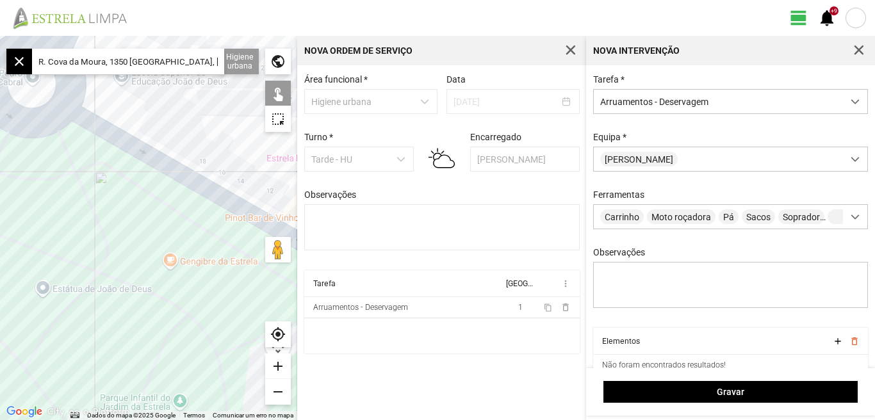
drag, startPoint x: 136, startPoint y: 208, endPoint x: 144, endPoint y: 181, distance: 28.6
click at [142, 186] on div at bounding box center [148, 228] width 297 height 384
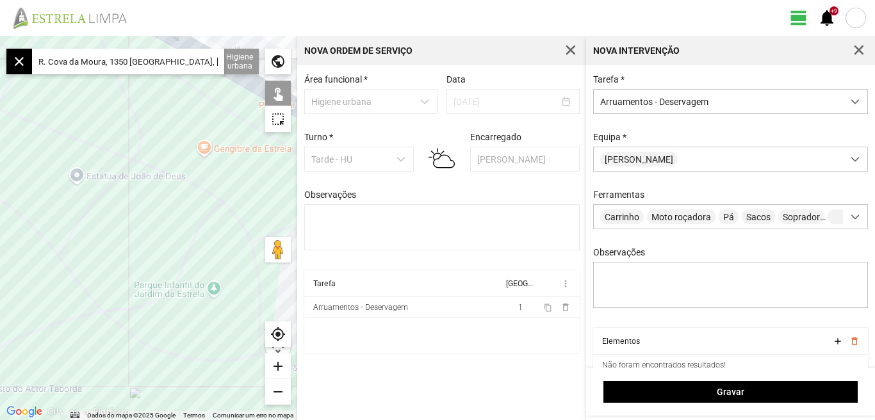
drag, startPoint x: 155, startPoint y: 209, endPoint x: 155, endPoint y: 172, distance: 36.5
click at [155, 172] on div at bounding box center [148, 228] width 297 height 384
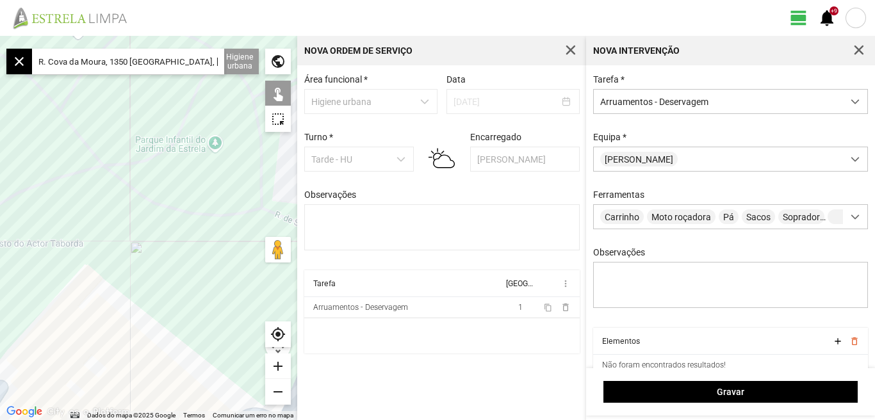
drag, startPoint x: 132, startPoint y: 129, endPoint x: 143, endPoint y: 97, distance: 33.4
click at [140, 104] on div at bounding box center [148, 228] width 297 height 384
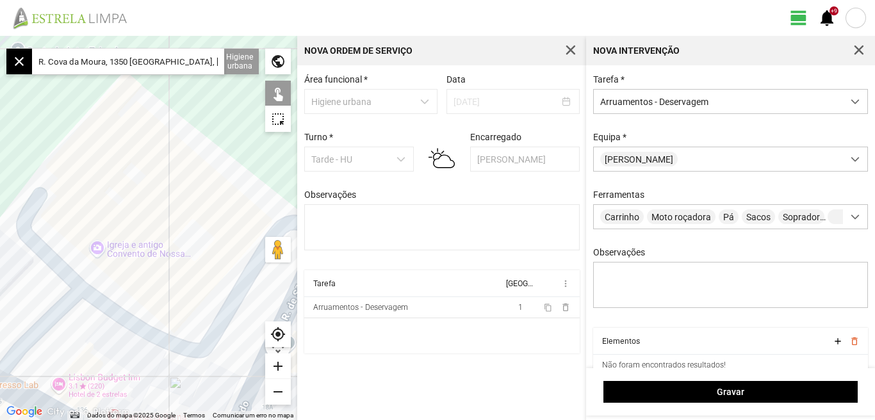
drag, startPoint x: 127, startPoint y: 198, endPoint x: 140, endPoint y: 170, distance: 30.1
click at [138, 173] on div at bounding box center [148, 228] width 297 height 384
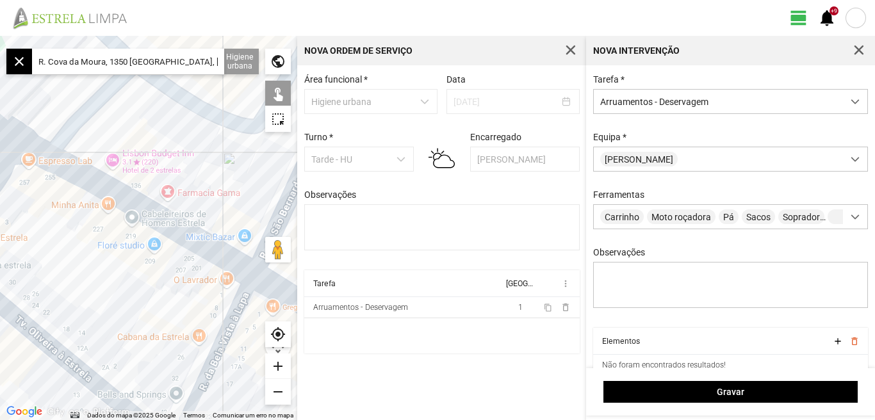
drag, startPoint x: 100, startPoint y: 306, endPoint x: 102, endPoint y: 220, distance: 86.5
click at [102, 220] on div at bounding box center [148, 228] width 297 height 384
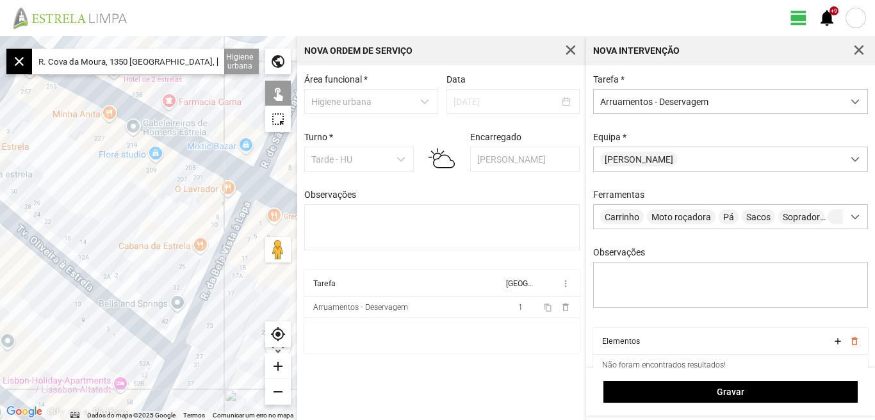
click at [278, 389] on div "remove" at bounding box center [278, 392] width 26 height 26
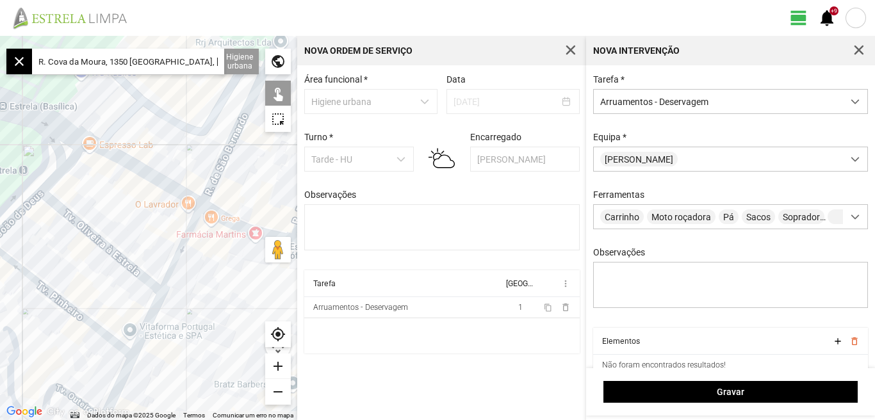
click at [278, 389] on div "remove" at bounding box center [278, 392] width 26 height 26
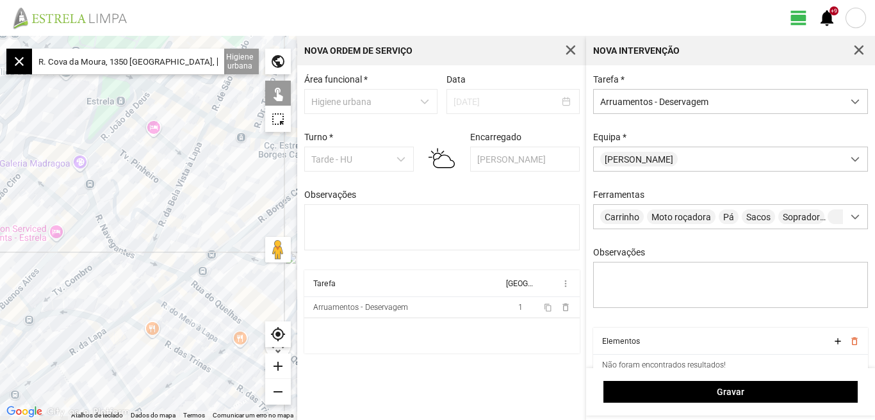
drag, startPoint x: 181, startPoint y: 302, endPoint x: 219, endPoint y: 193, distance: 115.5
click at [219, 193] on div at bounding box center [148, 228] width 297 height 384
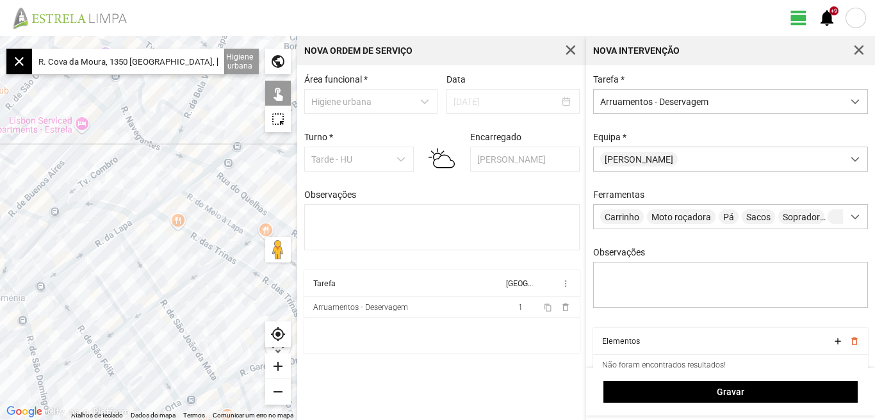
drag, startPoint x: 132, startPoint y: 272, endPoint x: 155, endPoint y: 181, distance: 93.8
click at [155, 181] on div at bounding box center [148, 228] width 297 height 384
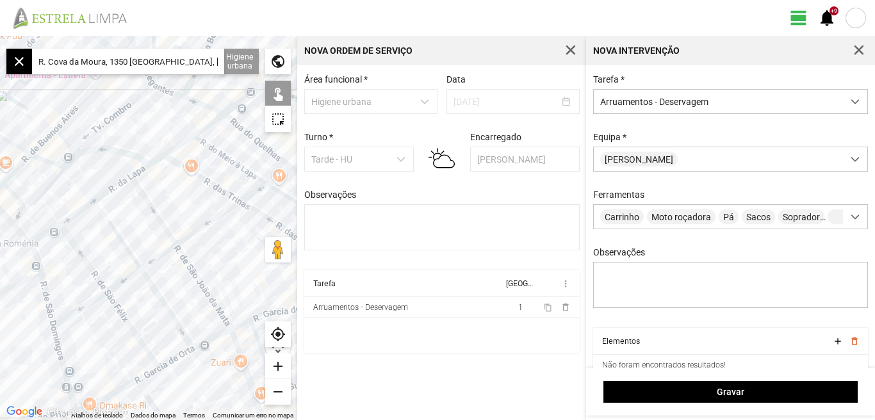
drag, startPoint x: 220, startPoint y: 292, endPoint x: 235, endPoint y: 221, distance: 72.6
click at [235, 221] on div at bounding box center [148, 228] width 297 height 384
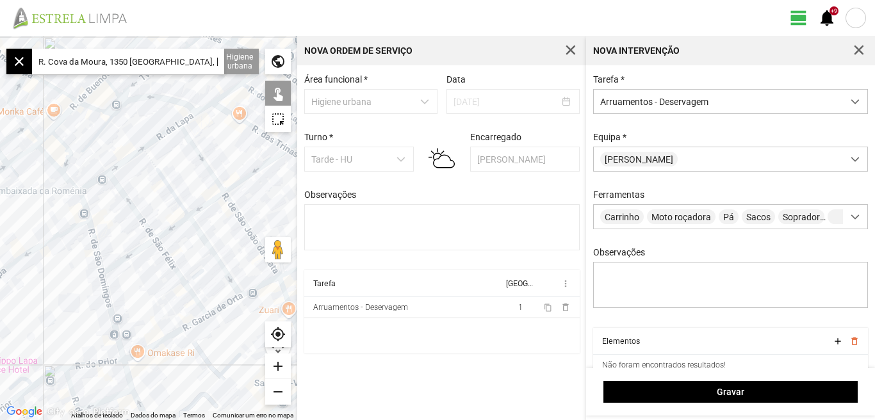
drag, startPoint x: 10, startPoint y: 313, endPoint x: 64, endPoint y: 300, distance: 55.9
click at [64, 300] on div at bounding box center [148, 228] width 297 height 384
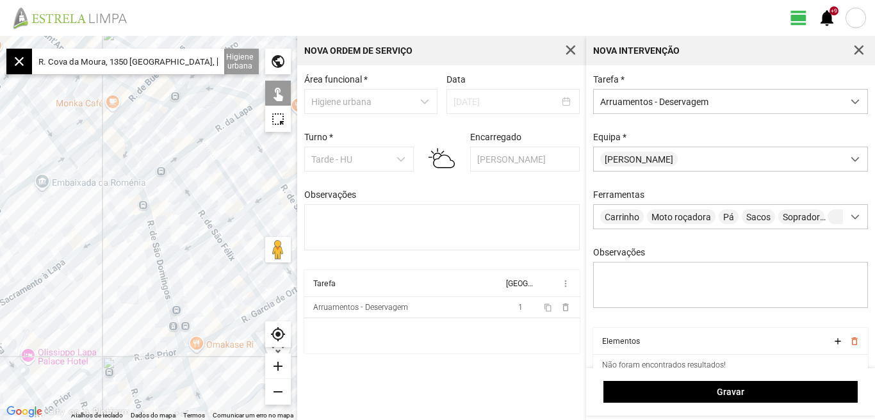
drag, startPoint x: 35, startPoint y: 308, endPoint x: 87, endPoint y: 297, distance: 53.0
click at [87, 297] on div at bounding box center [148, 228] width 297 height 384
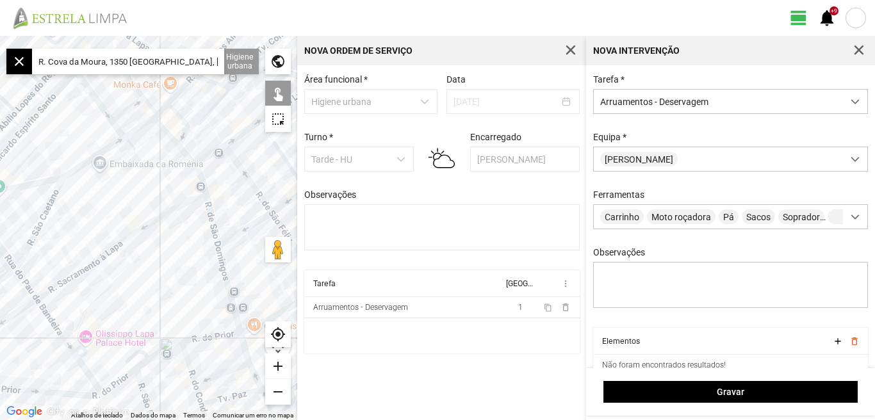
drag, startPoint x: 74, startPoint y: 302, endPoint x: 136, endPoint y: 288, distance: 63.8
click at [136, 288] on div at bounding box center [148, 228] width 297 height 384
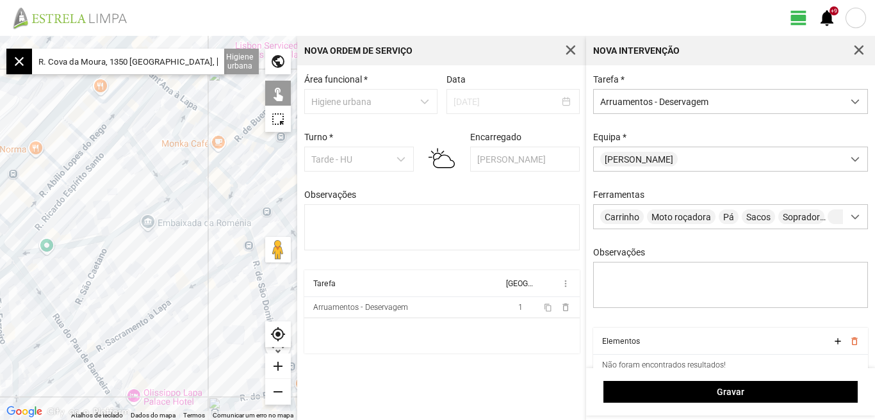
drag, startPoint x: 153, startPoint y: 258, endPoint x: 159, endPoint y: 262, distance: 6.9
click at [159, 262] on div at bounding box center [148, 228] width 297 height 384
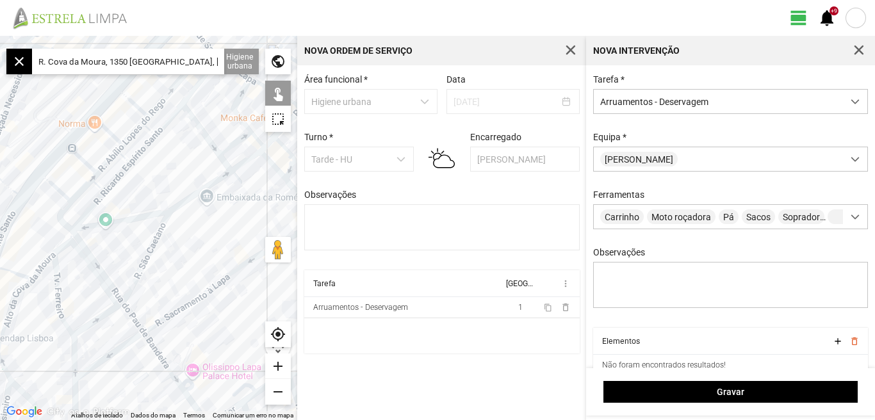
drag, startPoint x: 115, startPoint y: 210, endPoint x: 171, endPoint y: 179, distance: 63.6
click at [171, 179] on div at bounding box center [148, 228] width 297 height 384
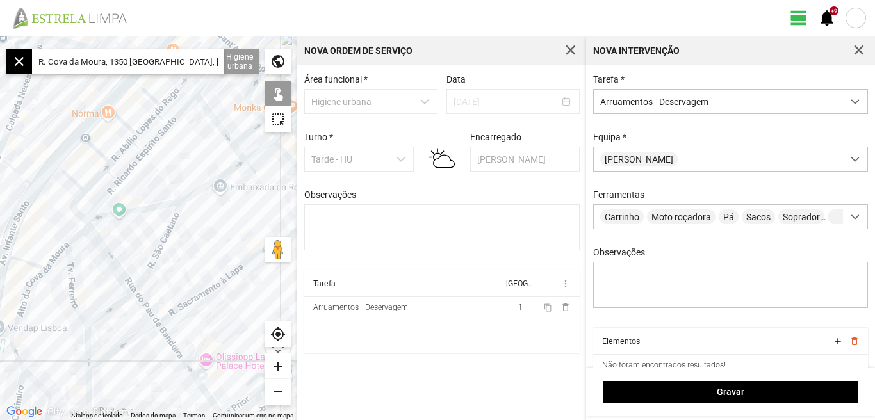
drag, startPoint x: 156, startPoint y: 187, endPoint x: 200, endPoint y: 144, distance: 61.6
click at [199, 144] on div at bounding box center [148, 228] width 297 height 384
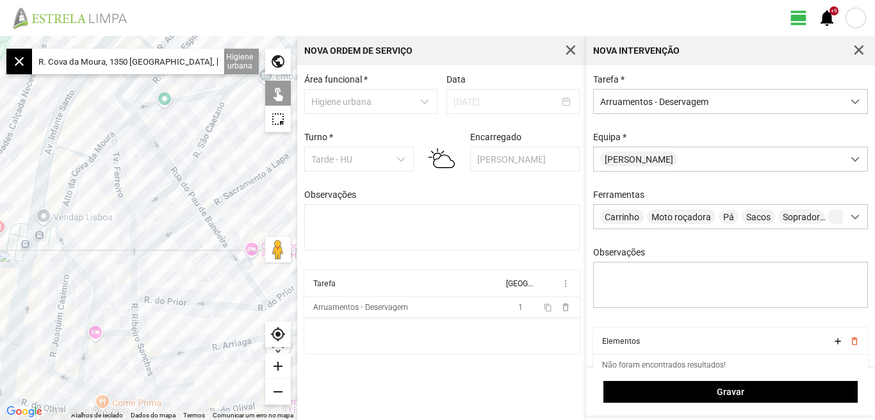
drag, startPoint x: 97, startPoint y: 238, endPoint x: 97, endPoint y: 214, distance: 24.3
click at [97, 214] on div at bounding box center [148, 228] width 297 height 384
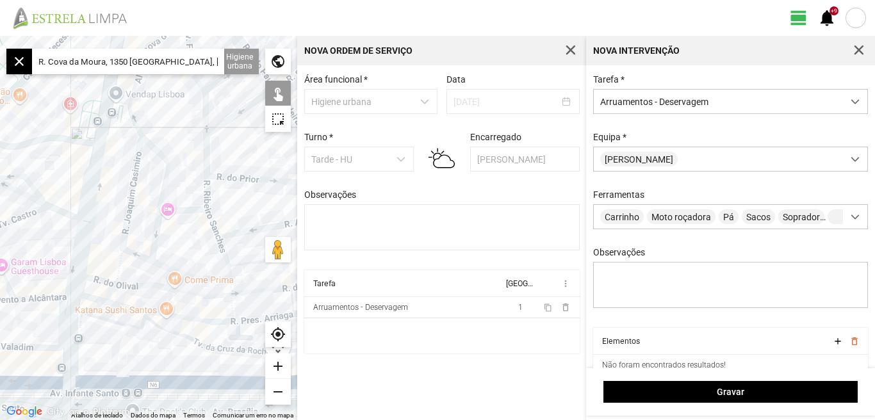
drag, startPoint x: 101, startPoint y: 230, endPoint x: 178, endPoint y: 140, distance: 118.1
click at [178, 140] on div at bounding box center [148, 228] width 297 height 384
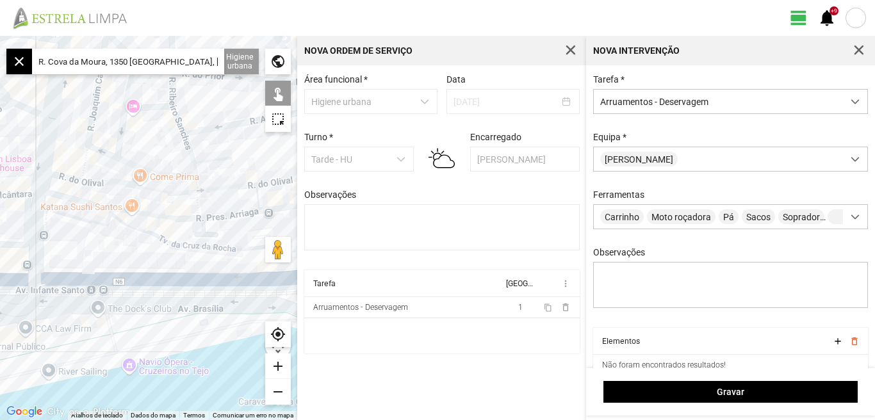
drag, startPoint x: 136, startPoint y: 354, endPoint x: 99, endPoint y: 244, distance: 115.7
click at [99, 244] on div at bounding box center [148, 228] width 297 height 384
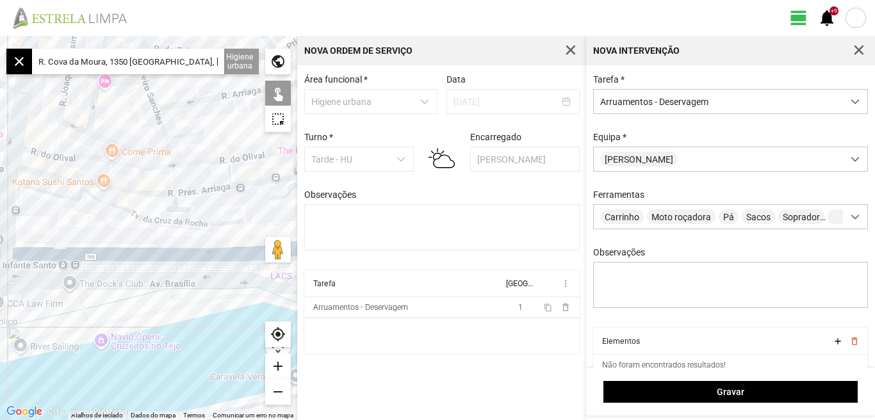
click at [52, 226] on div at bounding box center [148, 228] width 297 height 384
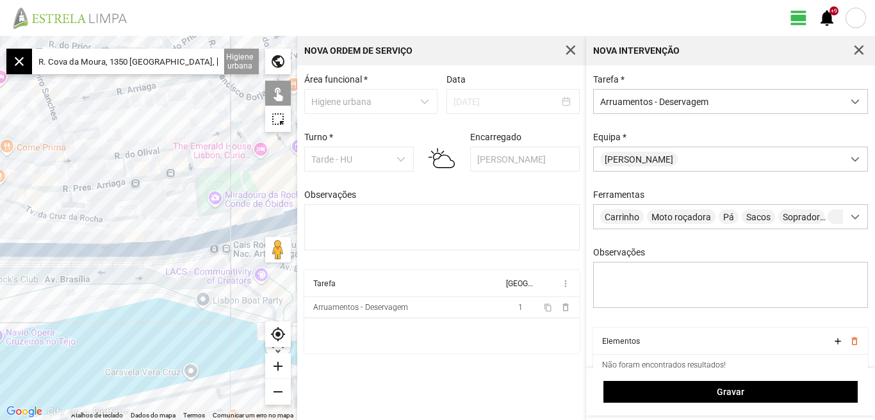
drag, startPoint x: 93, startPoint y: 223, endPoint x: 0, endPoint y: 219, distance: 92.9
click at [0, 219] on div at bounding box center [148, 228] width 297 height 384
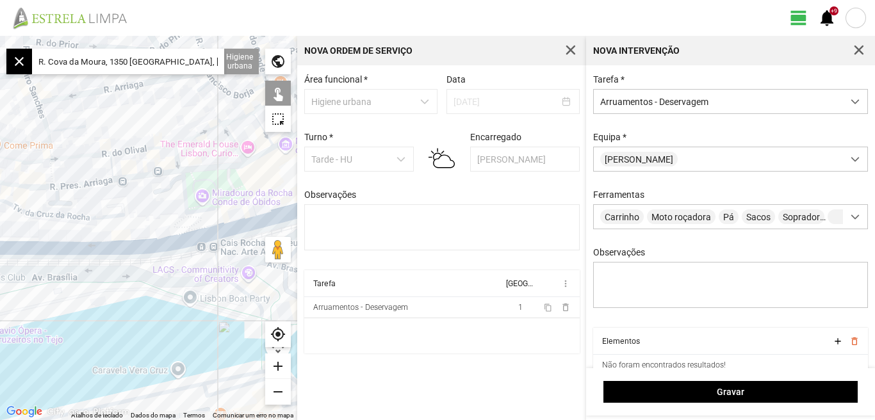
click at [280, 362] on div "add" at bounding box center [278, 367] width 26 height 26
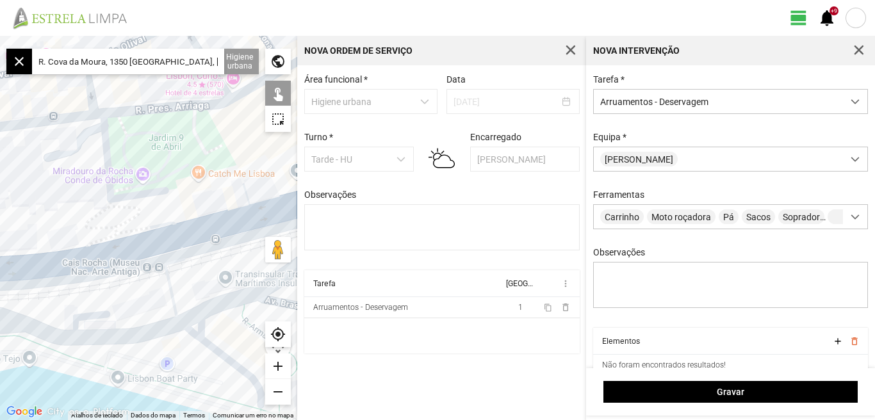
drag, startPoint x: 133, startPoint y: 161, endPoint x: 3, endPoint y: 163, distance: 129.4
click at [3, 163] on div at bounding box center [148, 228] width 297 height 384
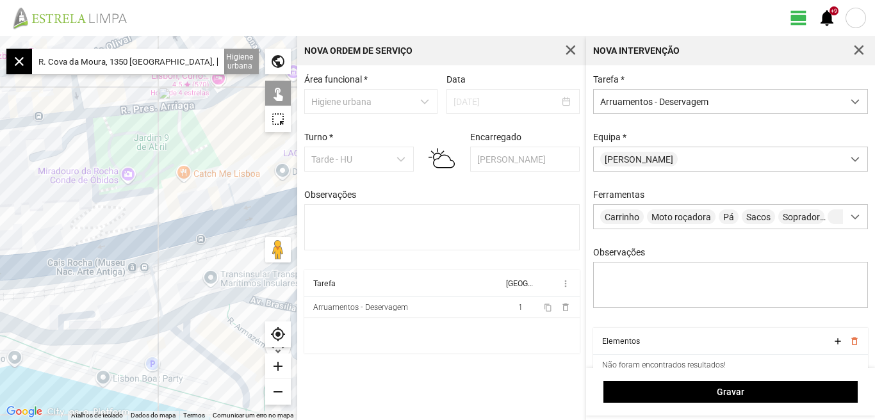
click at [277, 364] on div "add" at bounding box center [278, 367] width 26 height 26
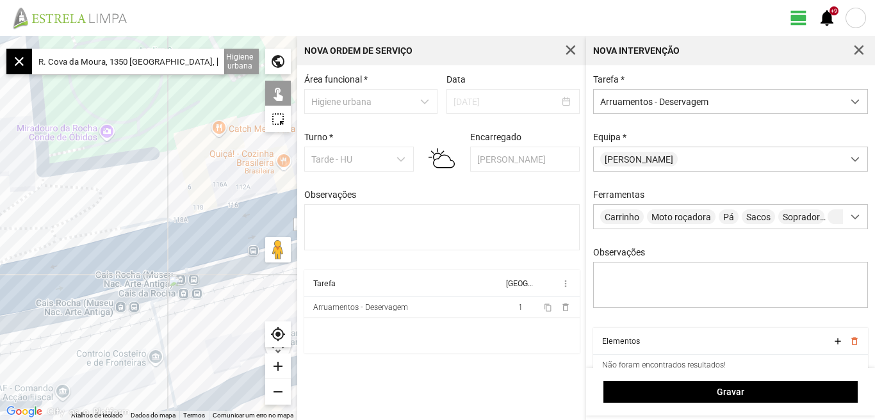
click at [277, 364] on div "add" at bounding box center [278, 367] width 26 height 26
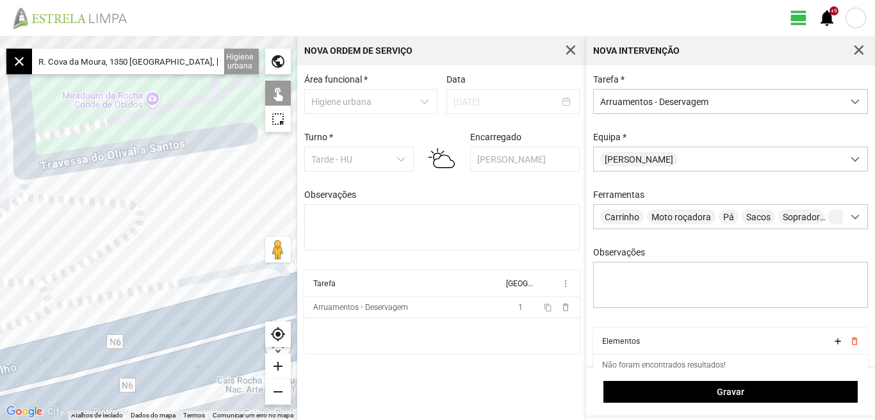
drag, startPoint x: 114, startPoint y: 204, endPoint x: 166, endPoint y: 227, distance: 56.8
click at [166, 227] on div at bounding box center [148, 228] width 297 height 384
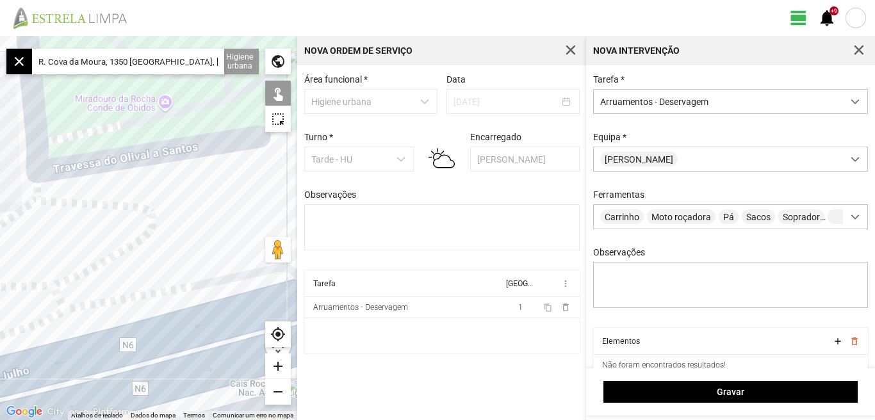
drag, startPoint x: 116, startPoint y: 218, endPoint x: 188, endPoint y: 243, distance: 76.0
click at [188, 243] on div at bounding box center [148, 228] width 297 height 384
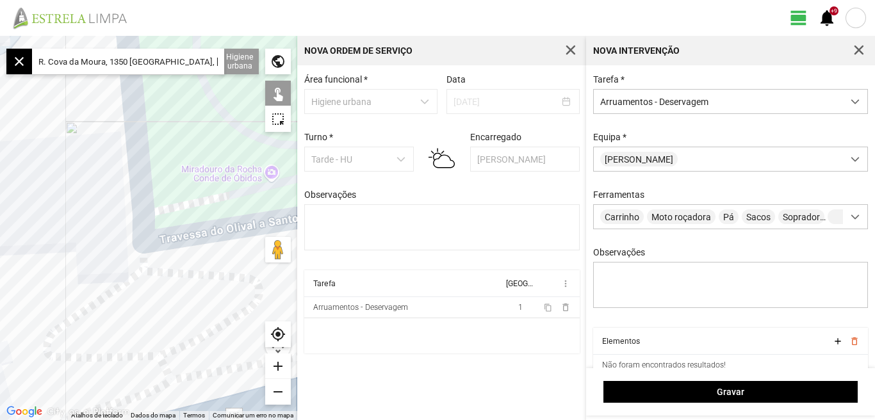
drag, startPoint x: 161, startPoint y: 232, endPoint x: 212, endPoint y: 293, distance: 79.5
click at [212, 293] on div at bounding box center [148, 228] width 297 height 384
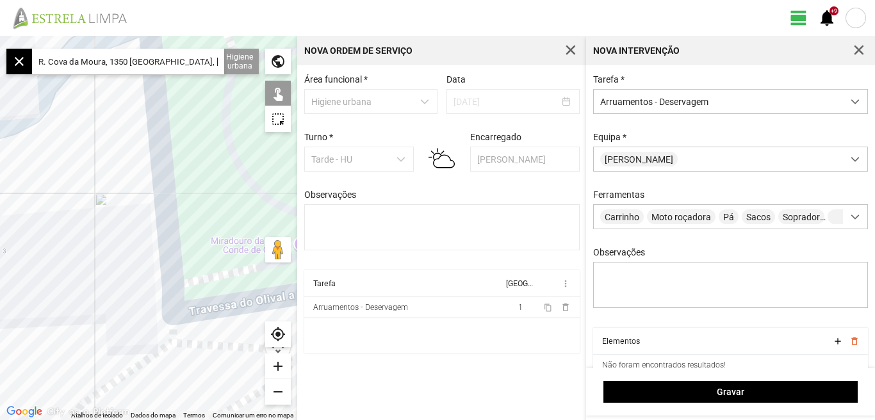
drag, startPoint x: 67, startPoint y: 172, endPoint x: 92, endPoint y: 299, distance: 129.4
click at [89, 306] on div at bounding box center [148, 228] width 297 height 384
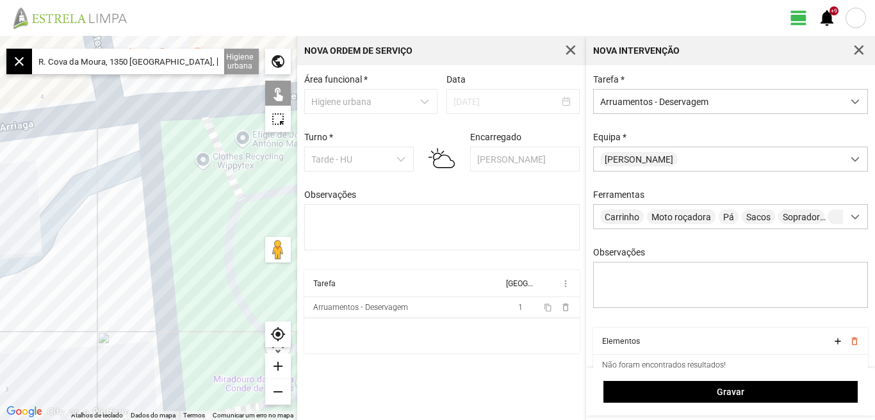
drag, startPoint x: 159, startPoint y: 149, endPoint x: 156, endPoint y: 110, distance: 38.5
click at [156, 110] on div at bounding box center [148, 228] width 297 height 384
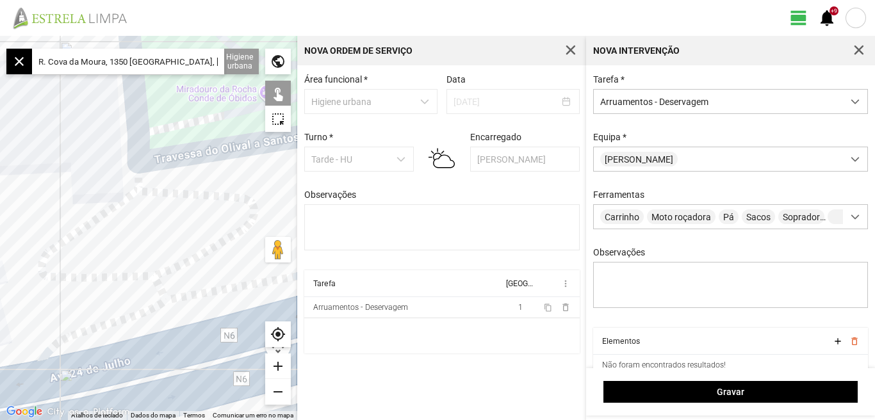
drag, startPoint x: 213, startPoint y: 257, endPoint x: 202, endPoint y: 217, distance: 41.0
click at [202, 217] on div at bounding box center [148, 228] width 297 height 384
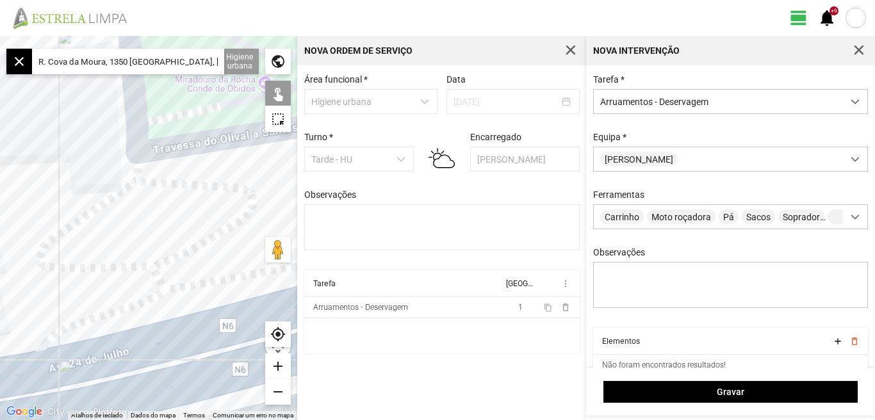
click at [282, 363] on div "add" at bounding box center [278, 367] width 26 height 26
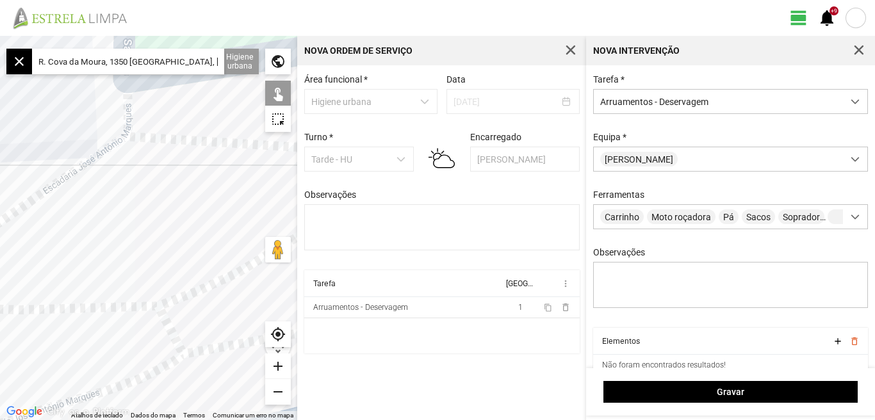
click at [131, 234] on div at bounding box center [148, 228] width 297 height 384
